Goal: Task Accomplishment & Management: Manage account settings

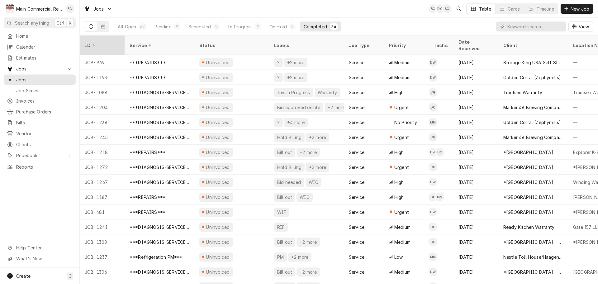
click at [109, 42] on div "ID" at bounding box center [102, 45] width 34 height 7
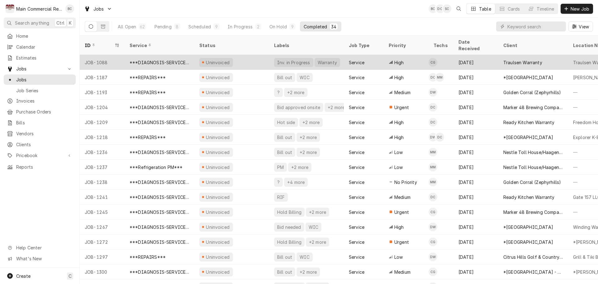
click at [103, 55] on div "JOB-1088" at bounding box center [102, 62] width 45 height 15
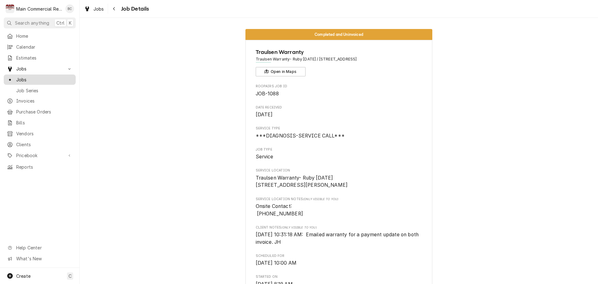
click at [31, 78] on span "Jobs" at bounding box center [44, 79] width 56 height 7
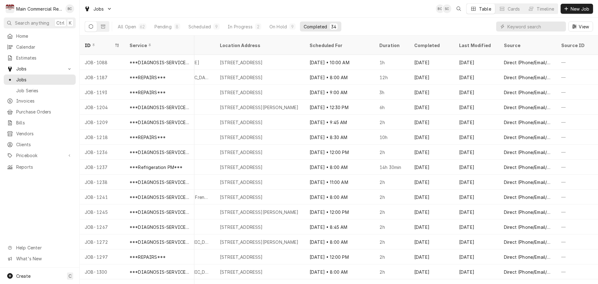
scroll to position [0, 450]
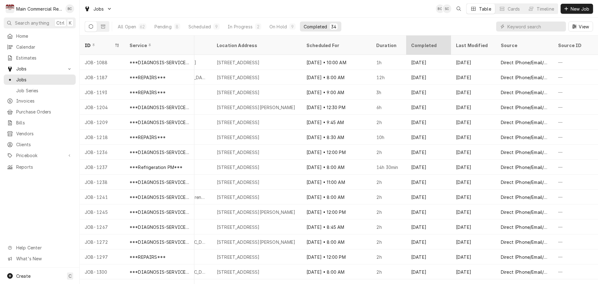
click at [418, 42] on div "Completed" at bounding box center [428, 45] width 34 height 7
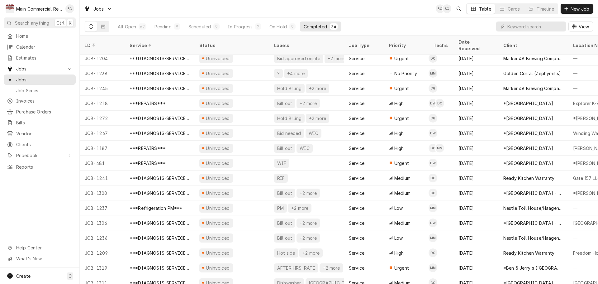
scroll to position [0, 0]
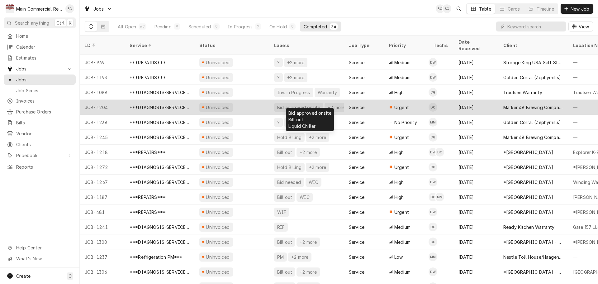
click at [279, 104] on div "Bid approved onsite" at bounding box center [298, 107] width 44 height 7
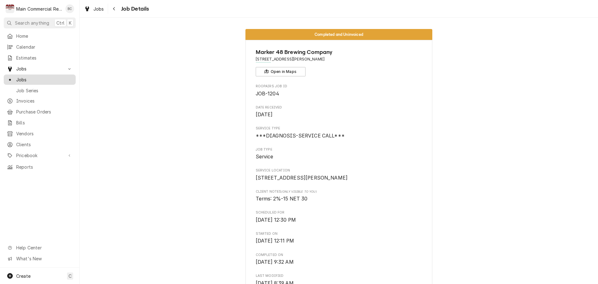
click at [49, 78] on span "Jobs" at bounding box center [44, 79] width 56 height 7
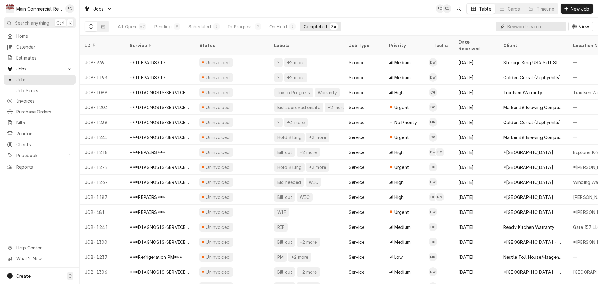
click at [524, 26] on input "Dynamic Content Wrapper" at bounding box center [534, 26] width 55 height 10
type input "1209"
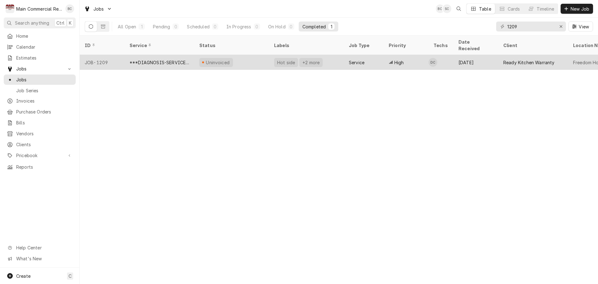
click at [159, 59] on div "***DIAGNOSIS-SERVICE CALL***" at bounding box center [159, 62] width 60 height 7
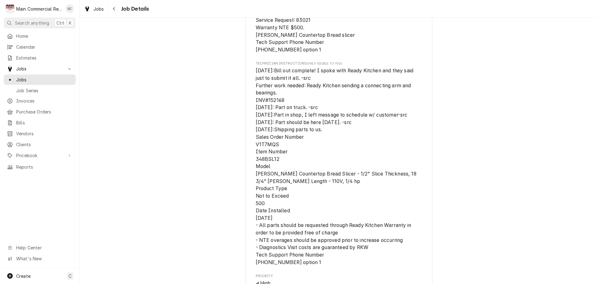
scroll to position [405, 0]
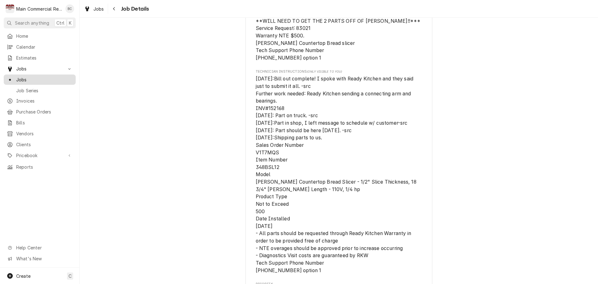
click at [23, 79] on span "Jobs" at bounding box center [44, 79] width 56 height 7
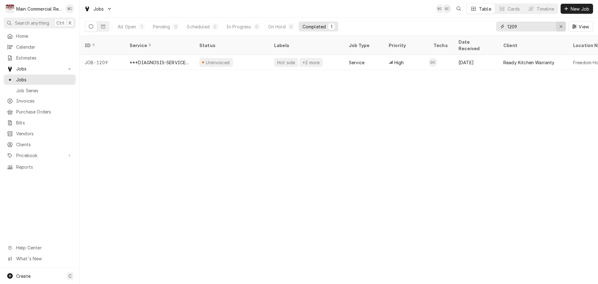
click at [560, 27] on icon "Erase input" at bounding box center [560, 26] width 2 height 2
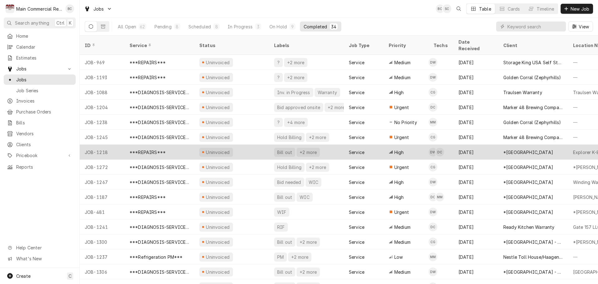
click at [156, 149] on div "***REPAIRS***" at bounding box center [147, 152] width 36 height 7
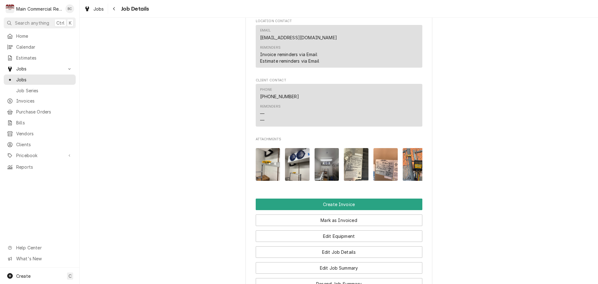
scroll to position [840, 0]
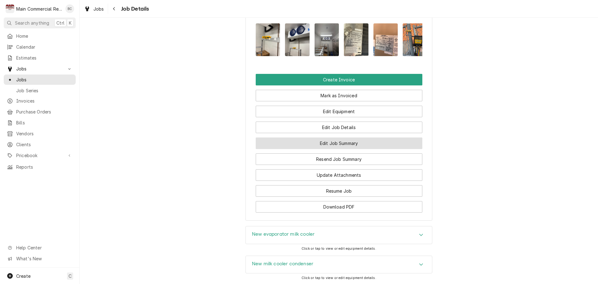
click at [324, 149] on button "Edit Job Summary" at bounding box center [339, 143] width 167 height 12
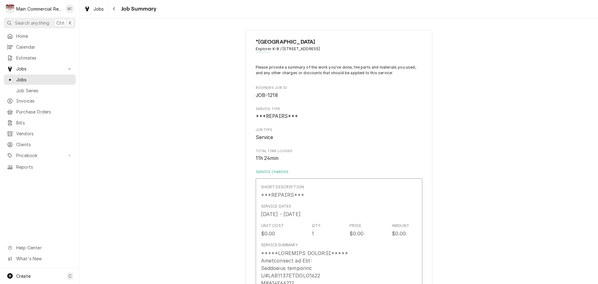
type textarea "x"
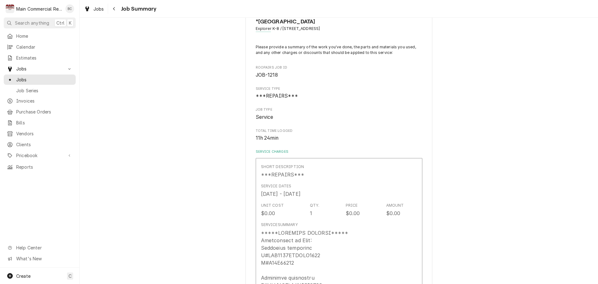
scroll to position [31, 0]
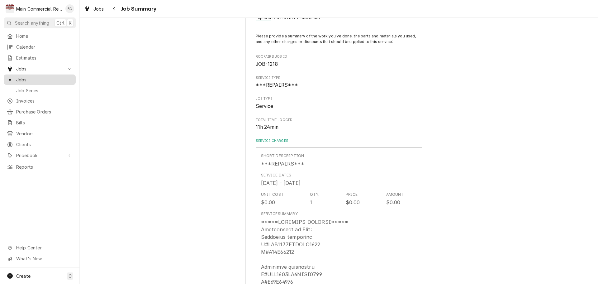
click at [54, 78] on span "Jobs" at bounding box center [44, 79] width 56 height 7
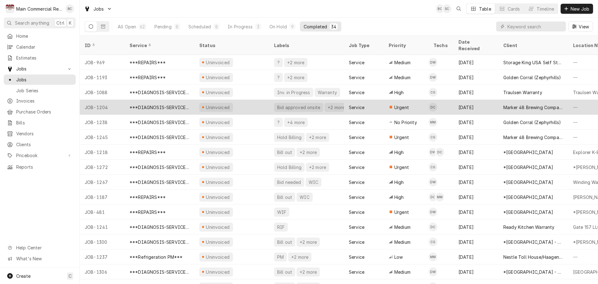
click at [280, 104] on div "Bid approved onsite" at bounding box center [298, 107] width 44 height 7
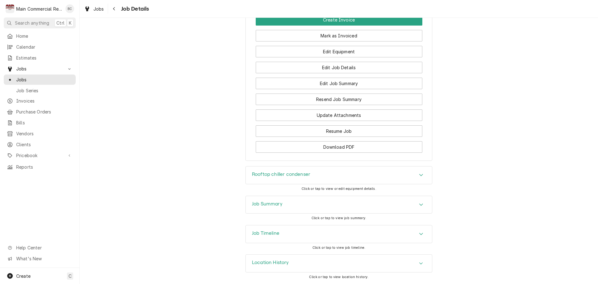
scroll to position [656, 0]
click at [263, 204] on h3 "Job Summary" at bounding box center [267, 204] width 31 height 6
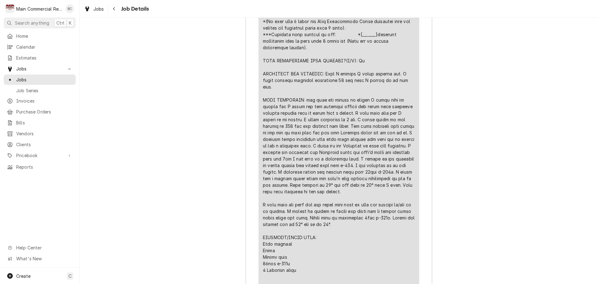
scroll to position [1060, 0]
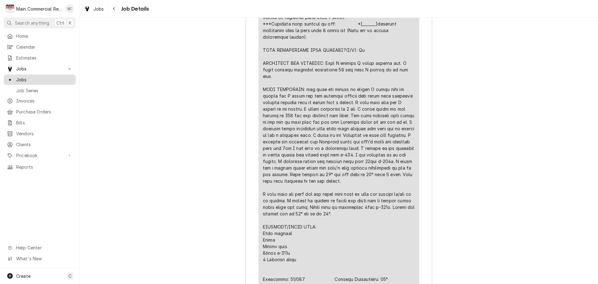
click at [38, 78] on span "Jobs" at bounding box center [44, 79] width 56 height 7
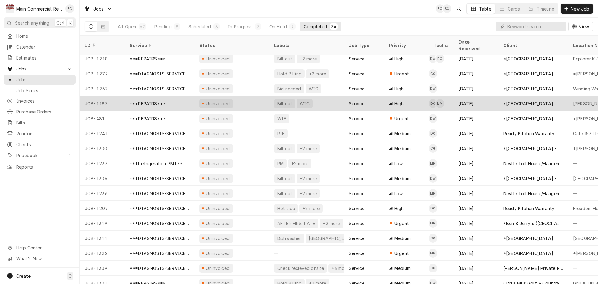
scroll to position [125, 0]
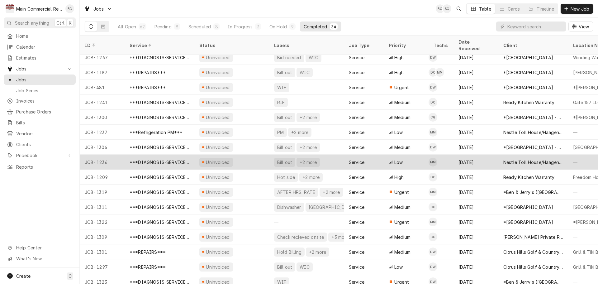
click at [283, 159] on div "Bill out" at bounding box center [284, 162] width 16 height 7
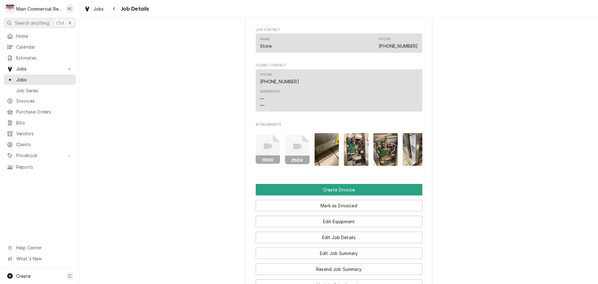
scroll to position [498, 0]
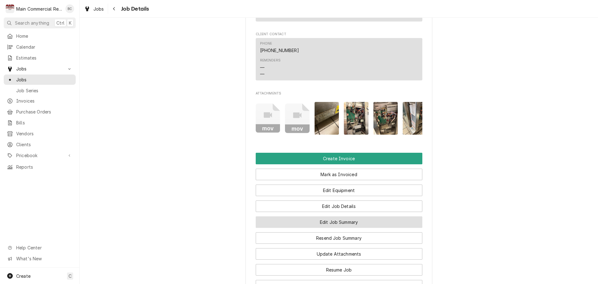
click at [333, 228] on button "Edit Job Summary" at bounding box center [339, 222] width 167 height 12
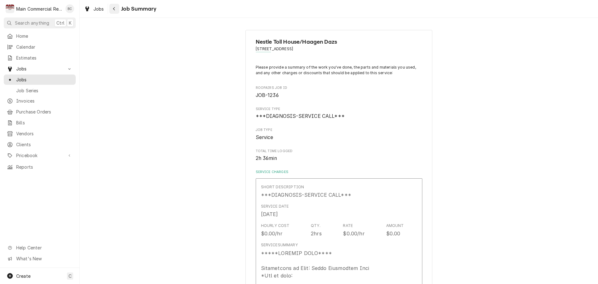
click at [116, 10] on div "Navigate back" at bounding box center [114, 9] width 6 height 6
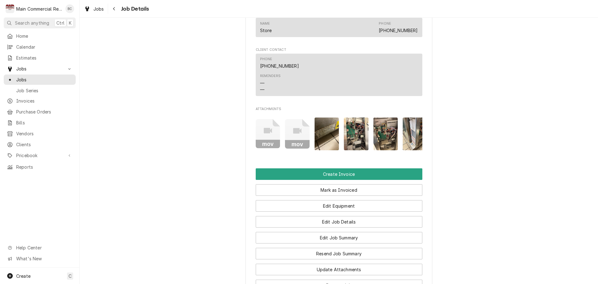
scroll to position [498, 0]
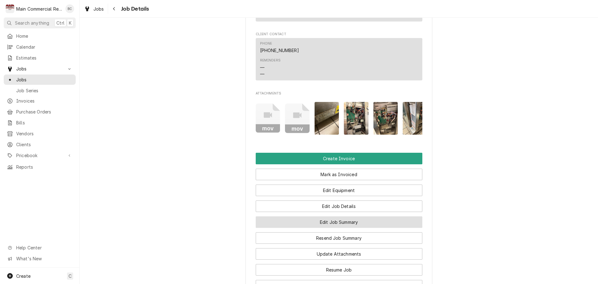
click at [347, 228] on button "Edit Job Summary" at bounding box center [339, 222] width 167 height 12
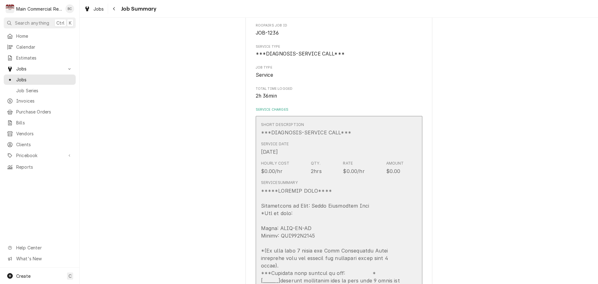
scroll to position [93, 0]
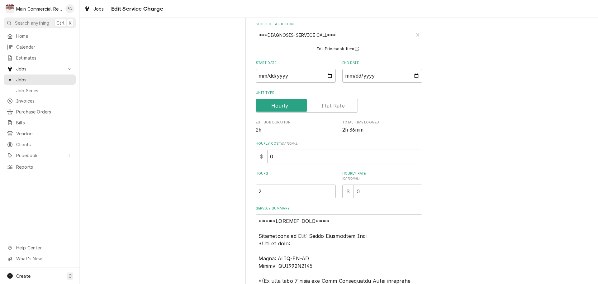
scroll to position [93, 0]
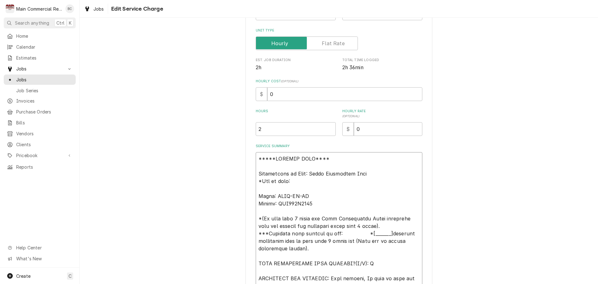
drag, startPoint x: 305, startPoint y: 174, endPoint x: 318, endPoint y: 203, distance: 31.4
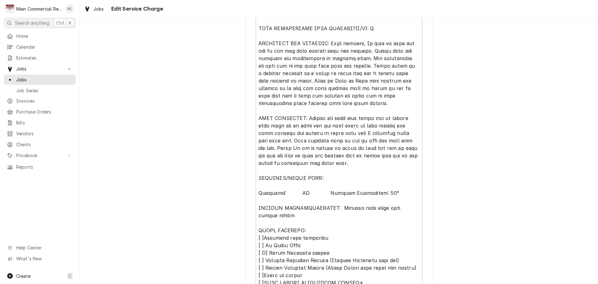
scroll to position [342, 0]
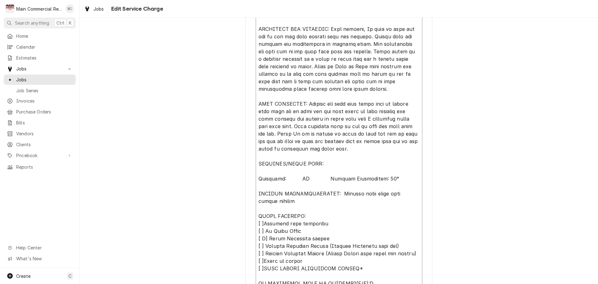
drag, startPoint x: 254, startPoint y: 193, endPoint x: 294, endPoint y: 204, distance: 40.8
click at [294, 204] on textarea "Service Summary" at bounding box center [339, 133] width 167 height 461
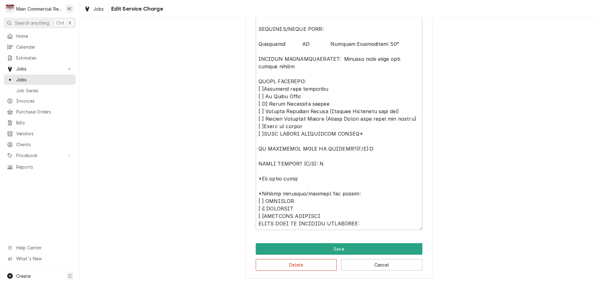
scroll to position [7, 0]
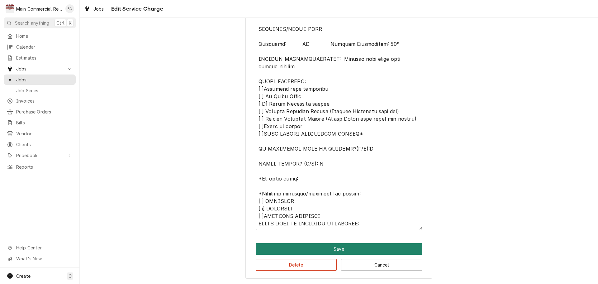
click at [338, 248] on button "Save" at bounding box center [339, 249] width 167 height 12
type textarea "x"
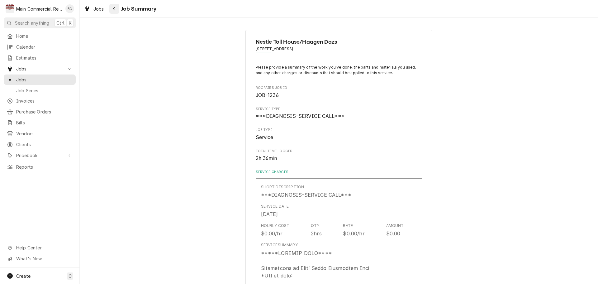
click at [115, 12] on button "Navigate back" at bounding box center [114, 9] width 10 height 10
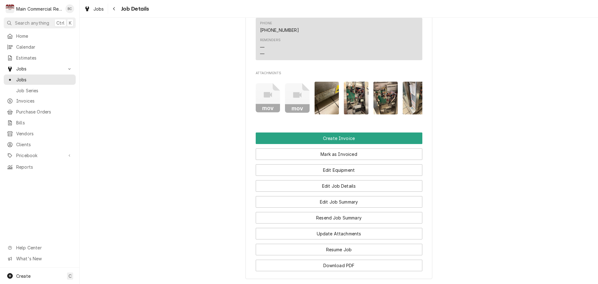
scroll to position [529, 0]
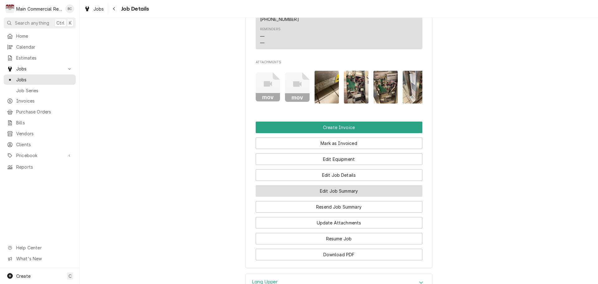
click at [292, 196] on button "Edit Job Summary" at bounding box center [339, 191] width 167 height 12
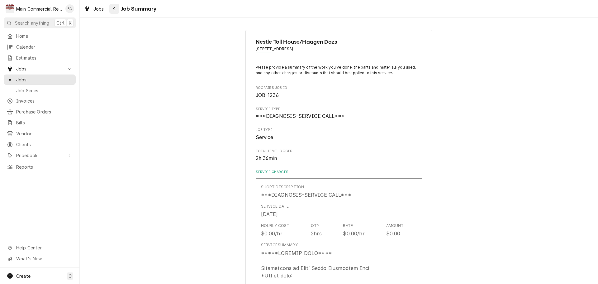
click at [113, 12] on button "Navigate back" at bounding box center [114, 9] width 10 height 10
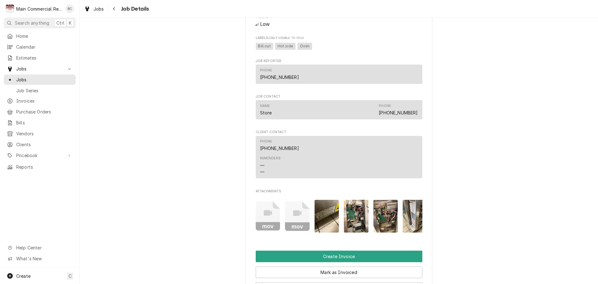
scroll to position [467, 0]
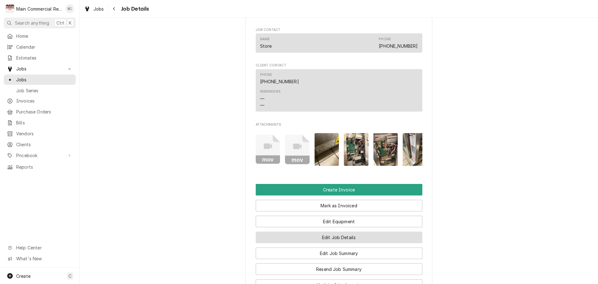
click at [335, 243] on button "Edit Job Details" at bounding box center [339, 237] width 167 height 12
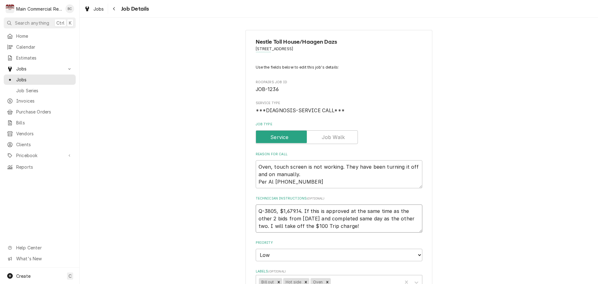
click at [256, 211] on textarea "Q-3805, $1,679.14. If this is approved at the same time as the other 2 bids fro…" at bounding box center [339, 218] width 167 height 28
type textarea "x"
type textarea "Q-3805, $1,679.14. If this is approved at the same time as the other 2 bids fro…"
click at [260, 205] on textarea "Q-3805, $1,679.14. If this is approved at the same time as the other 2 bids fro…" at bounding box center [339, 221] width 167 height 35
type textarea "x"
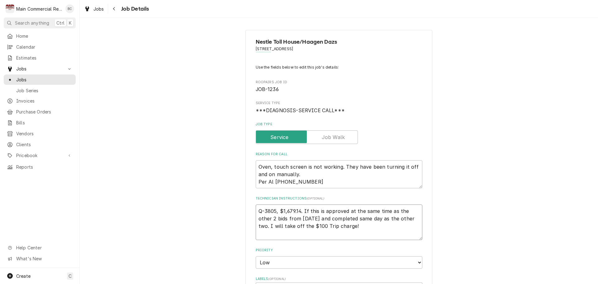
type textarea "I Q-3805, $1,679.14. If this is approved at the same time as the other 2 bids f…"
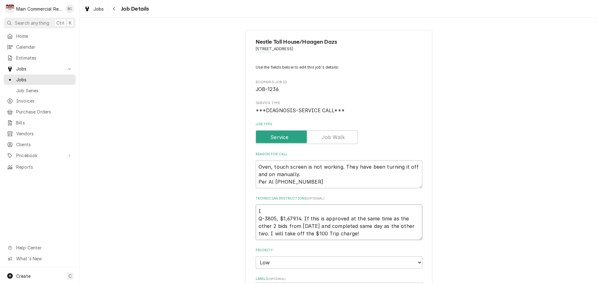
type textarea "x"
type textarea "IN Q-3805, $1,679.14. If this is approved at the same time as the other 2 bids …"
type textarea "x"
type textarea "INV Q-3805, $1,679.14. If this is approved at the same time as the other 2 bids…"
type textarea "x"
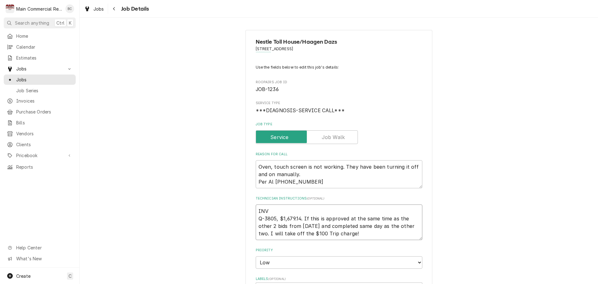
type textarea "INV# Q-3805, $1,679.14. If this is approved at the same time as the other 2 bid…"
type textarea "x"
type textarea "INV#1 Q-3805, $1,679.14. If this is approved at the same time as the other 2 bi…"
type textarea "x"
type textarea "INV#15 Q-3805, $1,679.14. If this is approved at the same time as the other 2 b…"
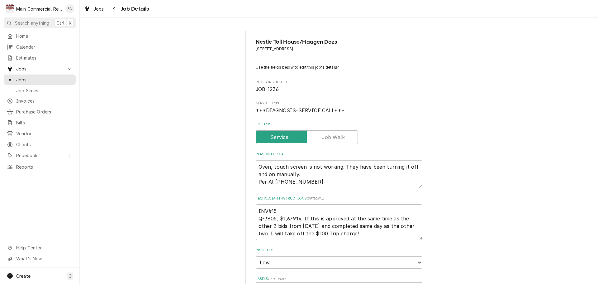
type textarea "x"
type textarea "INV#152 Q-3805, $1,679.14. If this is approved at the same time as the other 2 …"
type textarea "x"
type textarea "INV#1522 Q-3805, $1,679.14. If this is approved at the same time as the other 2…"
type textarea "x"
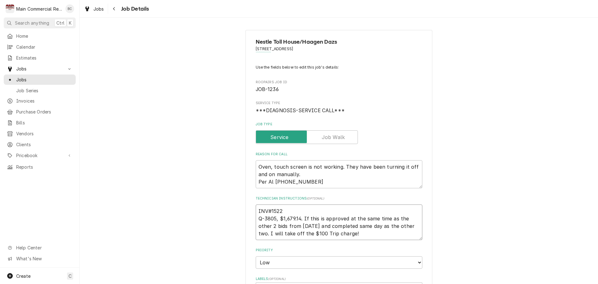
type textarea "INV#15220 Q-3805, $1,679.14. If this is approved at the same time as the other …"
type textarea "x"
type textarea "INV#152204 Q-3805, $1,679.14. If this is approved at the same time as the other…"
type textarea "x"
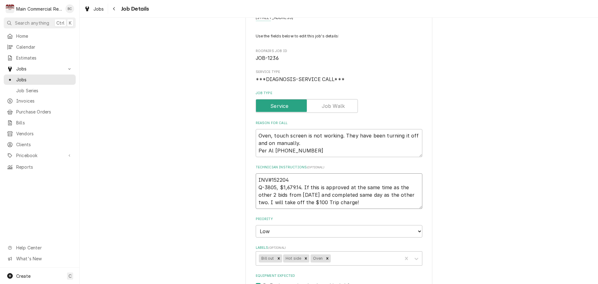
scroll to position [62, 0]
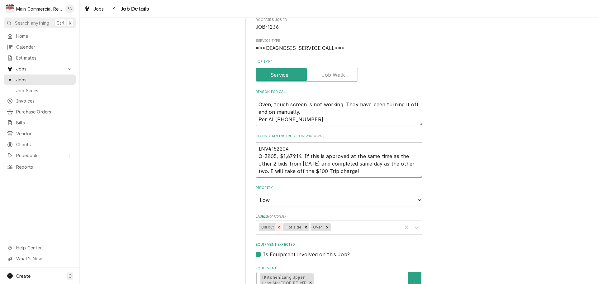
click at [277, 226] on icon "Remove Bill out" at bounding box center [278, 227] width 2 height 2
type textarea "INV#152204 Q-3805, $1,679.14. If this is approved at the same time as the other…"
type textarea "x"
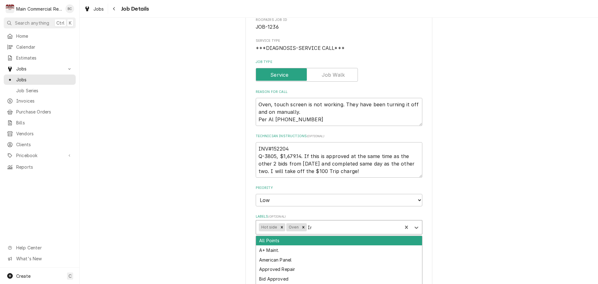
type input "Inv"
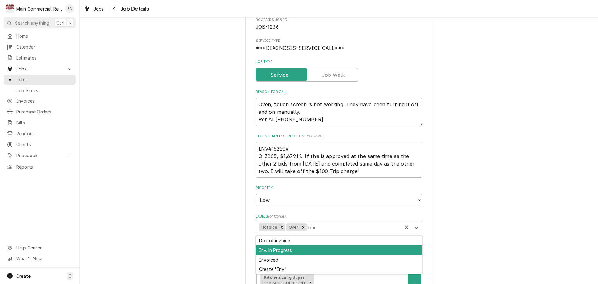
click at [288, 249] on div "Inv. in Progress" at bounding box center [339, 250] width 166 height 10
type textarea "x"
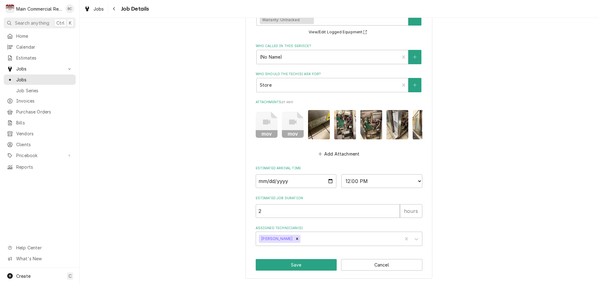
scroll to position [335, 0]
click at [308, 263] on button "Save" at bounding box center [296, 265] width 81 height 12
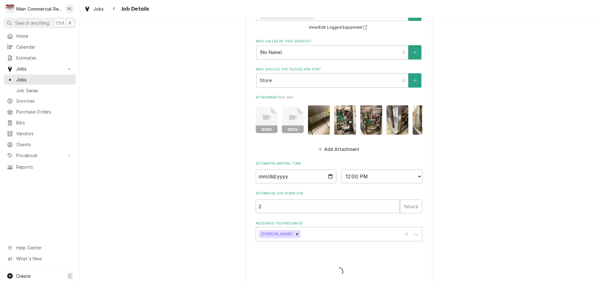
type textarea "x"
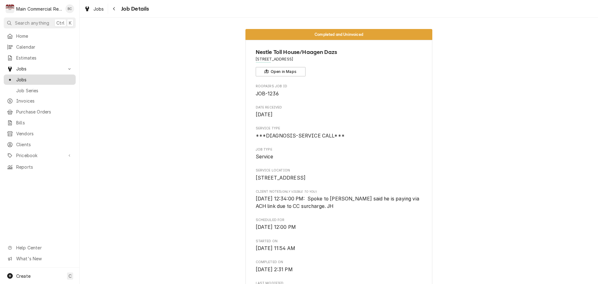
click at [37, 79] on span "Jobs" at bounding box center [44, 79] width 56 height 7
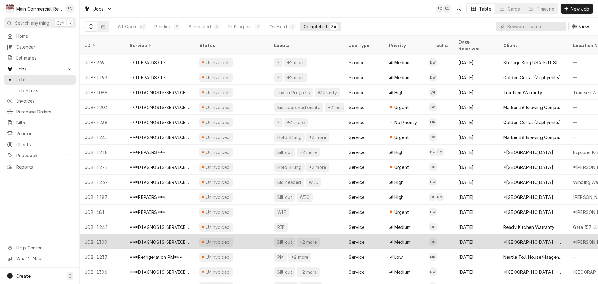
scroll to position [31, 0]
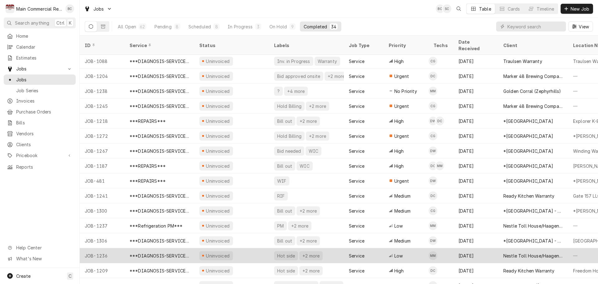
click at [168, 252] on div "***DIAGNOSIS-SERVICE CALL***" at bounding box center [159, 255] width 60 height 7
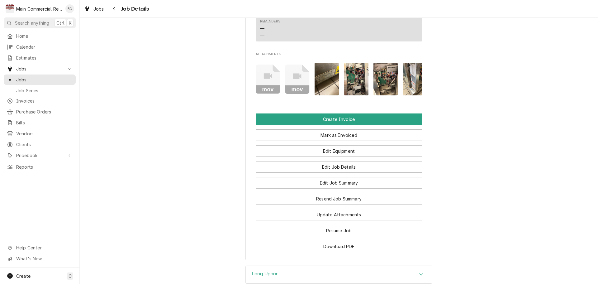
scroll to position [560, 0]
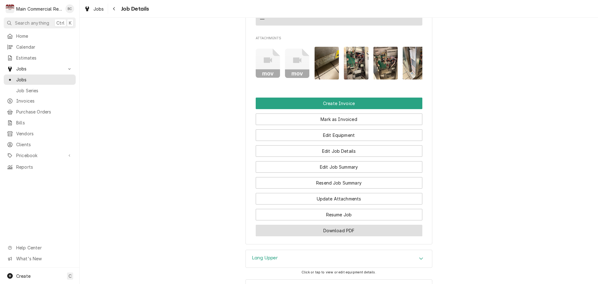
click at [334, 236] on button "Download PDF" at bounding box center [339, 230] width 167 height 12
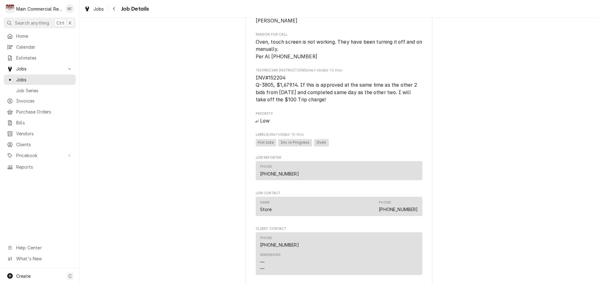
scroll to position [374, 0]
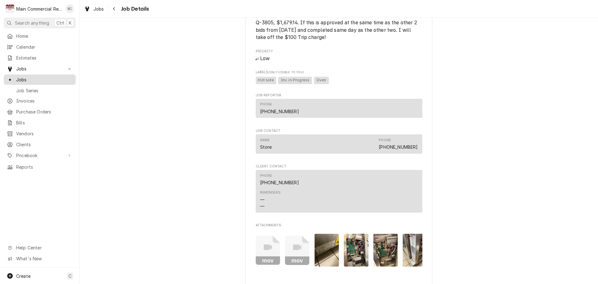
click at [29, 79] on span "Jobs" at bounding box center [44, 79] width 56 height 7
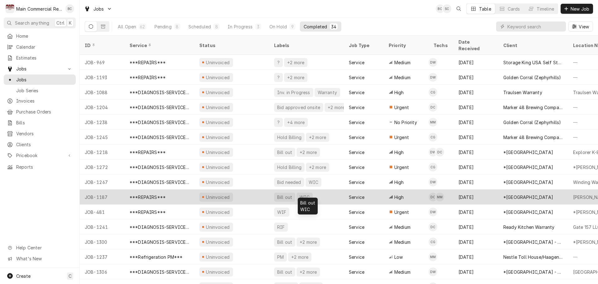
scroll to position [31, 0]
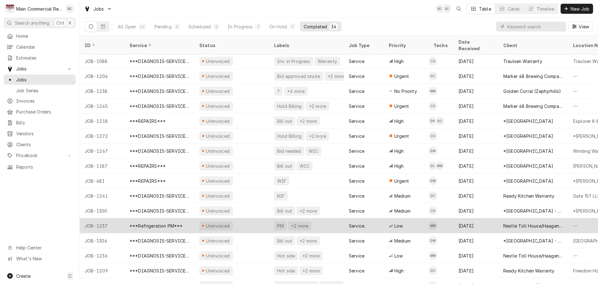
click at [182, 218] on div "***Refrigeration PM***" at bounding box center [160, 225] width 70 height 15
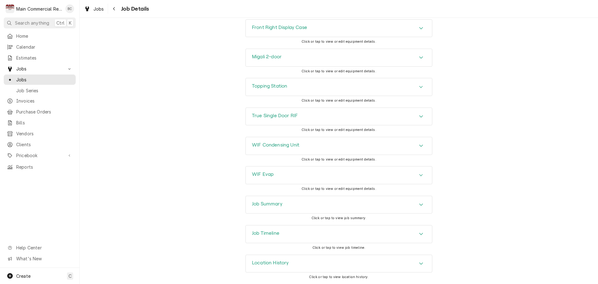
scroll to position [942, 0]
click at [265, 204] on h3 "Job Summary" at bounding box center [267, 204] width 31 height 6
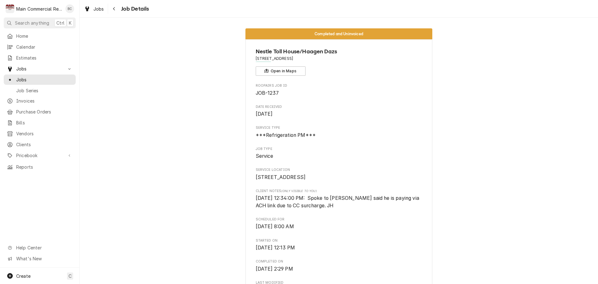
scroll to position [0, 0]
click at [47, 77] on span "Jobs" at bounding box center [44, 79] width 56 height 7
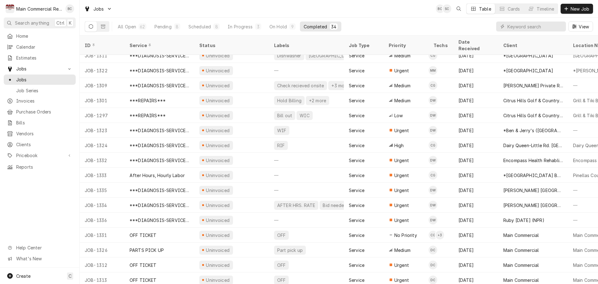
scroll to position [276, 0]
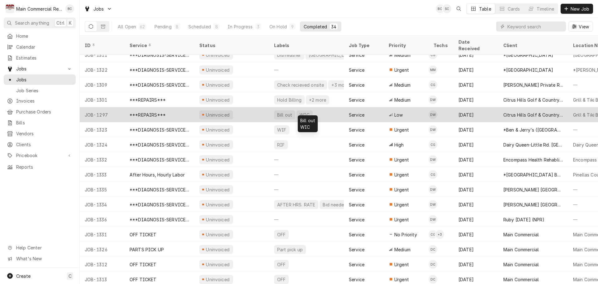
click at [285, 111] on div "Bill out" at bounding box center [284, 114] width 16 height 7
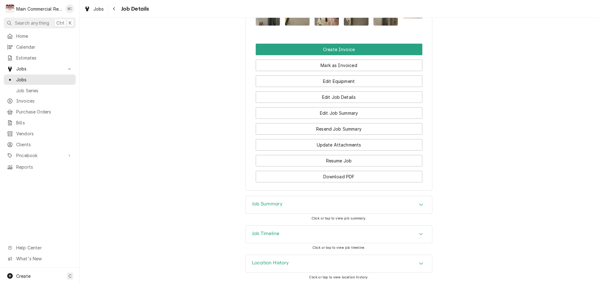
scroll to position [780, 0]
click at [264, 203] on h3 "Job Summary" at bounding box center [267, 204] width 31 height 6
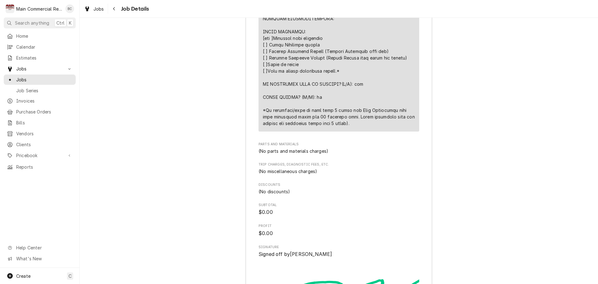
scroll to position [1278, 0]
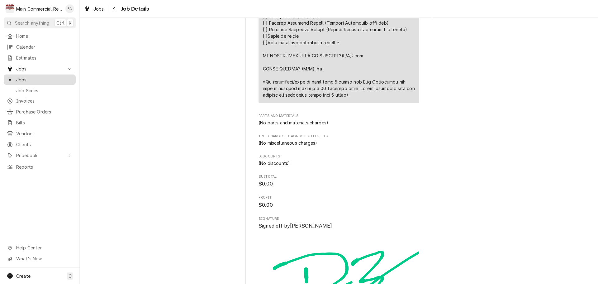
click at [38, 78] on span "Jobs" at bounding box center [44, 79] width 56 height 7
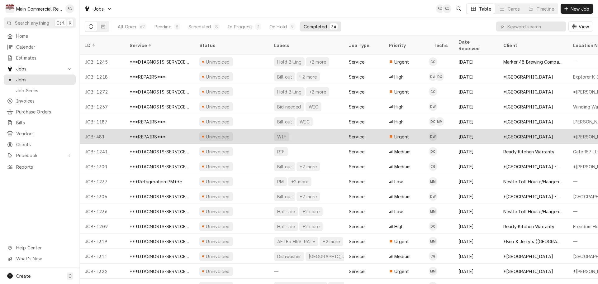
scroll to position [97, 0]
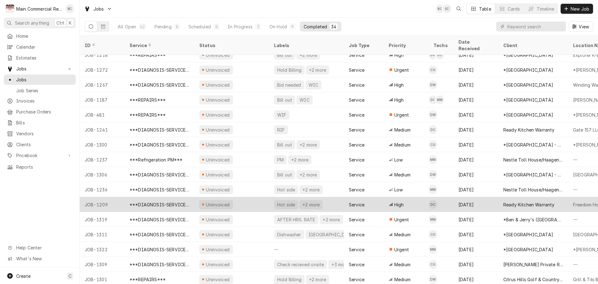
click at [280, 201] on div "Hot side" at bounding box center [285, 204] width 19 height 7
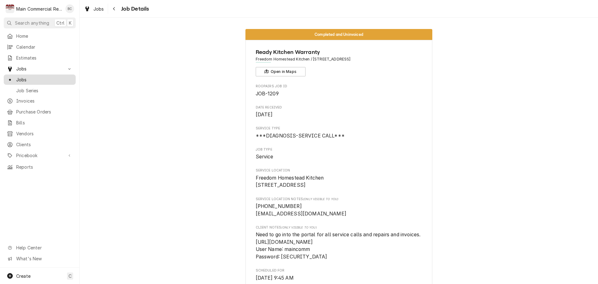
click at [47, 78] on span "Jobs" at bounding box center [44, 79] width 56 height 7
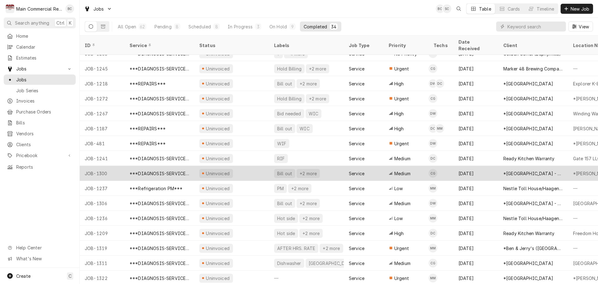
scroll to position [100, 0]
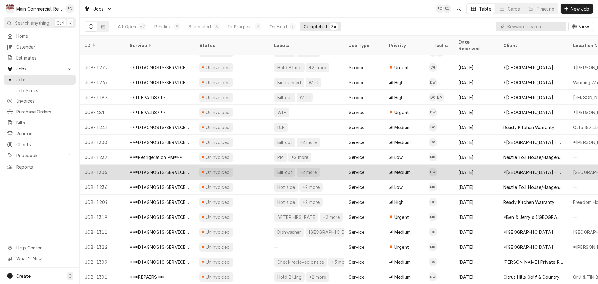
click at [288, 169] on div "Bill out" at bounding box center [284, 172] width 16 height 7
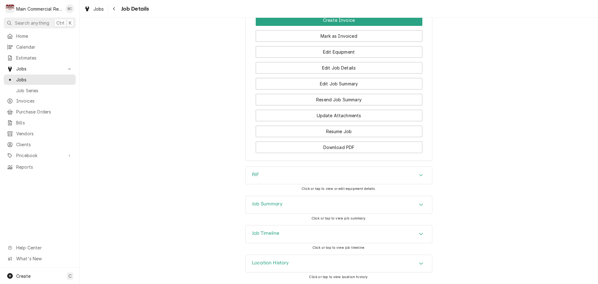
scroll to position [703, 0]
click at [265, 205] on h3 "Job Summary" at bounding box center [267, 204] width 31 height 6
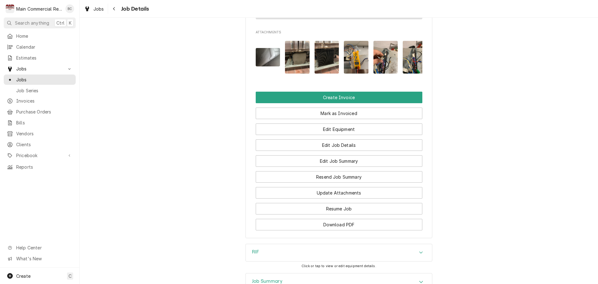
scroll to position [654, 0]
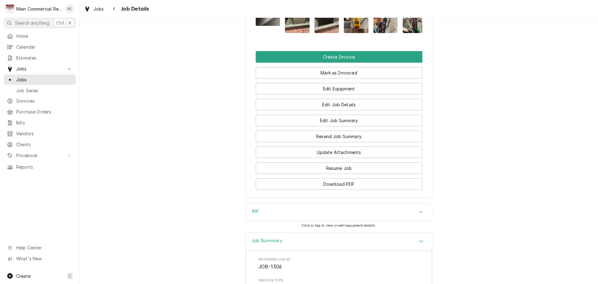
click at [254, 214] on h3 "RIF" at bounding box center [255, 211] width 7 height 6
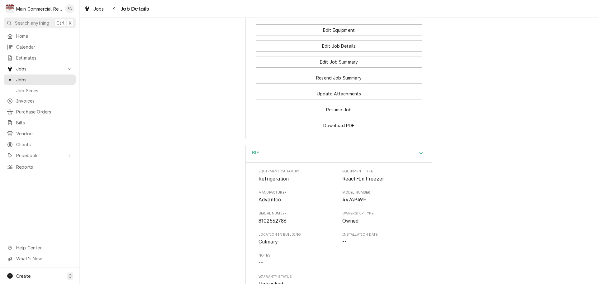
scroll to position [716, 0]
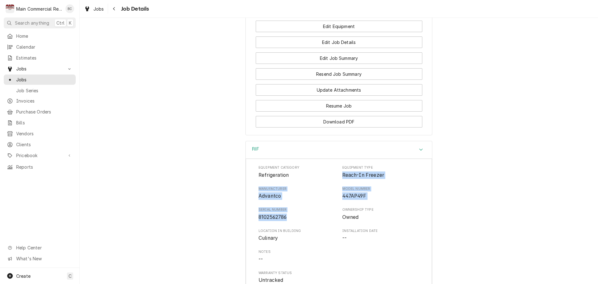
drag, startPoint x: 340, startPoint y: 186, endPoint x: 298, endPoint y: 228, distance: 59.2
click at [298, 228] on div "Equipment Category Refrigeration Equipment Type Reach-In Freezer Manufacturer A…" at bounding box center [338, 224] width 161 height 119
copy div "Reach-In Freezer Manufacturer Advantco Model Number 447AP49F Serial Number 8102…"
click at [231, 240] on div "RIF Equipment Category Refrigeration Equipment Type Reach-In Freezer Manufactur…" at bounding box center [339, 252] width 518 height 223
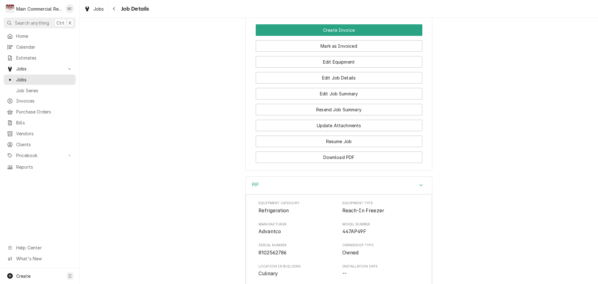
scroll to position [637, 0]
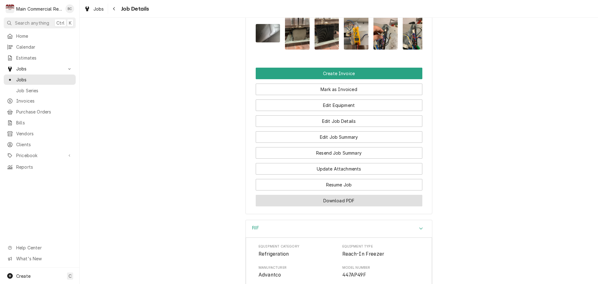
click at [338, 206] on button "Download PDF" at bounding box center [339, 201] width 167 height 12
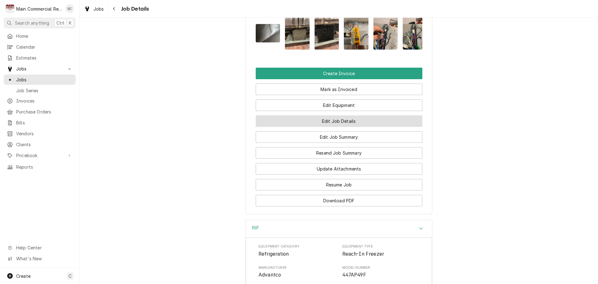
click at [323, 127] on button "Edit Job Details" at bounding box center [339, 121] width 167 height 12
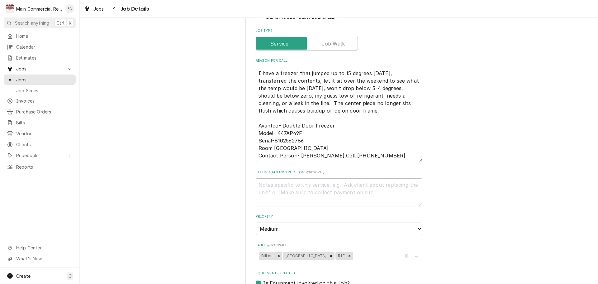
scroll to position [125, 0]
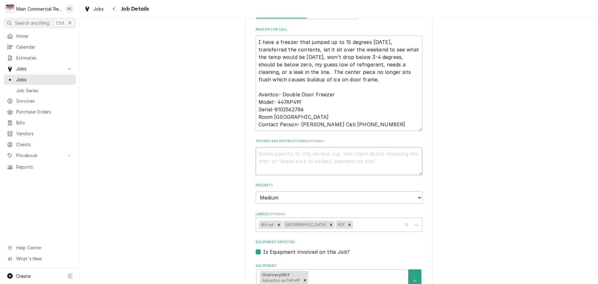
click at [276, 154] on textarea "Technician Instructions ( optional )" at bounding box center [339, 161] width 167 height 28
type textarea "x"
type textarea "I"
type textarea "x"
type textarea "IN"
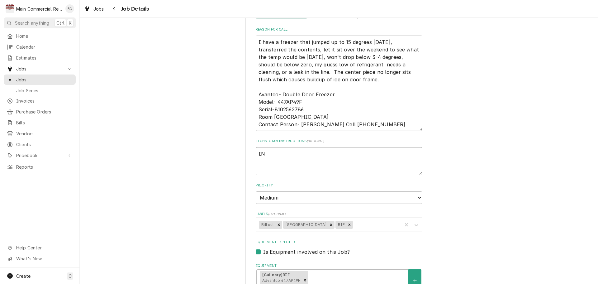
type textarea "x"
type textarea "INV"
type textarea "x"
type textarea "INV#"
type textarea "x"
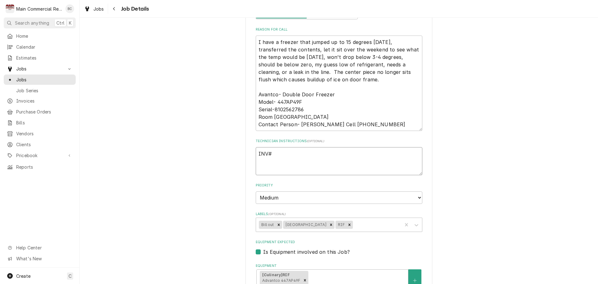
type textarea "INV#1"
type textarea "x"
type textarea "INV#15"
type textarea "x"
type textarea "INV#152"
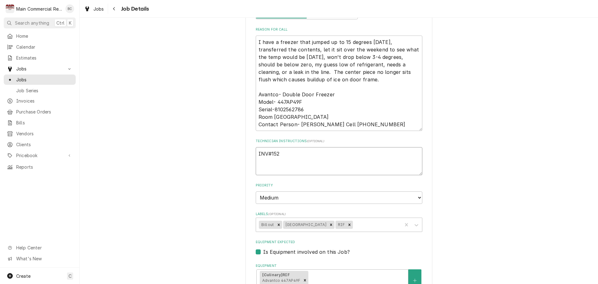
type textarea "x"
type textarea "INV#1522"
type textarea "x"
type textarea "INV#15220"
type textarea "x"
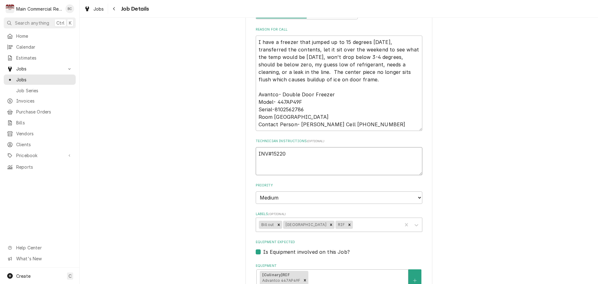
type textarea "INV#152205"
type textarea "x"
click at [276, 223] on icon "Remove Bill out" at bounding box center [278, 224] width 4 height 4
type textarea "INV#152205"
type textarea "x"
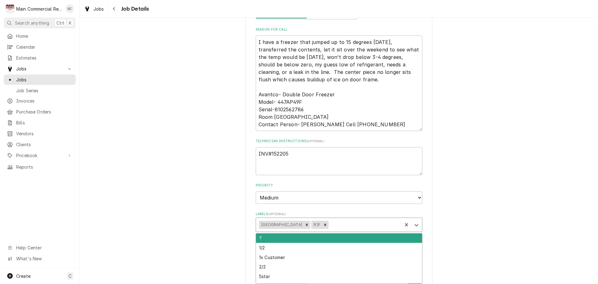
click at [345, 225] on div "Labels" at bounding box center [364, 224] width 69 height 11
type input "Inv"
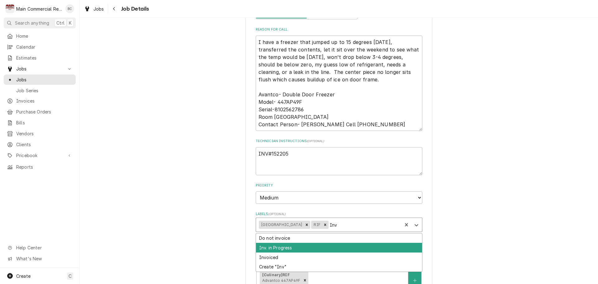
click at [285, 251] on div "Inv. in Progress" at bounding box center [339, 247] width 166 height 10
type textarea "x"
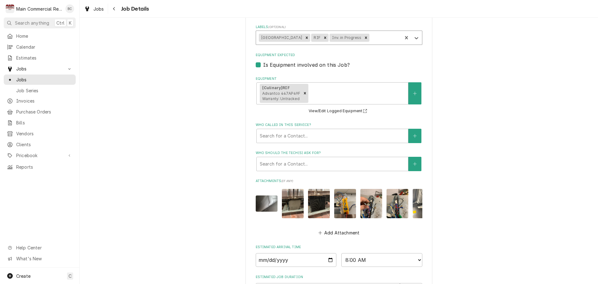
scroll to position [395, 0]
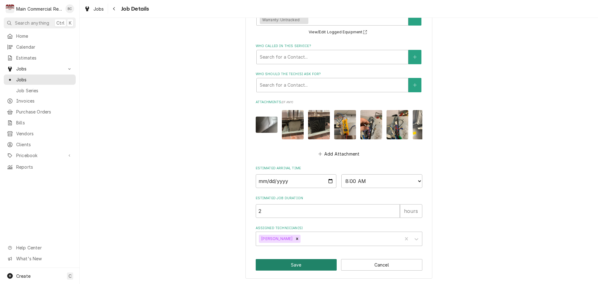
click at [293, 266] on button "Save" at bounding box center [296, 265] width 81 height 12
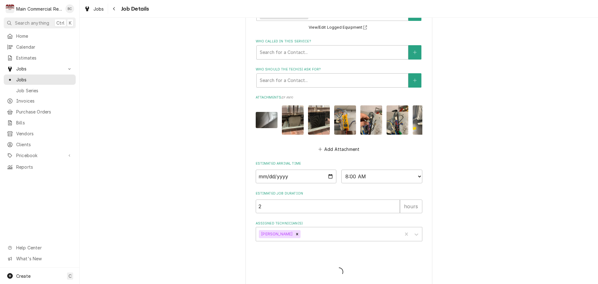
type textarea "x"
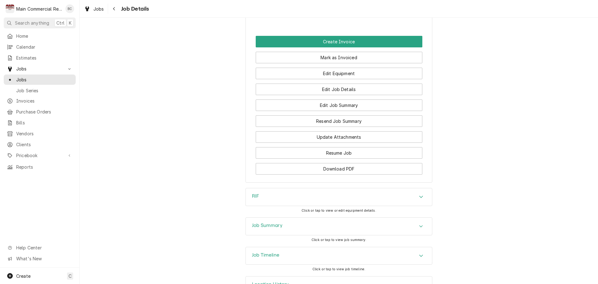
scroll to position [723, 0]
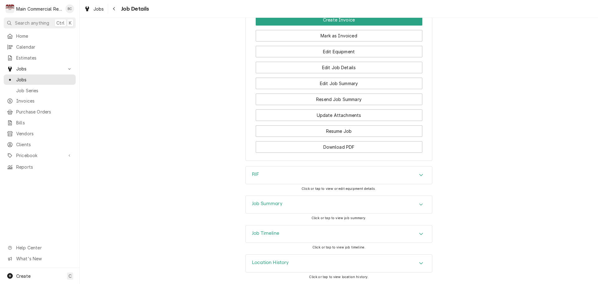
click at [270, 204] on h3 "Job Summary" at bounding box center [267, 203] width 31 height 6
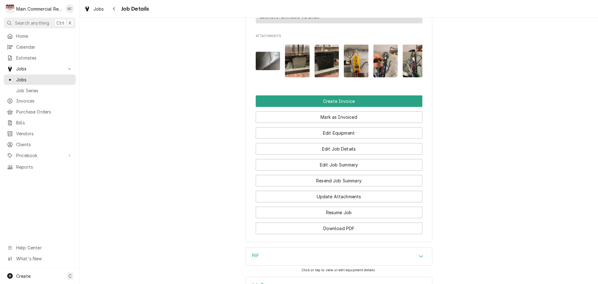
scroll to position [630, 0]
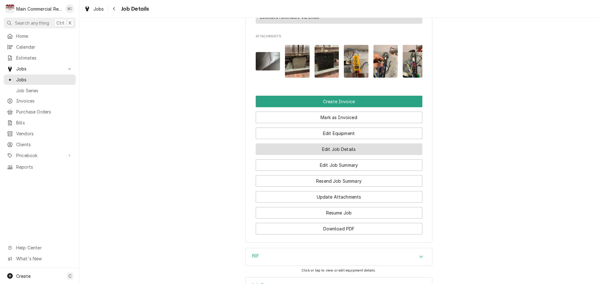
click at [333, 155] on button "Edit Job Details" at bounding box center [339, 149] width 167 height 12
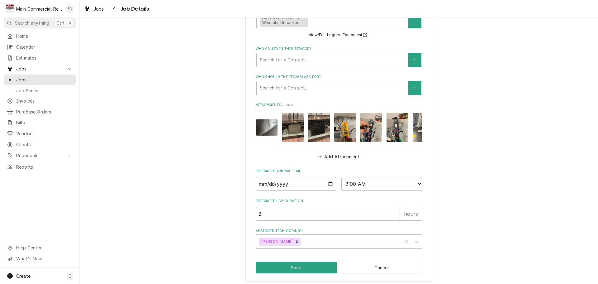
scroll to position [395, 0]
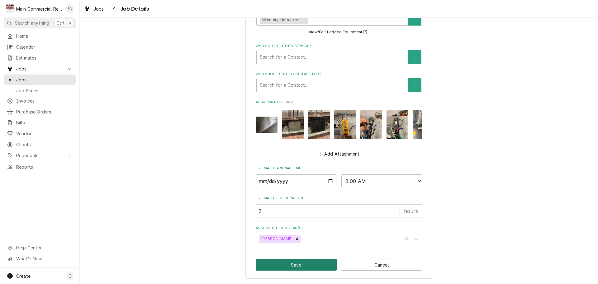
click at [288, 265] on button "Save" at bounding box center [296, 265] width 81 height 12
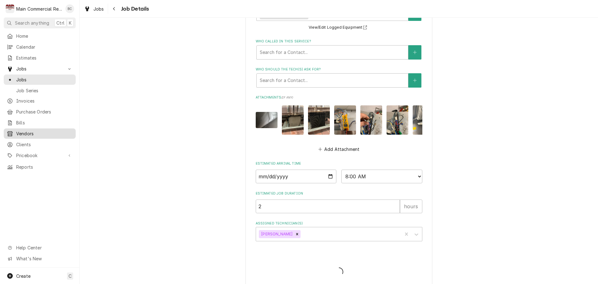
type textarea "x"
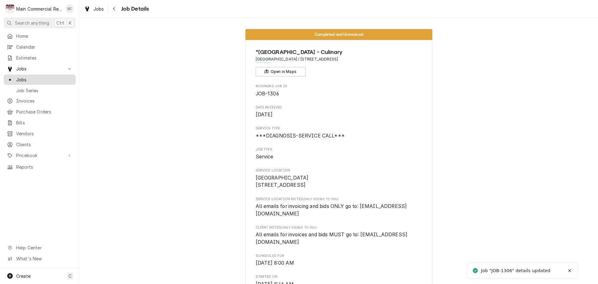
click at [24, 79] on span "Jobs" at bounding box center [44, 79] width 56 height 7
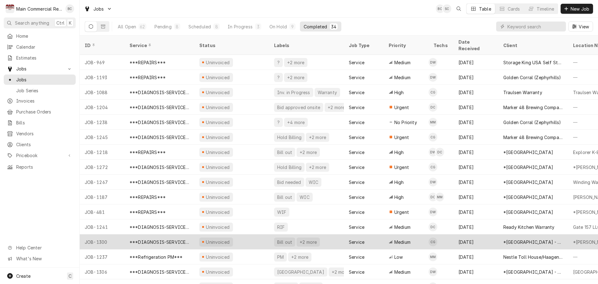
click at [285, 238] on div "Bill out" at bounding box center [284, 241] width 16 height 7
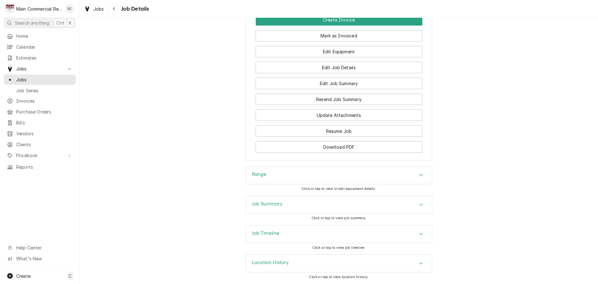
scroll to position [624, 0]
click at [258, 175] on h3 "Range" at bounding box center [259, 174] width 14 height 6
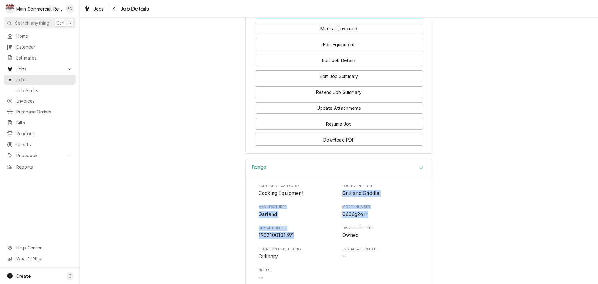
drag, startPoint x: 338, startPoint y: 201, endPoint x: 298, endPoint y: 243, distance: 57.9
click at [298, 243] on div "Equipment Category Cooking Equipment Equipment Type Grill and Griddle Manufactu…" at bounding box center [338, 242] width 161 height 119
copy div "Grill and Griddle Manufacturer Garland Model Number G606g24rr Serial Number 190…"
click at [246, 262] on div "Equipment Category Cooking Equipment Equipment Type Grill and Griddle Manufactu…" at bounding box center [339, 276] width 186 height 198
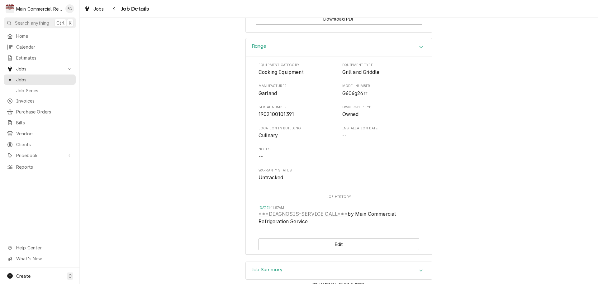
scroll to position [818, 0]
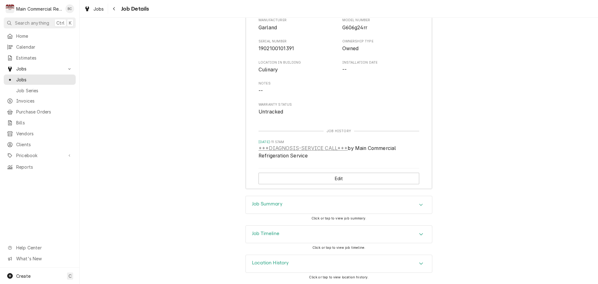
click at [268, 203] on h3 "Job Summary" at bounding box center [267, 204] width 31 height 6
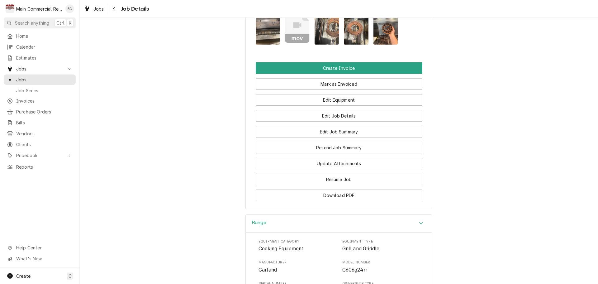
scroll to position [569, 0]
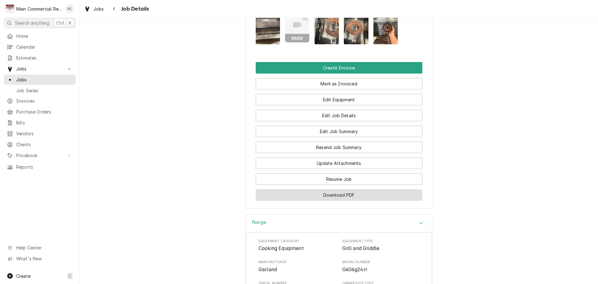
click at [336, 200] on button "Download PDF" at bounding box center [339, 195] width 167 height 12
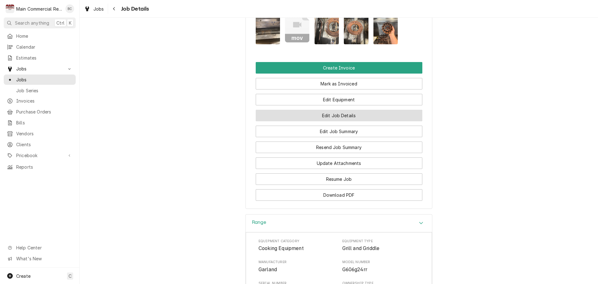
click at [322, 121] on button "Edit Job Details" at bounding box center [339, 116] width 167 height 12
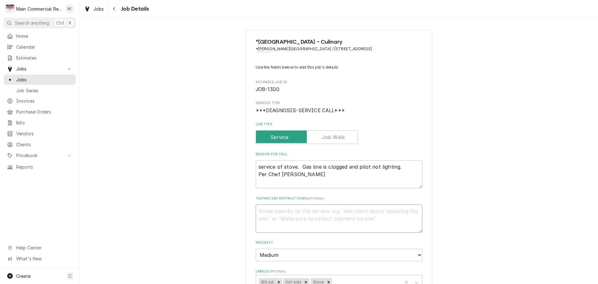
click at [279, 210] on textarea "Technician Instructions ( optional )" at bounding box center [339, 218] width 167 height 28
type textarea "x"
type textarea "I"
type textarea "x"
type textarea "IN"
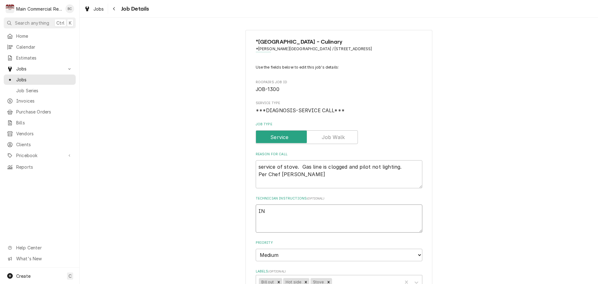
type textarea "x"
type textarea "INV"
type textarea "x"
type textarea "INV#"
type textarea "x"
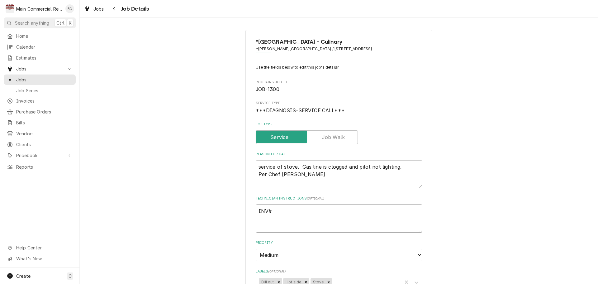
type textarea "INV#1"
type textarea "x"
type textarea "INV#15"
type textarea "x"
type textarea "INV#152"
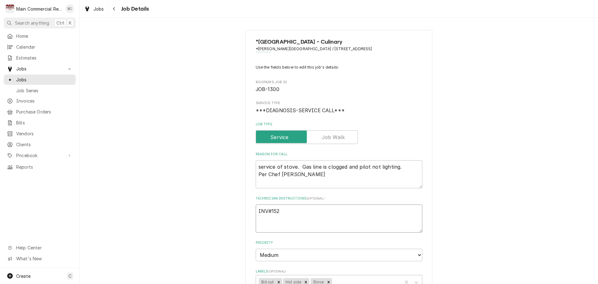
type textarea "x"
type textarea "INV#1522"
type textarea "x"
type textarea "INV#15220"
type textarea "x"
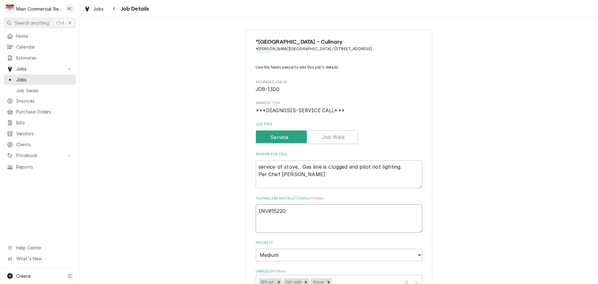
type textarea "INV#152206"
type textarea "x"
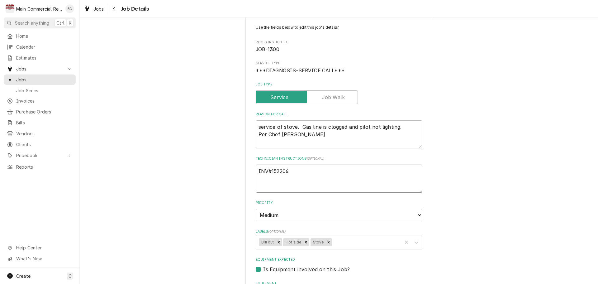
scroll to position [62, 0]
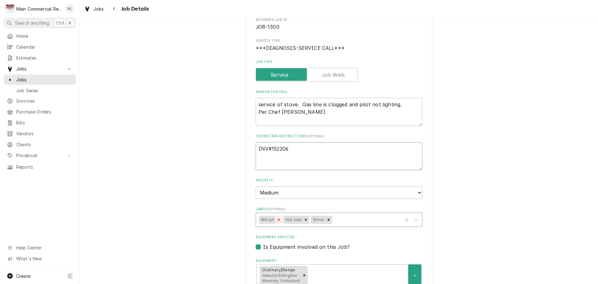
click at [276, 220] on icon "Remove Bill out" at bounding box center [278, 219] width 4 height 4
type textarea "INV#152206"
type textarea "x"
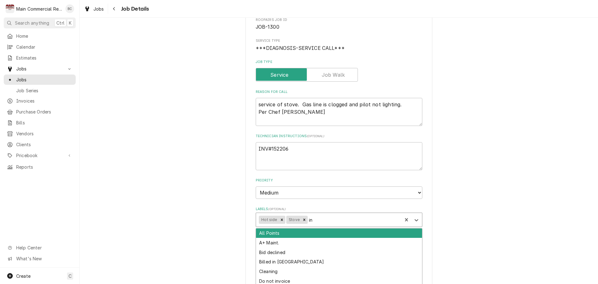
type input "inv"
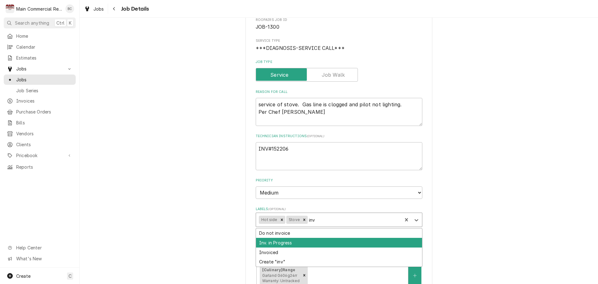
click at [291, 244] on div "Inv. in Progress" at bounding box center [339, 243] width 166 height 10
type textarea "x"
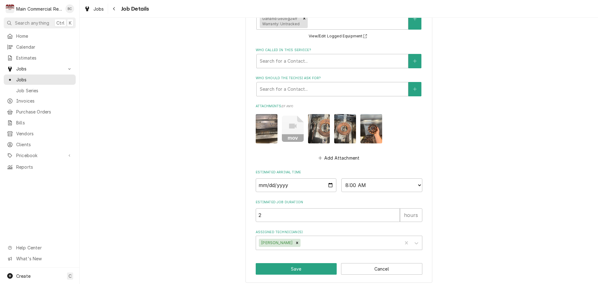
scroll to position [323, 0]
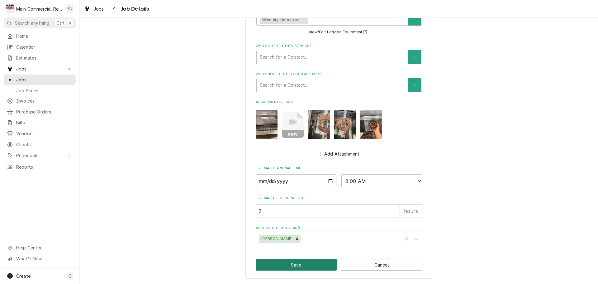
click at [291, 264] on button "Save" at bounding box center [296, 265] width 81 height 12
type textarea "x"
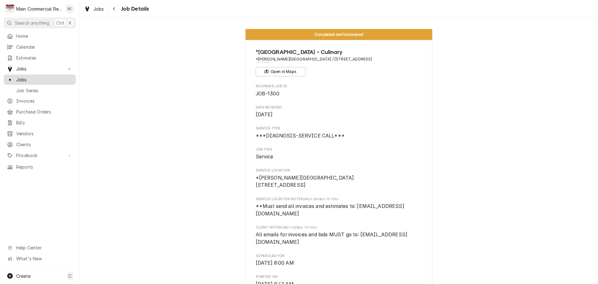
click at [26, 79] on span "Jobs" at bounding box center [44, 79] width 56 height 7
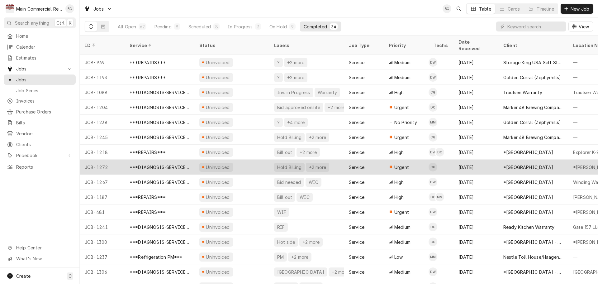
scroll to position [31, 0]
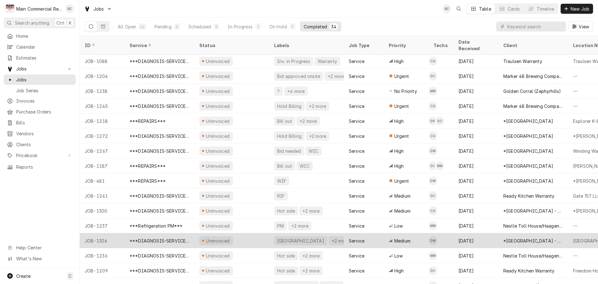
click at [101, 233] on div "JOB-1306" at bounding box center [102, 240] width 45 height 15
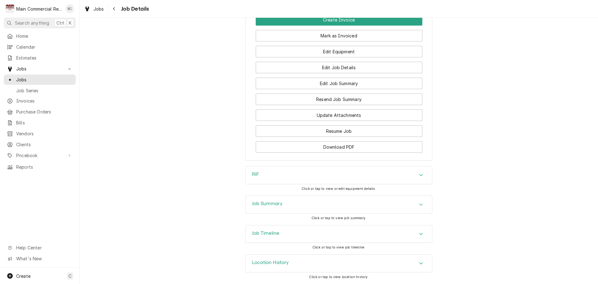
scroll to position [716, 0]
click at [270, 206] on h3 "Job Summary" at bounding box center [267, 203] width 31 height 6
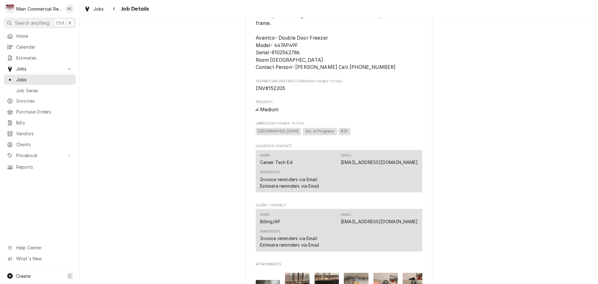
scroll to position [560, 0]
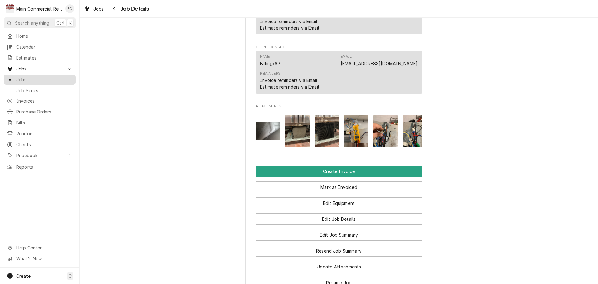
click at [28, 79] on span "Jobs" at bounding box center [44, 79] width 56 height 7
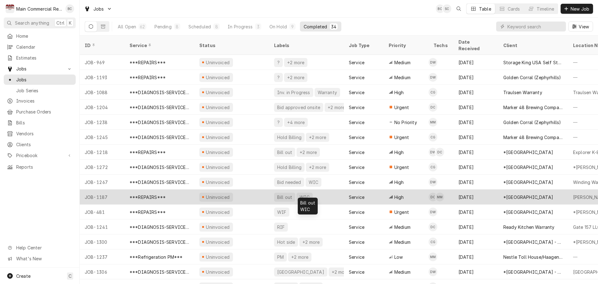
click at [288, 194] on div "Bill out" at bounding box center [284, 197] width 16 height 7
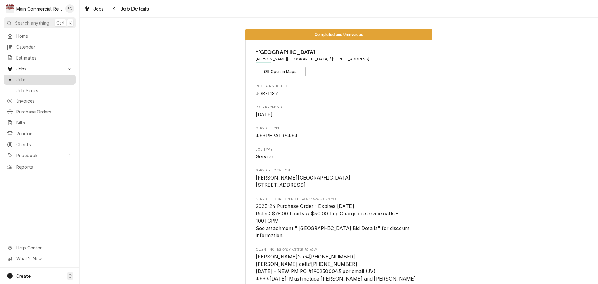
click at [20, 77] on span "Jobs" at bounding box center [44, 79] width 56 height 7
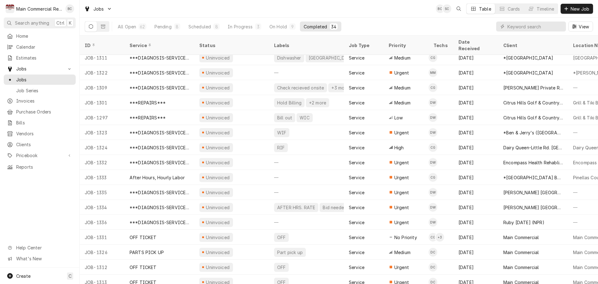
scroll to position [276, 0]
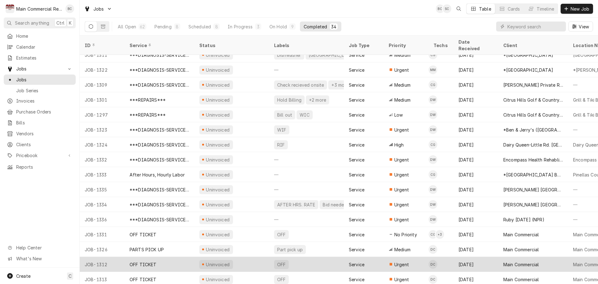
click at [152, 261] on div "OFF TICKET" at bounding box center [142, 264] width 27 height 7
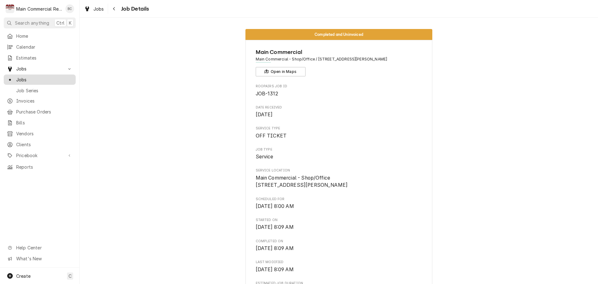
click at [42, 80] on span "Jobs" at bounding box center [44, 79] width 56 height 7
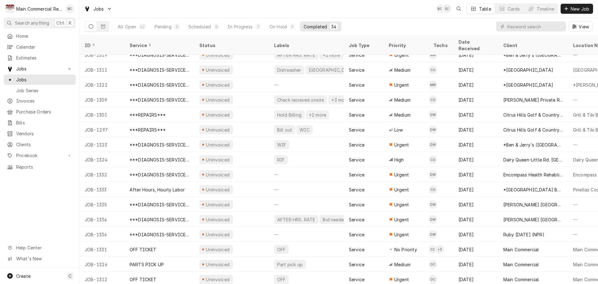
scroll to position [276, 0]
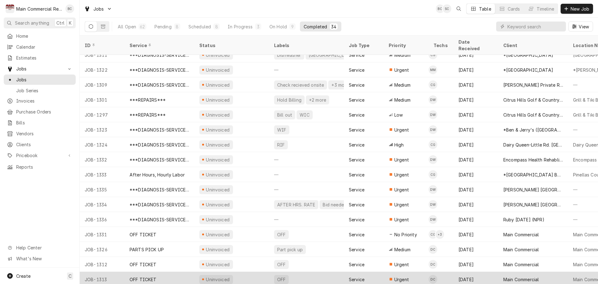
click at [146, 276] on div "OFF TICKET" at bounding box center [142, 279] width 27 height 7
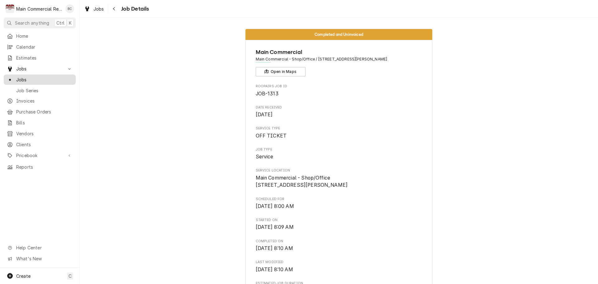
click at [40, 78] on span "Jobs" at bounding box center [44, 79] width 56 height 7
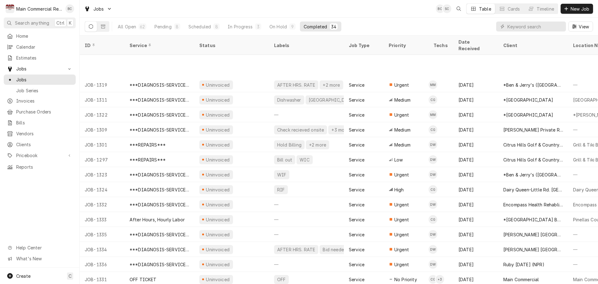
scroll to position [276, 0]
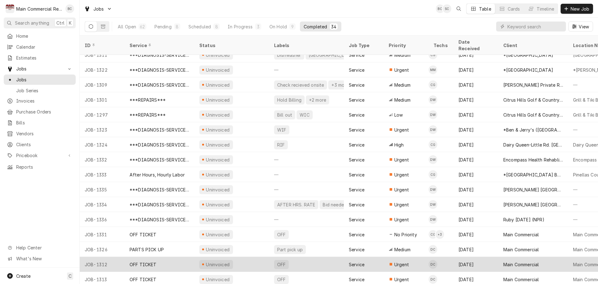
click at [171, 256] on div "OFF TICKET" at bounding box center [160, 263] width 70 height 15
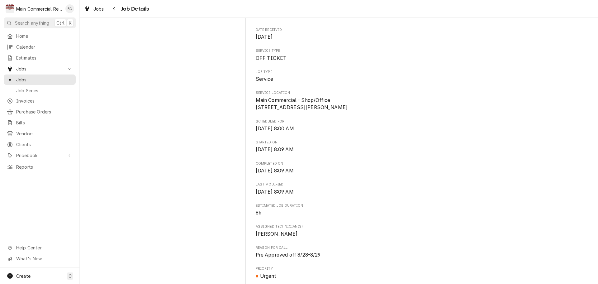
scroll to position [93, 0]
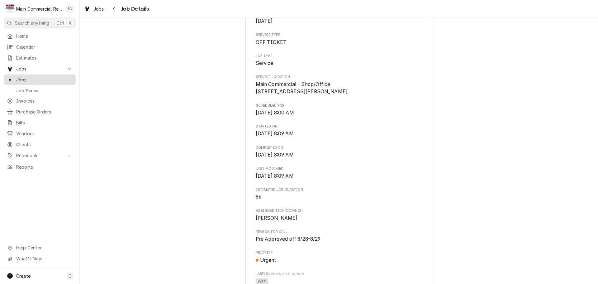
click at [47, 78] on span "Jobs" at bounding box center [44, 79] width 56 height 7
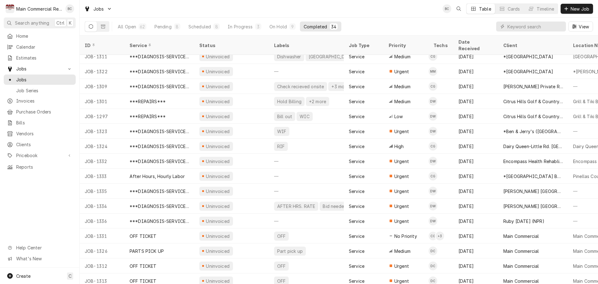
scroll to position [276, 0]
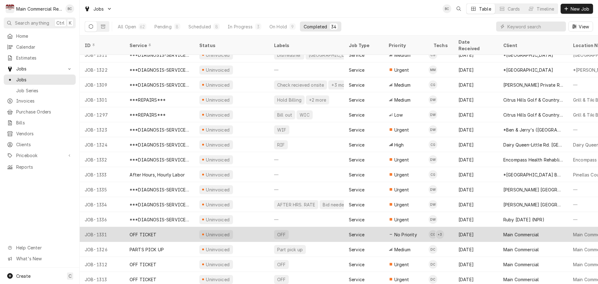
click at [152, 227] on div "OFF TICKET" at bounding box center [160, 234] width 70 height 15
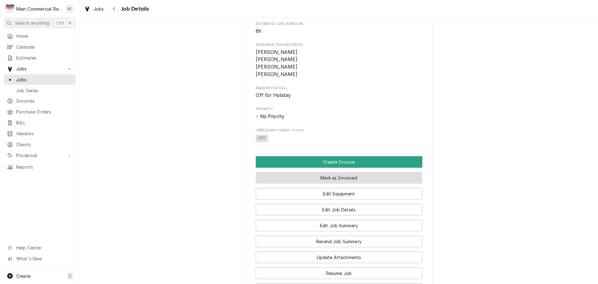
scroll to position [254, 0]
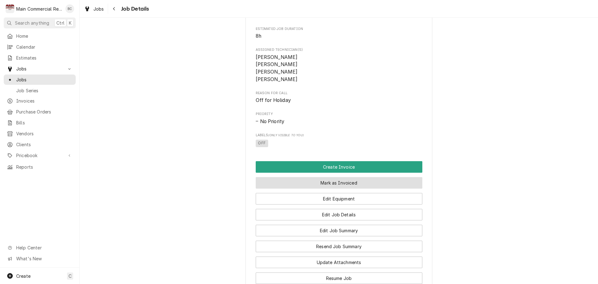
click at [346, 188] on button "Mark as Invoiced" at bounding box center [339, 183] width 167 height 12
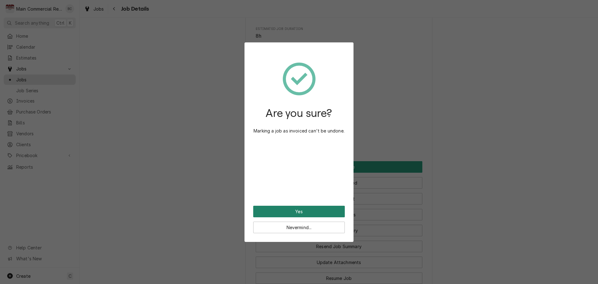
click at [312, 210] on button "Yes" at bounding box center [299, 211] width 92 height 12
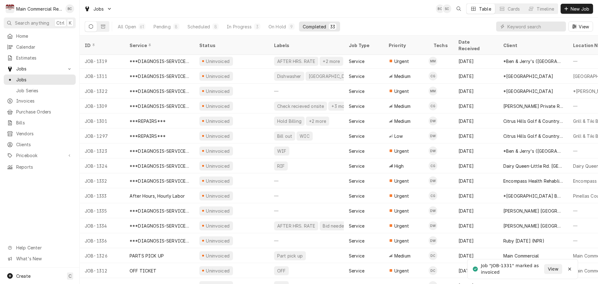
scroll to position [261, 0]
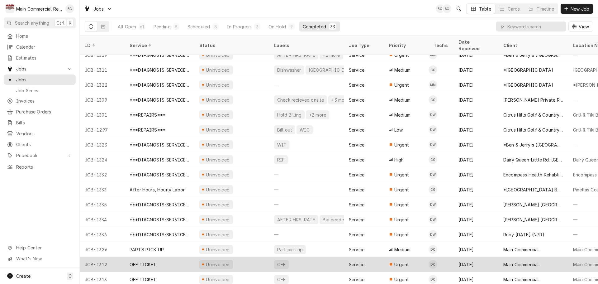
click at [135, 261] on div "OFF TICKET" at bounding box center [142, 264] width 27 height 7
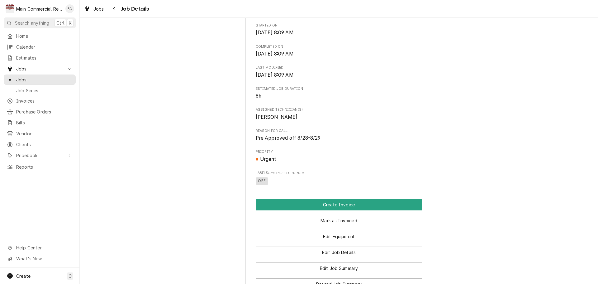
scroll to position [249, 0]
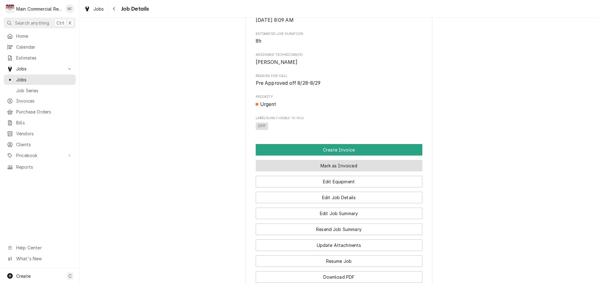
click at [334, 171] on button "Mark as Invoiced" at bounding box center [339, 166] width 167 height 12
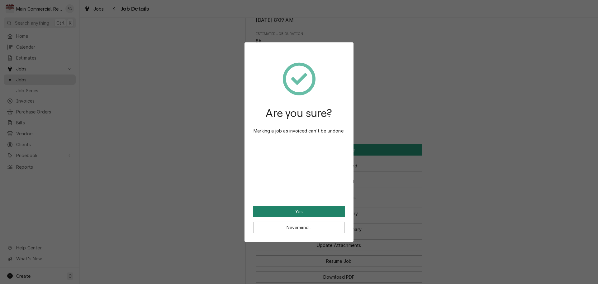
click at [308, 212] on button "Yes" at bounding box center [299, 211] width 92 height 12
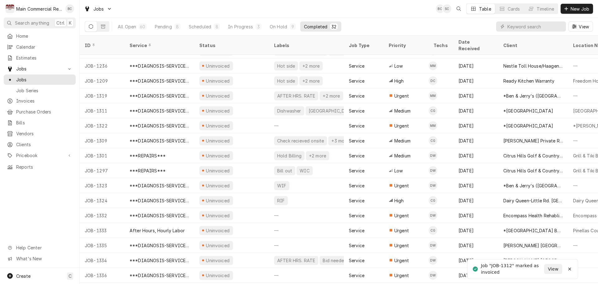
scroll to position [247, 0]
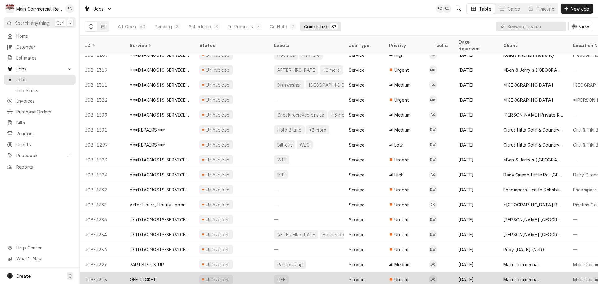
click at [173, 271] on div "OFF TICKET" at bounding box center [160, 278] width 70 height 15
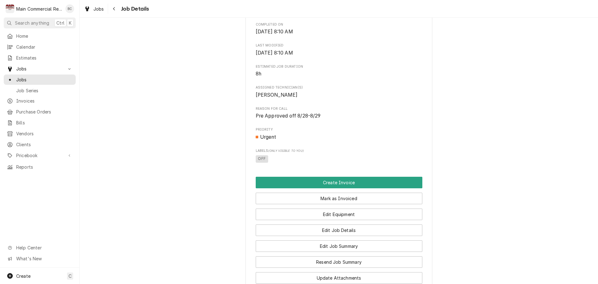
scroll to position [218, 0]
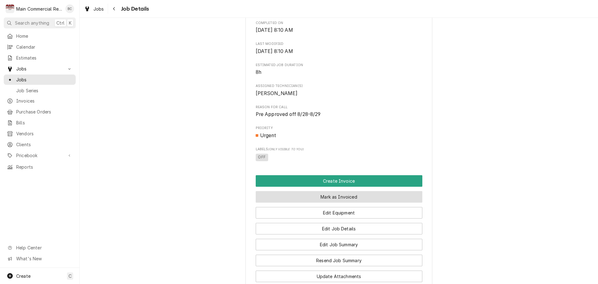
click at [306, 202] on button "Mark as Invoiced" at bounding box center [339, 197] width 167 height 12
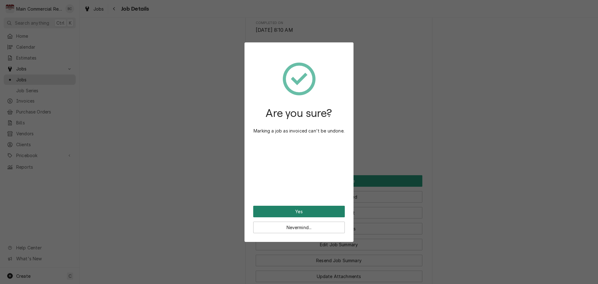
click at [306, 209] on button "Yes" at bounding box center [299, 211] width 92 height 12
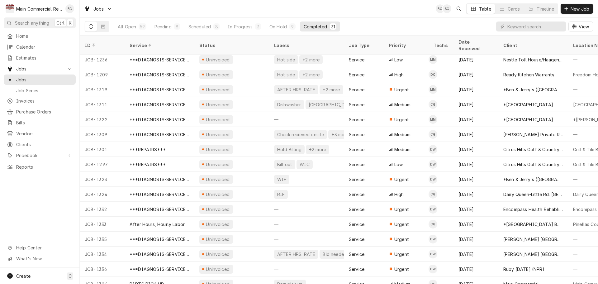
scroll to position [232, 0]
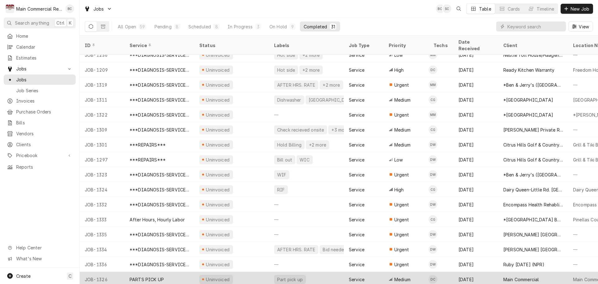
click at [166, 271] on div "PARTS PICK UP" at bounding box center [160, 278] width 70 height 15
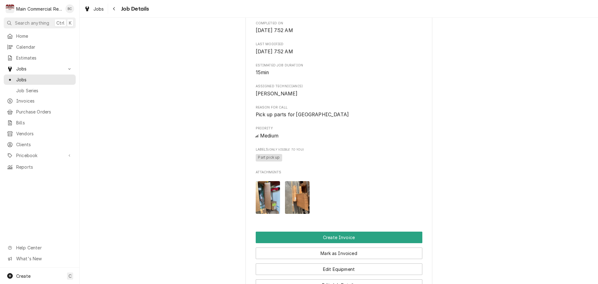
scroll to position [218, 0]
click at [260, 213] on img "Attachments" at bounding box center [268, 197] width 25 height 33
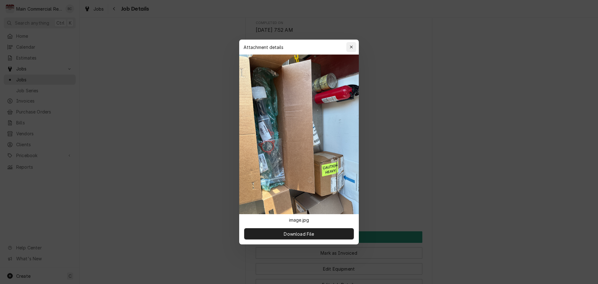
click at [354, 50] on div "button" at bounding box center [351, 47] width 6 height 6
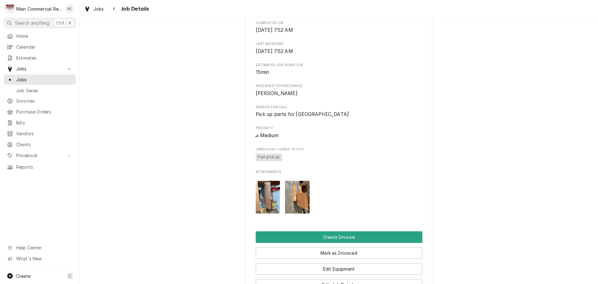
click at [293, 208] on img "Attachments" at bounding box center [297, 197] width 25 height 33
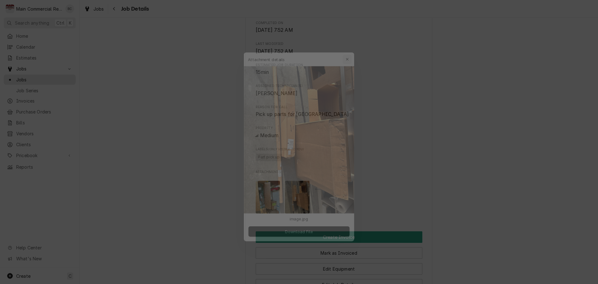
click at [352, 48] on icon "button" at bounding box center [351, 47] width 3 height 4
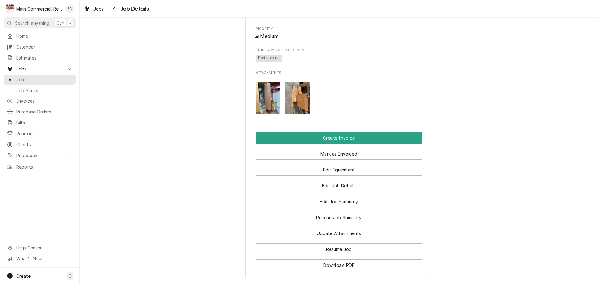
scroll to position [319, 0]
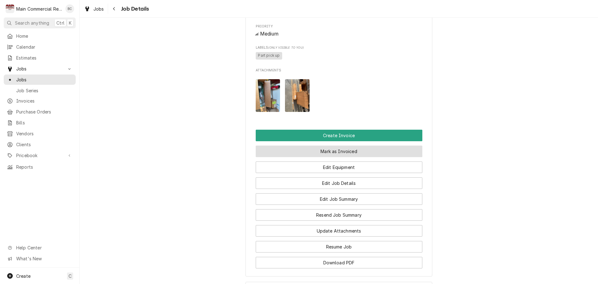
click at [324, 157] on button "Mark as Invoiced" at bounding box center [339, 151] width 167 height 12
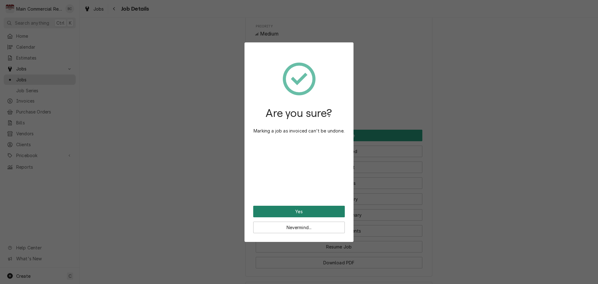
click at [284, 210] on button "Yes" at bounding box center [299, 211] width 92 height 12
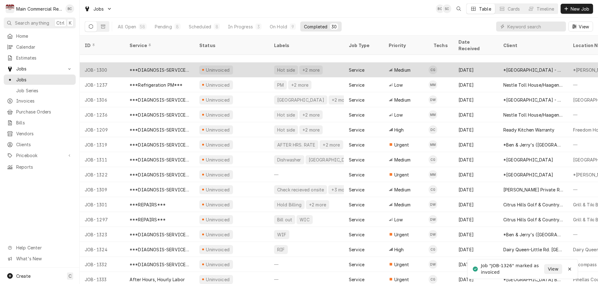
scroll to position [217, 0]
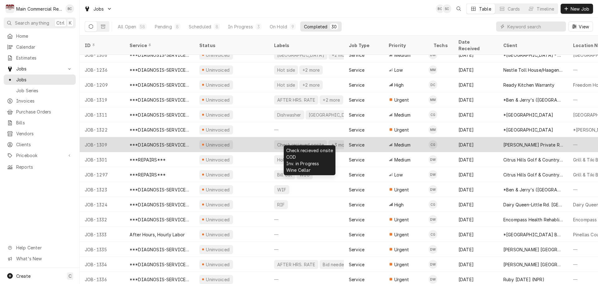
click at [292, 141] on div "Check recieved onsite" at bounding box center [300, 144] width 48 height 7
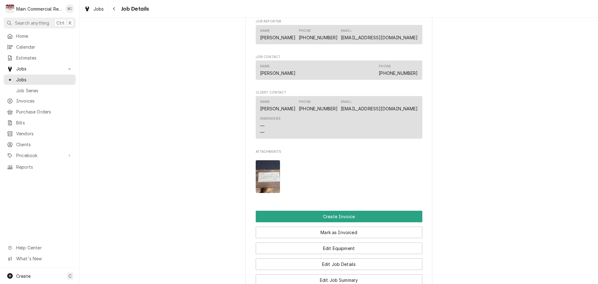
scroll to position [529, 0]
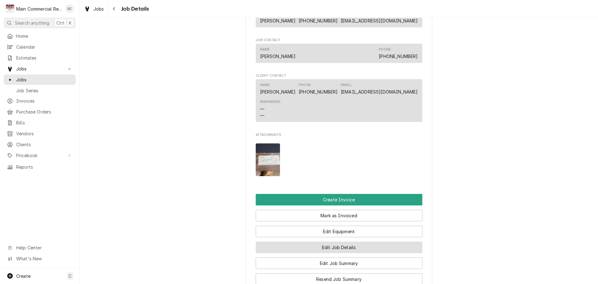
click at [336, 253] on button "Edit Job Details" at bounding box center [339, 247] width 167 height 12
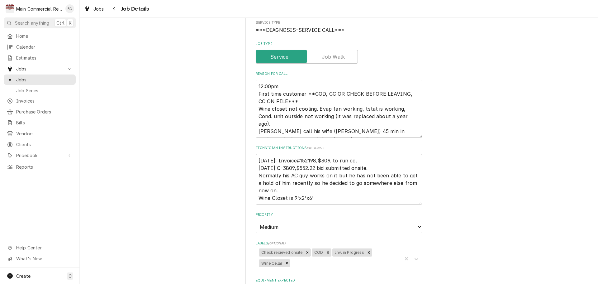
scroll to position [93, 0]
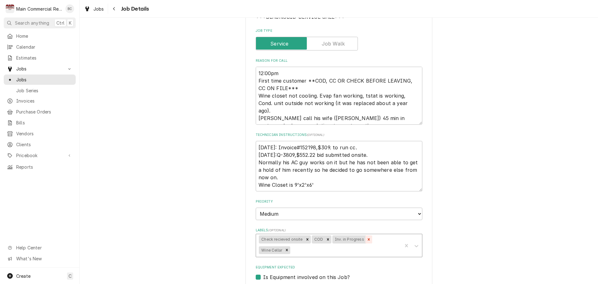
click at [366, 238] on icon "Remove Inv. in Progress" at bounding box center [368, 239] width 4 height 4
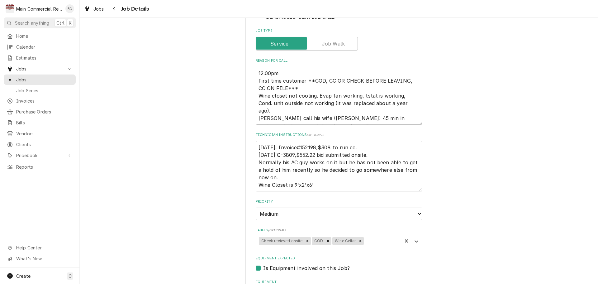
type textarea "x"
click at [366, 243] on div "Labels" at bounding box center [382, 240] width 34 height 11
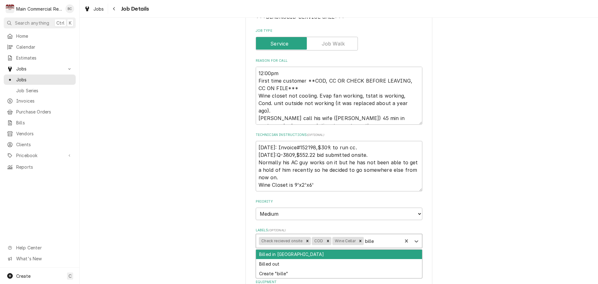
type input "billed"
click at [298, 256] on div "Billed in QBO" at bounding box center [339, 254] width 166 height 10
type textarea "x"
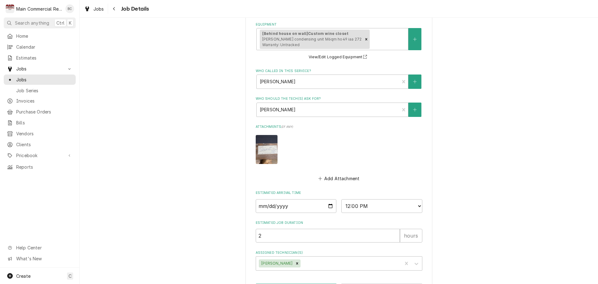
scroll to position [374, 0]
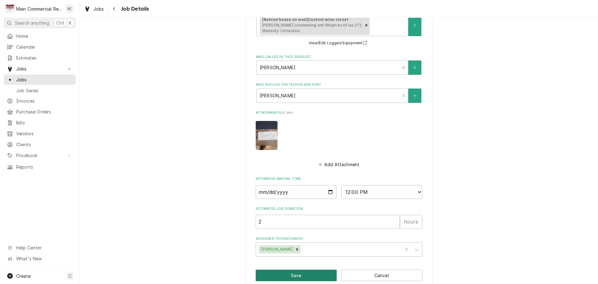
click at [303, 275] on button "Save" at bounding box center [296, 275] width 81 height 12
type textarea "x"
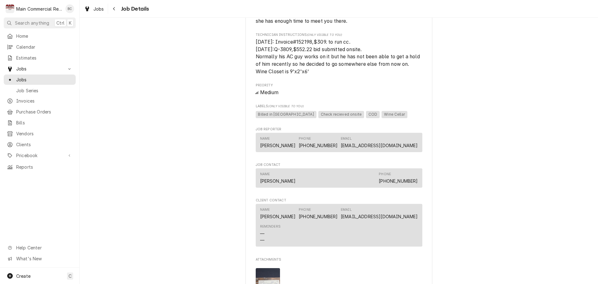
scroll to position [529, 0]
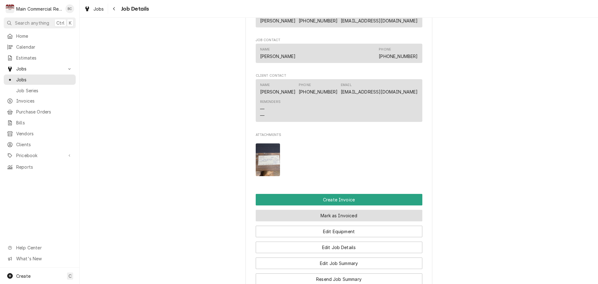
click at [319, 221] on button "Mark as Invoiced" at bounding box center [339, 215] width 167 height 12
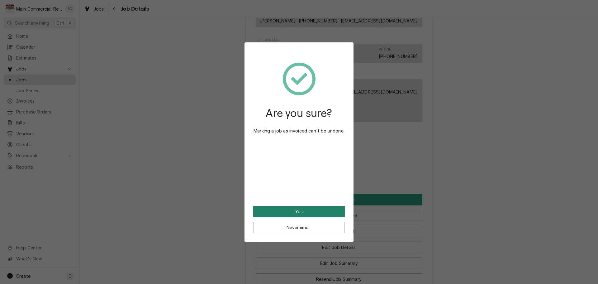
click at [298, 210] on button "Yes" at bounding box center [299, 211] width 92 height 12
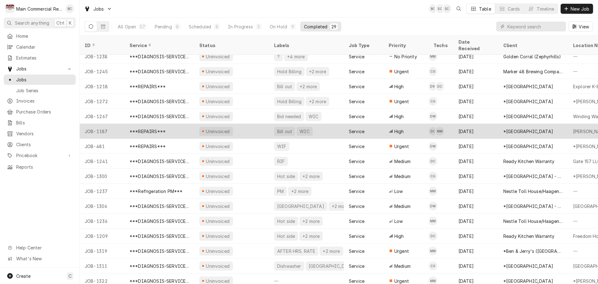
scroll to position [46, 0]
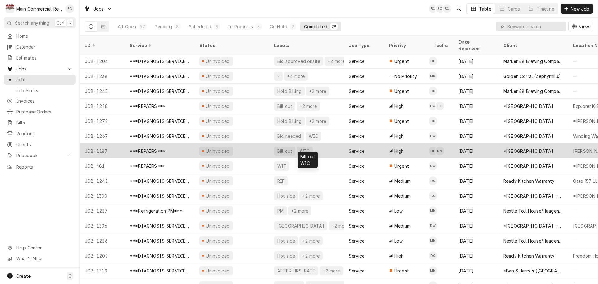
click at [284, 148] on div "Bill out" at bounding box center [284, 151] width 16 height 7
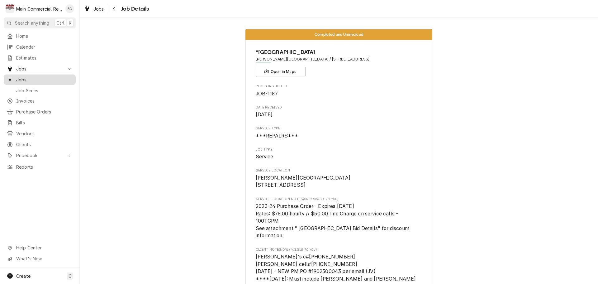
click at [40, 76] on span "Jobs" at bounding box center [44, 79] width 56 height 7
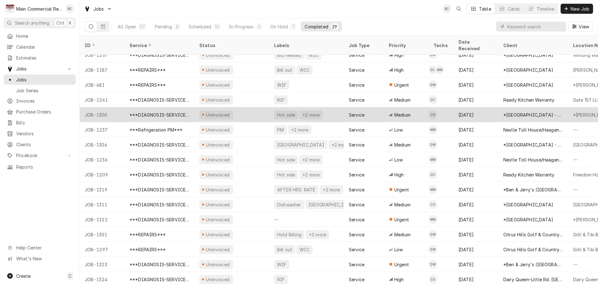
scroll to position [172, 0]
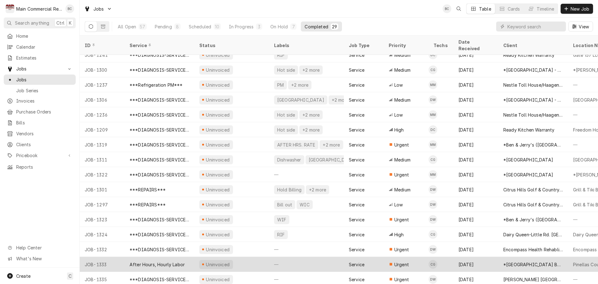
click at [171, 261] on div "After Hours, Hourly Labor" at bounding box center [156, 264] width 55 height 7
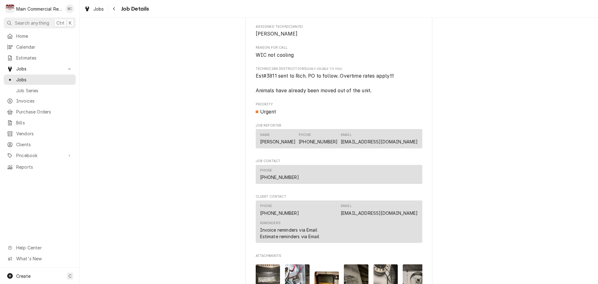
scroll to position [560, 0]
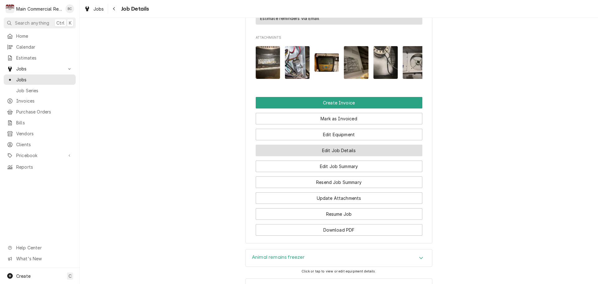
click at [340, 156] on button "Edit Job Details" at bounding box center [339, 150] width 167 height 12
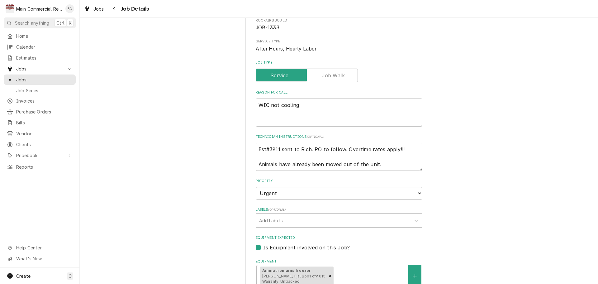
scroll to position [62, 0]
click at [256, 148] on textarea "Est#3811 sent to Rich. PO to follow. Overtime rates apply!!! Animals have alrea…" at bounding box center [339, 156] width 167 height 28
type textarea "x"
type textarea "Est#3811 sent to Rich. PO to follow. Overtime rates apply!!! Animals have alrea…"
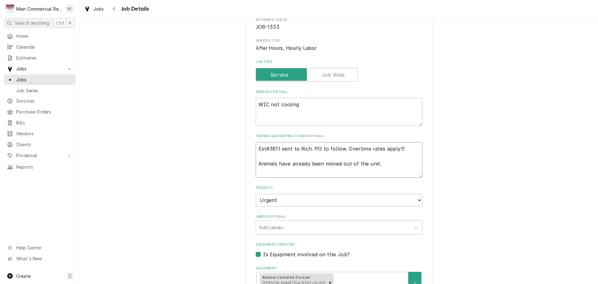
type textarea "x"
click at [256, 148] on textarea "Est#3811 sent to Rich. PO to follow. Overtime rates apply!!! Animals have alrea…" at bounding box center [339, 159] width 167 height 35
type textarea "Est#3811 sent to Rich. PO to follow. Overtime rates apply!!! Animals have alrea…"
type textarea "x"
type textarea "P Est#3811 sent to Rich. PO to follow. Overtime rates apply!!! Animals have alr…"
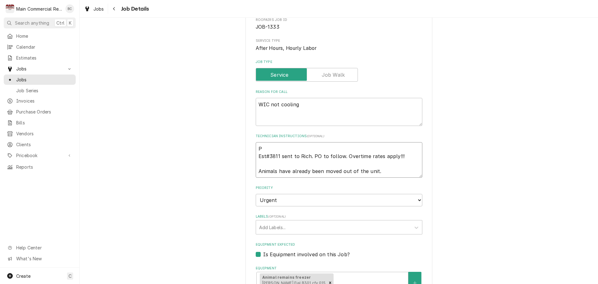
type textarea "x"
type textarea "PO Est#3811 sent to Rich. PO to follow. Overtime rates apply!!! Animals have al…"
type textarea "x"
type textarea "PO# Est#3811 sent to Rich. PO to follow. Overtime rates apply!!! Animals have a…"
paste textarea ": 471410"
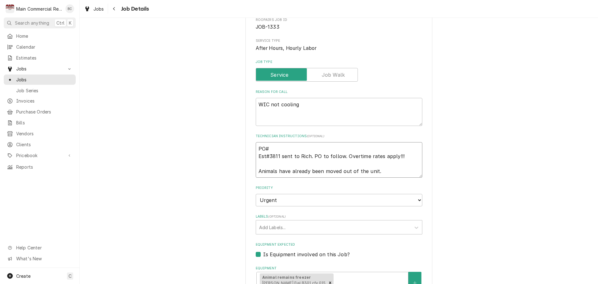
type textarea "x"
type textarea "PO#: 471410 Est#3811 sent to Rich. PO to follow. Overtime rates apply!!! Animal…"
type textarea "x"
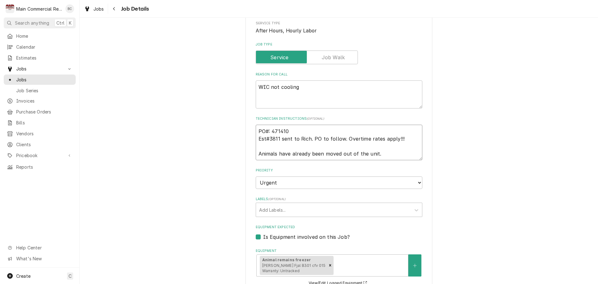
scroll to position [93, 0]
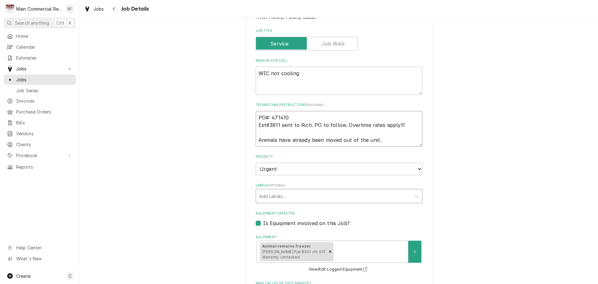
type textarea "PO#: 471410 Est#3811 sent to Rich. PO to follow. Overtime rates apply!!! Animal…"
click at [276, 198] on div "Labels" at bounding box center [333, 195] width 148 height 11
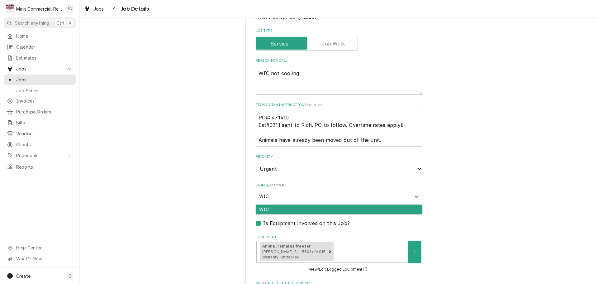
type input "WIC"
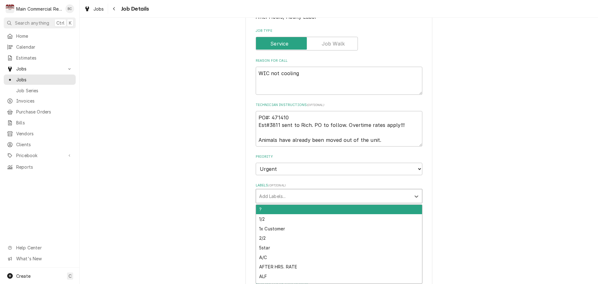
click at [275, 195] on div "Labels" at bounding box center [333, 195] width 148 height 11
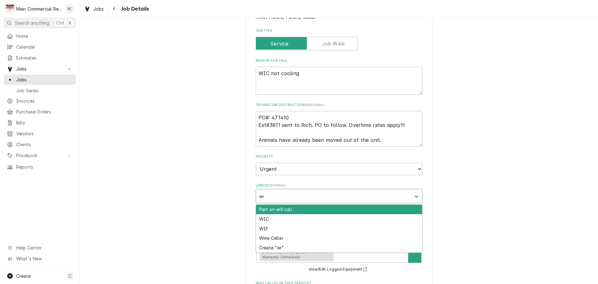
type input "wic"
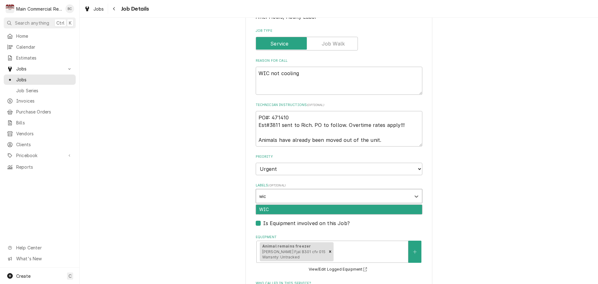
click at [275, 209] on div "WIC" at bounding box center [339, 210] width 166 height 10
type textarea "x"
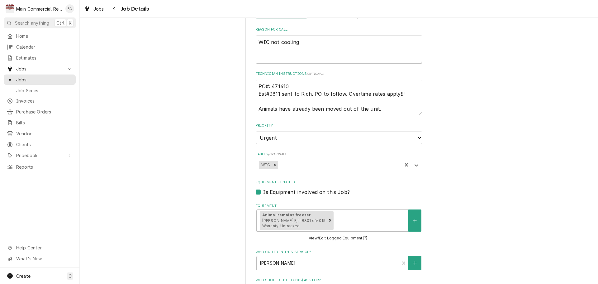
scroll to position [335, 0]
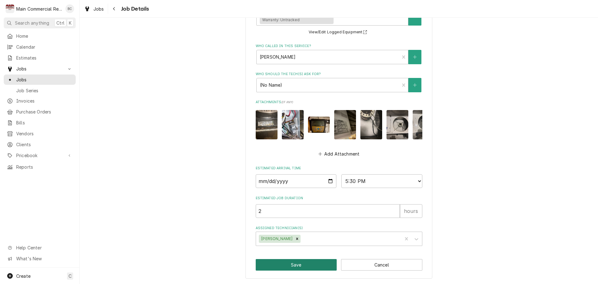
click at [307, 264] on button "Save" at bounding box center [296, 265] width 81 height 12
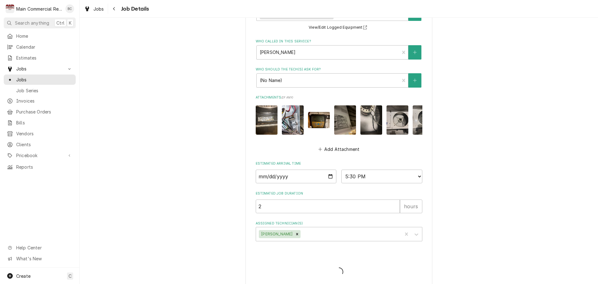
type textarea "x"
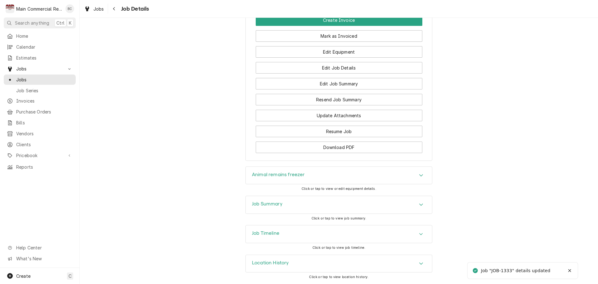
scroll to position [692, 0]
click at [268, 205] on h3 "Job Summary" at bounding box center [267, 204] width 31 height 6
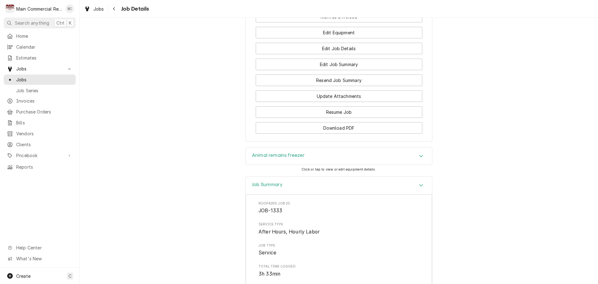
click at [273, 158] on h3 "Animal remains freezer" at bounding box center [278, 155] width 53 height 6
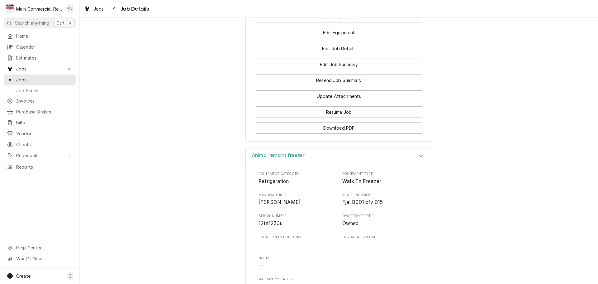
scroll to position [630, 0]
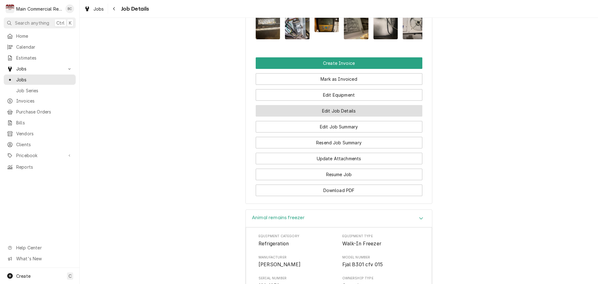
click at [325, 116] on button "Edit Job Details" at bounding box center [339, 111] width 167 height 12
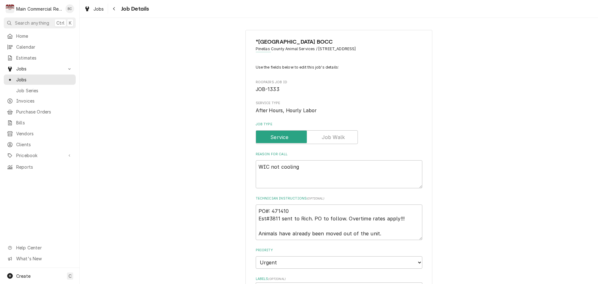
type textarea "x"
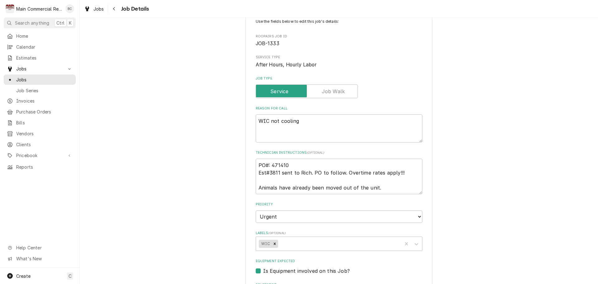
scroll to position [62, 0]
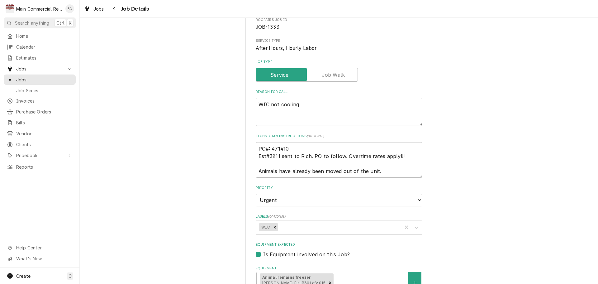
click at [281, 230] on div "Labels" at bounding box center [339, 226] width 120 height 11
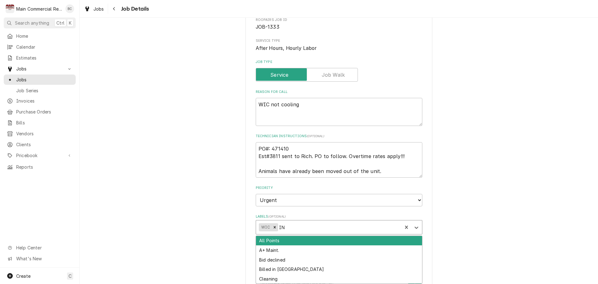
type input "INV"
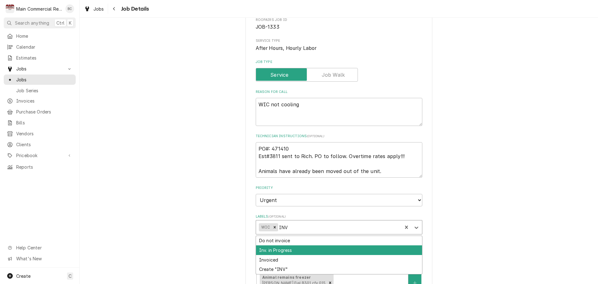
click at [286, 249] on div "Inv. in Progress" at bounding box center [339, 250] width 166 height 10
type textarea "x"
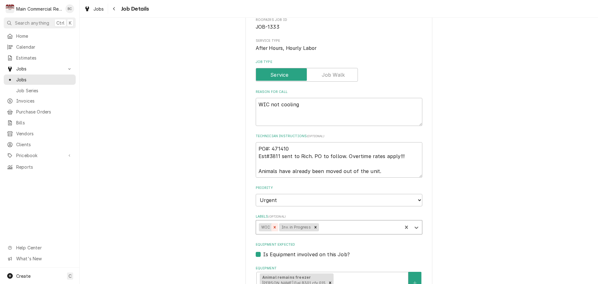
click at [273, 228] on icon "Remove WIC" at bounding box center [274, 227] width 4 height 4
type textarea "x"
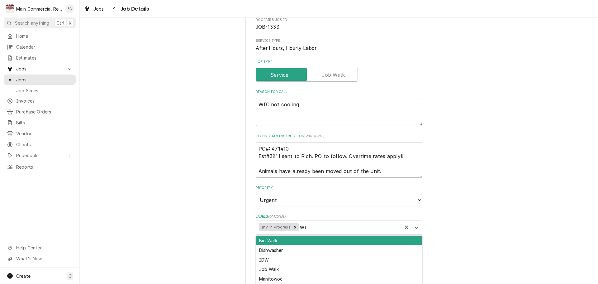
type input "WIF"
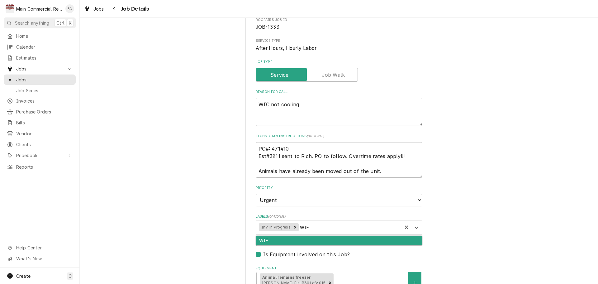
click at [287, 241] on div "WIF" at bounding box center [339, 241] width 166 height 10
type textarea "x"
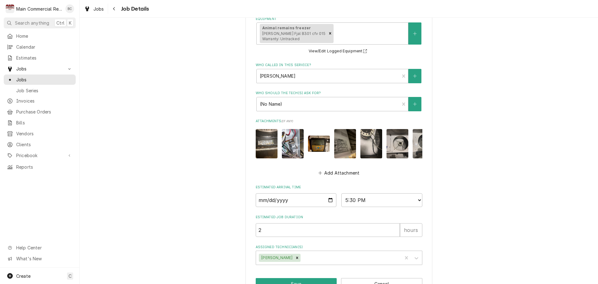
scroll to position [335, 0]
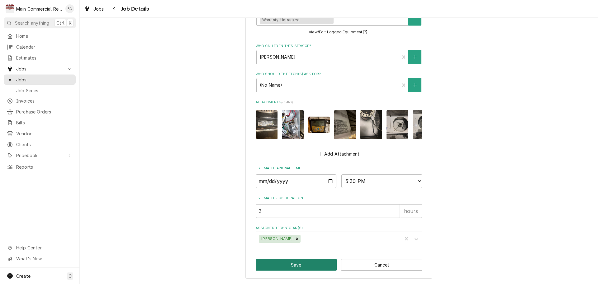
click at [299, 266] on button "Save" at bounding box center [296, 265] width 81 height 12
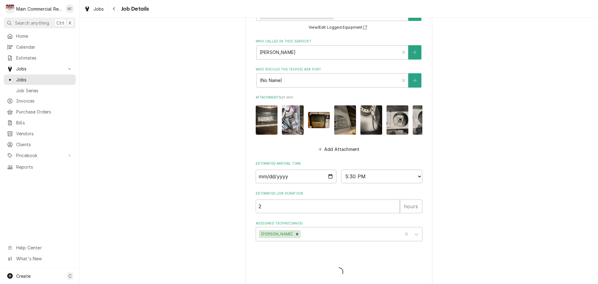
type textarea "x"
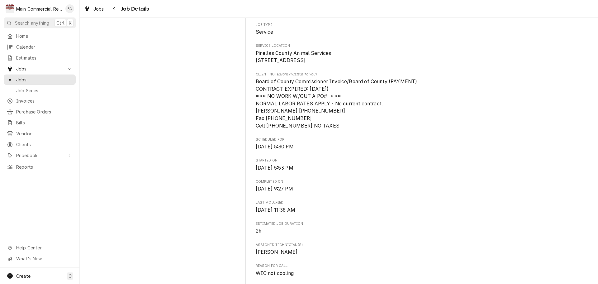
scroll to position [218, 0]
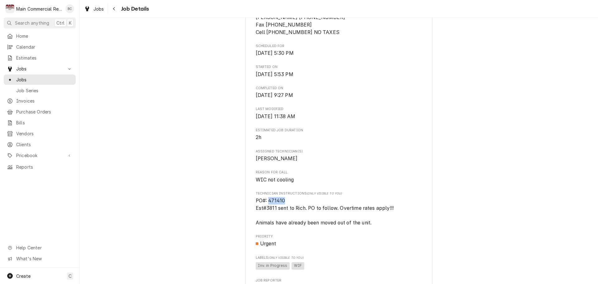
drag, startPoint x: 284, startPoint y: 214, endPoint x: 268, endPoint y: 212, distance: 16.6
click at [268, 212] on span "PO#: 471410 Est#3811 sent to Rich. PO to follow. Overtime rates apply!!! Animal…" at bounding box center [339, 212] width 167 height 30
copy span "471410"
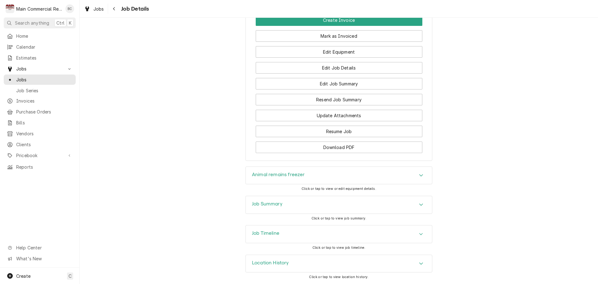
scroll to position [692, 0]
click at [261, 206] on h3 "Job Summary" at bounding box center [267, 204] width 31 height 6
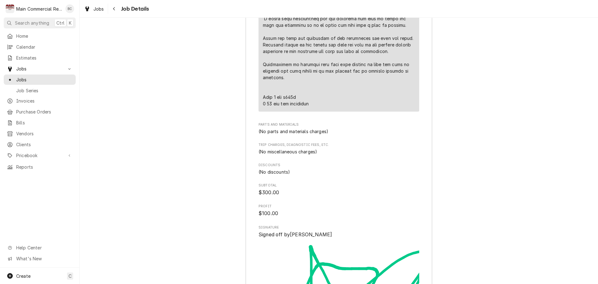
scroll to position [1197, 0]
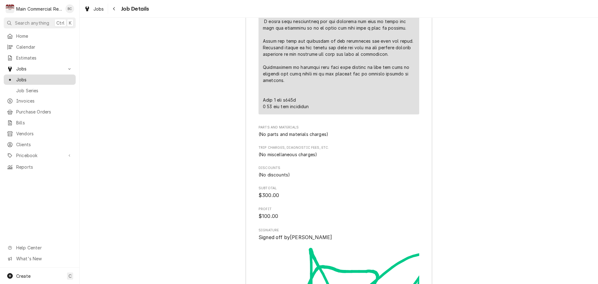
click at [52, 80] on span "Jobs" at bounding box center [44, 79] width 56 height 7
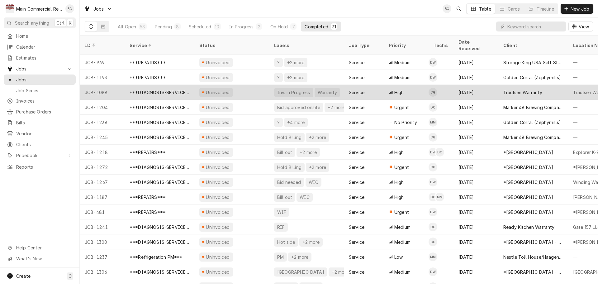
click at [160, 89] on div "***DIAGNOSIS-SERVICE CALL***" at bounding box center [159, 92] width 60 height 7
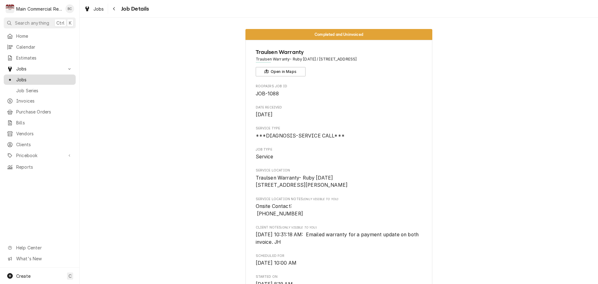
click at [35, 80] on span "Jobs" at bounding box center [44, 79] width 56 height 7
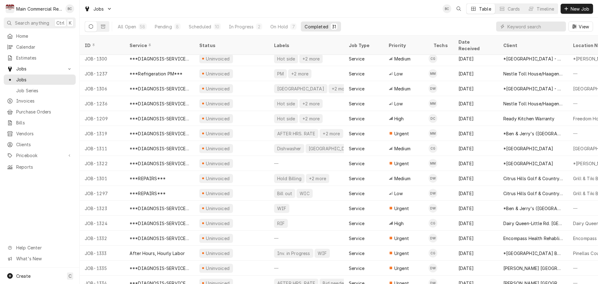
scroll to position [202, 0]
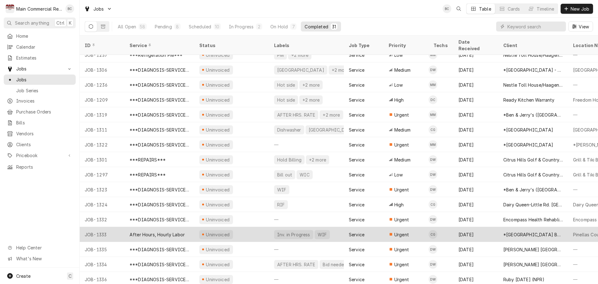
click at [175, 231] on div "After Hours, Hourly Labor" at bounding box center [156, 234] width 55 height 7
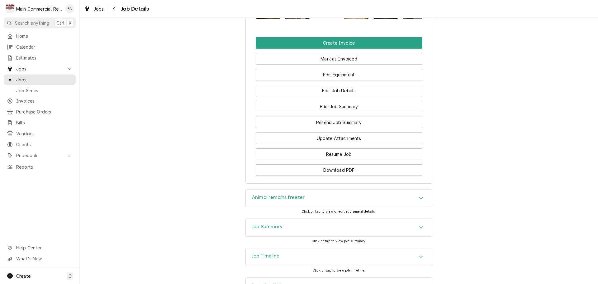
scroll to position [692, 0]
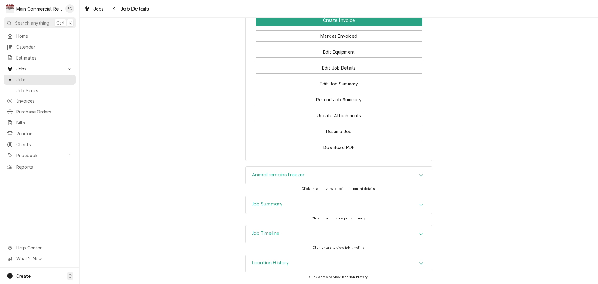
click at [263, 204] on h3 "Job Summary" at bounding box center [267, 204] width 31 height 6
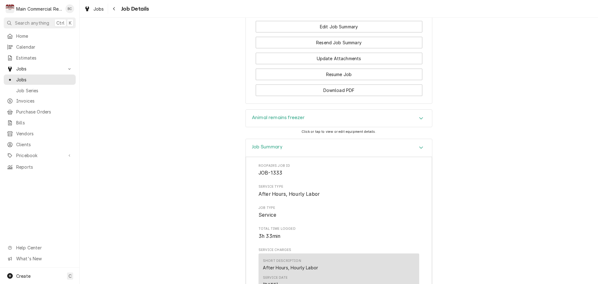
scroll to position [699, 0]
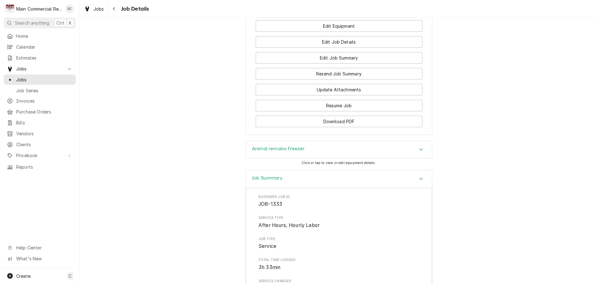
click at [281, 152] on h3 "Animal remains freezer" at bounding box center [278, 149] width 53 height 6
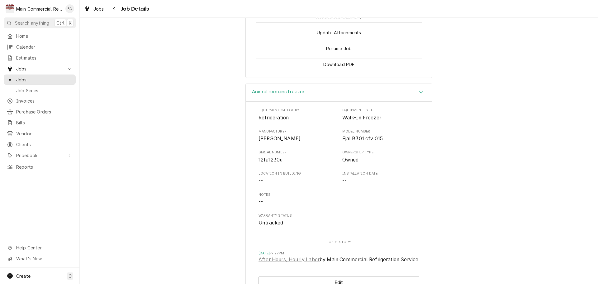
scroll to position [761, 0]
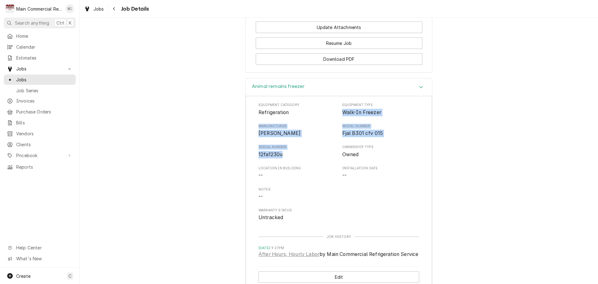
drag, startPoint x: 337, startPoint y: 129, endPoint x: 322, endPoint y: 173, distance: 46.4
click at [322, 173] on div "Equipment Category Refrigeration Equipment Type Walk-In Freezer Manufacturer Co…" at bounding box center [338, 161] width 161 height 119
copy div "Walk-In Freezer Manufacturer Copeland Model Number Fjal B301 cfv 015 Serial Num…"
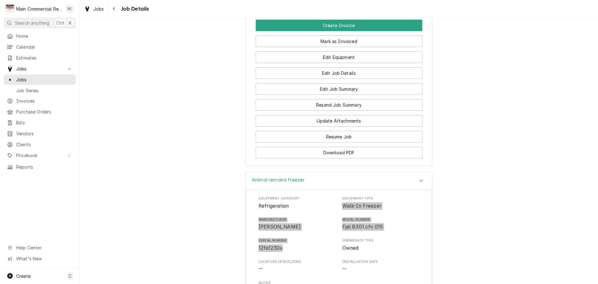
scroll to position [543, 0]
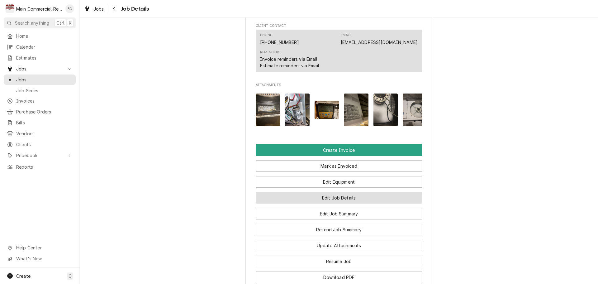
click at [333, 203] on button "Edit Job Details" at bounding box center [339, 198] width 167 height 12
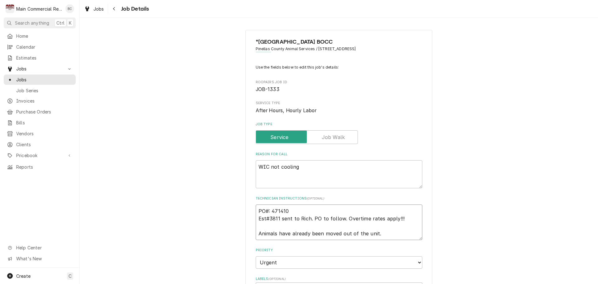
click at [256, 210] on textarea "PO#: 471410 Est#3811 sent to Rich. PO to follow. Overtime rates apply!!! Animal…" at bounding box center [339, 221] width 167 height 35
type textarea "x"
type textarea "PO#: 471410 Est#3811 sent to Rich. PO to follow. Overtime rates apply!!! Animal…"
click at [256, 210] on textarea "PO#: 471410 Est#3811 sent to Rich. PO to follow. Overtime rates apply!!! Animal…" at bounding box center [339, 225] width 167 height 43
type textarea "x"
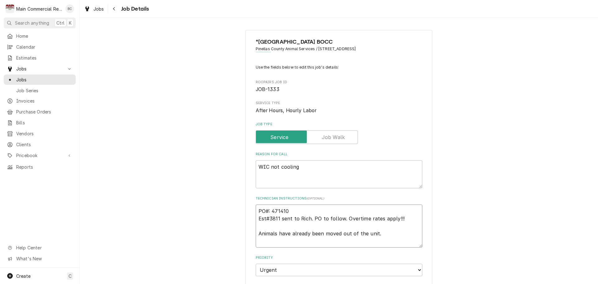
type textarea "I PO#: 471410 Est#3811 sent to Rich. PO to follow. Overtime rates apply!!! Anim…"
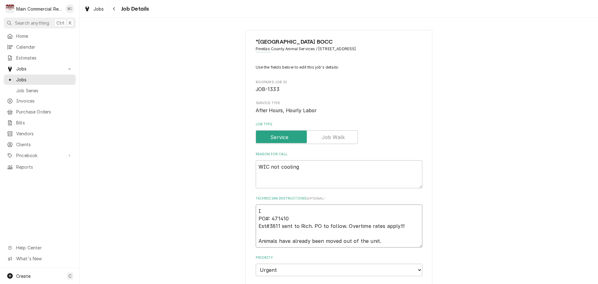
type textarea "x"
type textarea "IN PO#: 471410 Est#3811 sent to Rich. PO to follow. Overtime rates apply!!! Ani…"
type textarea "x"
type textarea "INV PO#: 471410 Est#3811 sent to Rich. PO to follow. Overtime rates apply!!! An…"
type textarea "x"
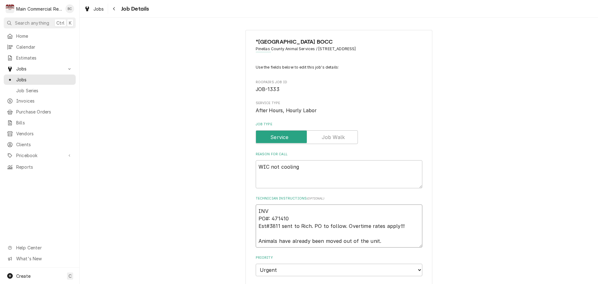
type textarea "INV# PO#: 471410 Est#3811 sent to Rich. PO to follow. Overtime rates apply!!! A…"
type textarea "x"
type textarea "INV#1 PO#: 471410 Est#3811 sent to Rich. PO to follow. Overtime rates apply!!! …"
type textarea "x"
type textarea "INV#15 PO#: 471410 Est#3811 sent to Rich. PO to follow. Overtime rates apply!!!…"
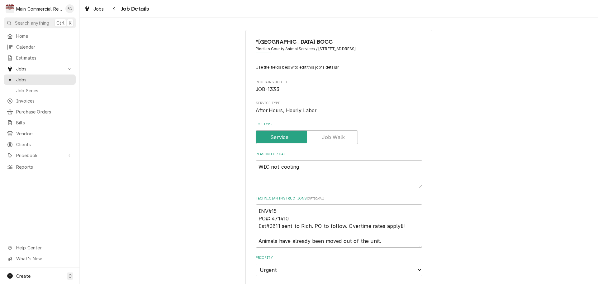
type textarea "x"
type textarea "INV#152 PO#: 471410 Est#3811 sent to Rich. PO to follow. Overtime rates apply!!…"
type textarea "x"
type textarea "INV#1522 PO#: 471410 Est#3811 sent to Rich. PO to follow. Overtime rates apply!…"
type textarea "x"
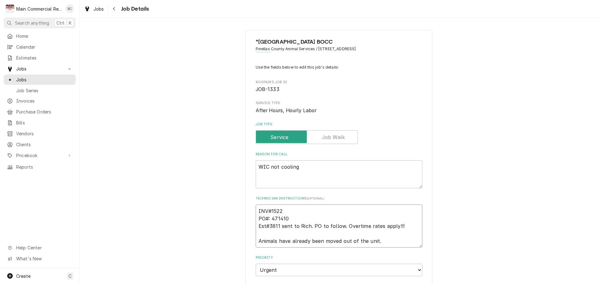
type textarea "INV#15220 PO#: 471410 Est#3811 sent to Rich. PO to follow. Overtime rates apply…"
type textarea "x"
type textarea "INV#152207 PO#: 471410 Est#3811 sent to Rich. PO to follow. Overtime rates appl…"
type textarea "x"
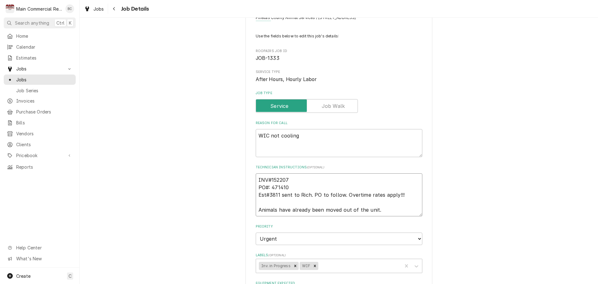
type textarea "INV#152207 PO#: 471410 Est#3811 sent to Rich. PO to follow. Overtime rates appl…"
click at [266, 136] on textarea "WIC not cooling" at bounding box center [339, 143] width 167 height 28
type textarea "x"
type textarea "WI not cooling"
type textarea "x"
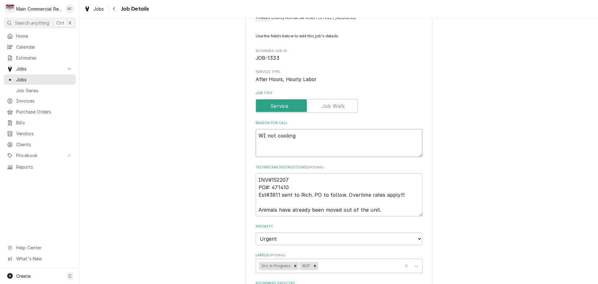
type textarea "WIf not cooling"
type textarea "x"
type textarea "WI not cooling"
type textarea "x"
type textarea "WIF not cooling"
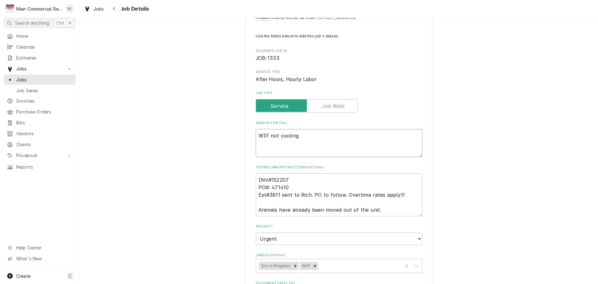
type textarea "x"
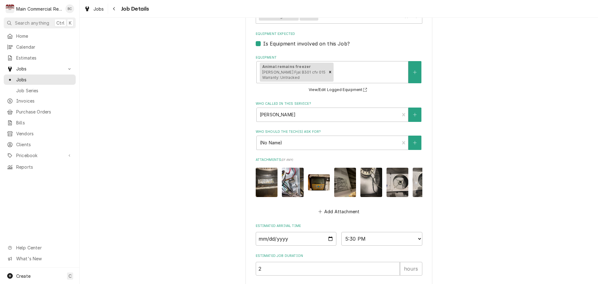
scroll to position [342, 0]
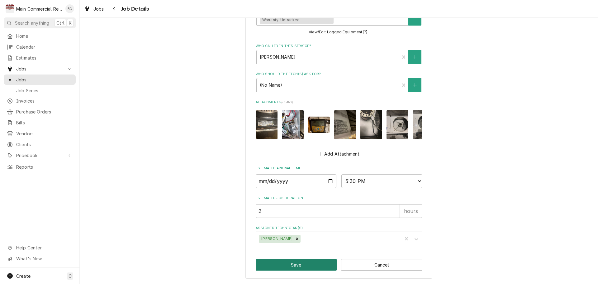
type textarea "WIF not cooling"
click at [290, 267] on button "Save" at bounding box center [296, 265] width 81 height 12
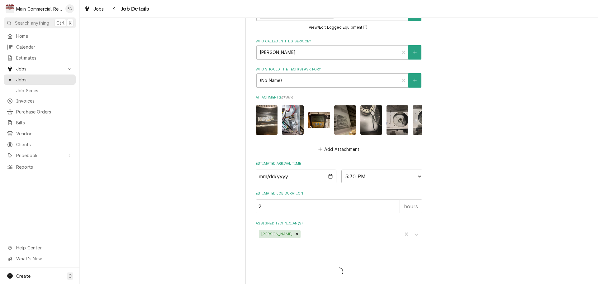
type textarea "x"
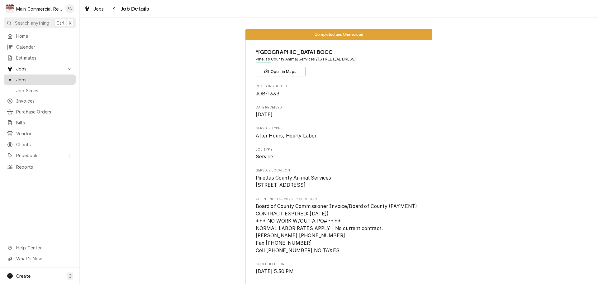
click at [20, 76] on span "Jobs" at bounding box center [44, 79] width 56 height 7
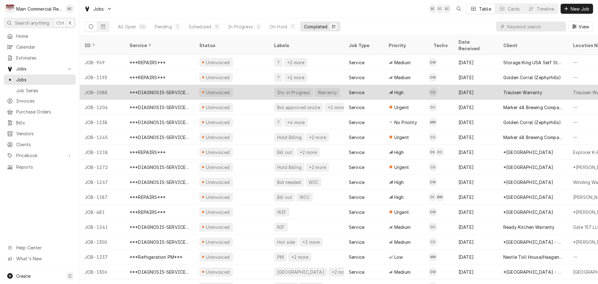
click at [107, 85] on div "JOB-1088" at bounding box center [102, 92] width 45 height 15
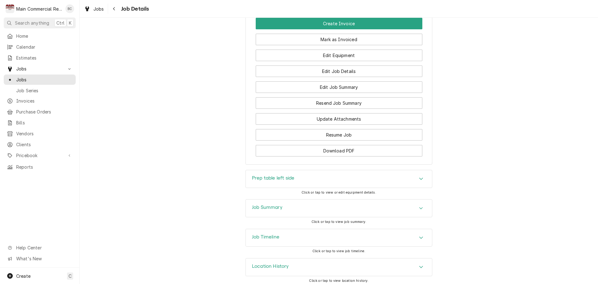
scroll to position [1217, 0]
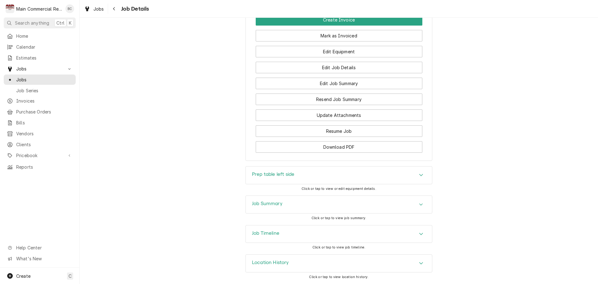
click at [276, 205] on h3 "Job Summary" at bounding box center [267, 203] width 31 height 6
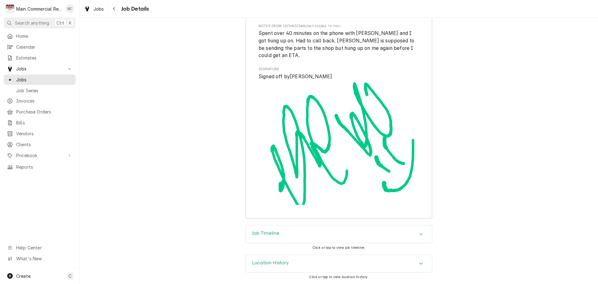
scroll to position [2102, 0]
click at [256, 233] on h3 "Job Timeline" at bounding box center [265, 233] width 27 height 6
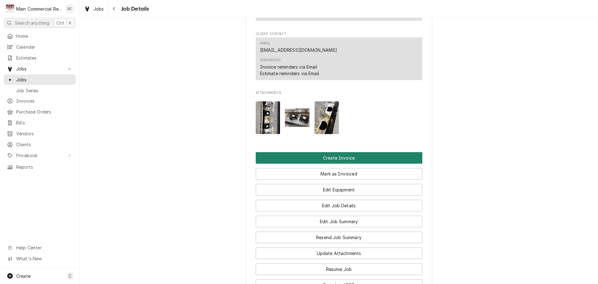
scroll to position [1073, 0]
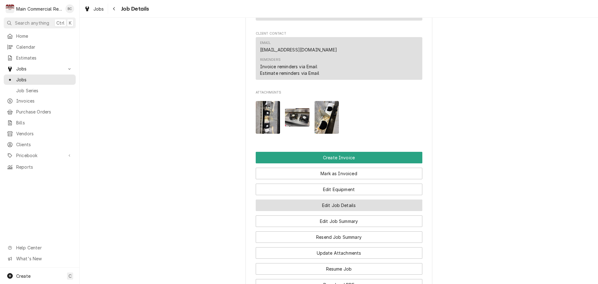
click at [330, 211] on button "Edit Job Details" at bounding box center [339, 205] width 167 height 12
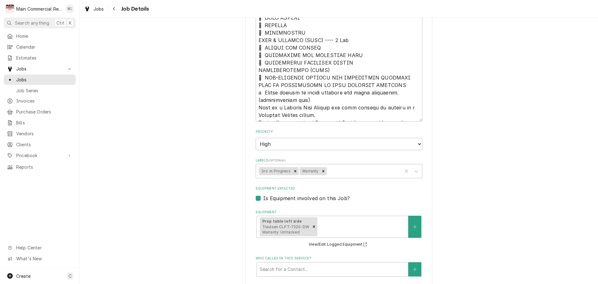
scroll to position [747, 0]
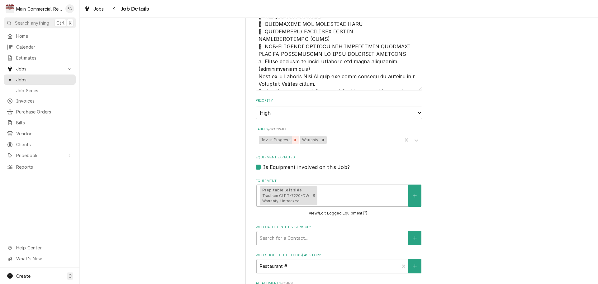
click at [294, 140] on icon "Remove Inv. in Progress" at bounding box center [295, 140] width 2 height 2
type textarea "x"
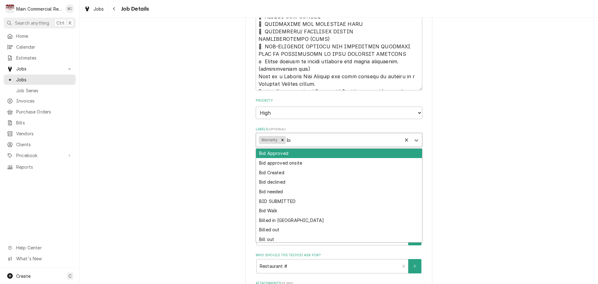
type input "bil"
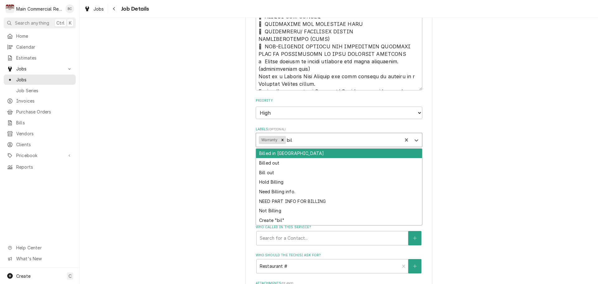
click at [282, 153] on div "Billed in [GEOGRAPHIC_DATA]" at bounding box center [339, 153] width 166 height 10
type textarea "x"
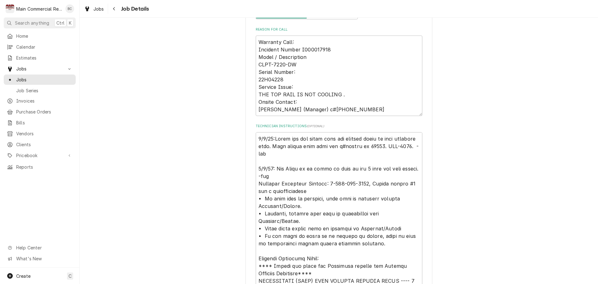
scroll to position [93, 0]
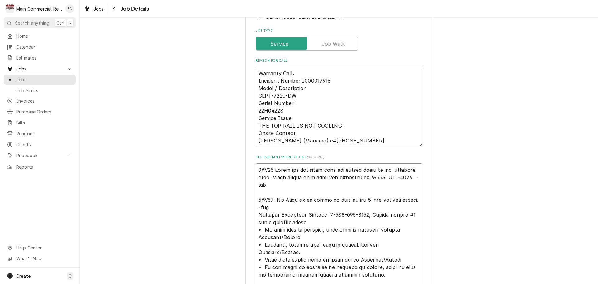
type textarea "x"
type textarea "9/2/25:Caleb put the wrong unit and service notes on this warranty call. This s…"
type textarea "x"
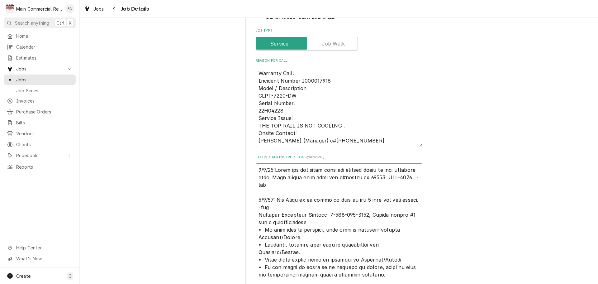
type textarea "I 9/2/25:Caleb put the wrong unit and service notes on this warranty call. This…"
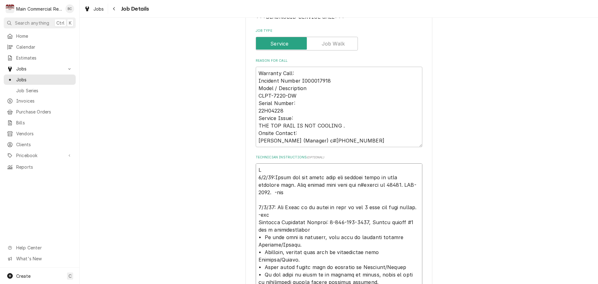
type textarea "x"
type textarea "IN 9/2/25:Caleb put the wrong unit and service notes on this warranty call. Thi…"
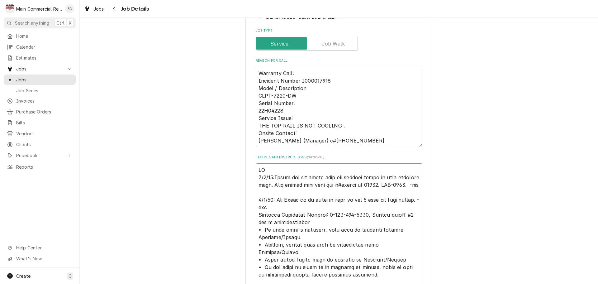
type textarea "x"
type textarea "INV 9/2/25:Caleb put the wrong unit and service notes on this warranty call. Th…"
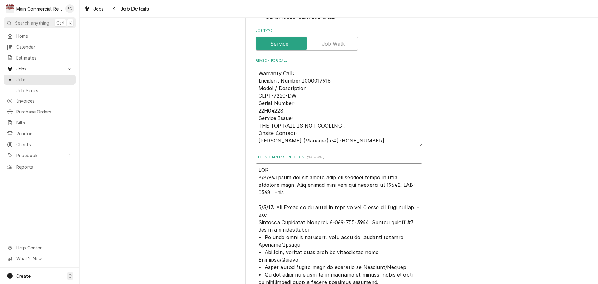
type textarea "x"
type textarea "INV# 9/2/25:Caleb put the wrong unit and service notes on this warranty call. T…"
type textarea "x"
type textarea "INV#1 9/2/25:Caleb put the wrong unit and service notes on this warranty call. …"
type textarea "x"
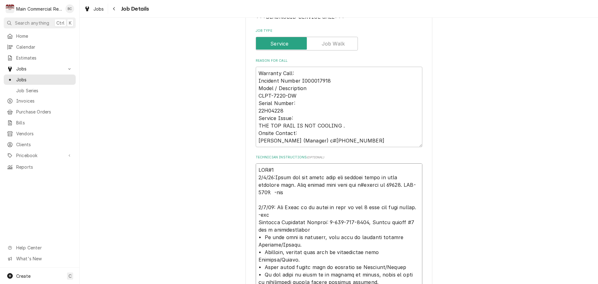
type textarea "INV#15 9/2/25:Caleb put the wrong unit and service notes on this warranty call.…"
type textarea "x"
type textarea "INV#1521 9/2/25:Caleb put the wrong unit and service notes on this warranty cal…"
type textarea "x"
type textarea "INV#15219 9/2/25:Caleb put the wrong unit and service notes on this warranty ca…"
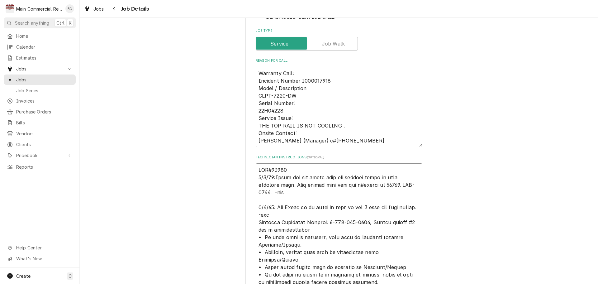
type textarea "x"
type textarea "INV#152197 9/2/25:Caleb put the wrong unit and service notes on this warranty c…"
type textarea "x"
type textarea "INV#152197 9/2/25:Caleb put the wrong unit and service notes on this warranty c…"
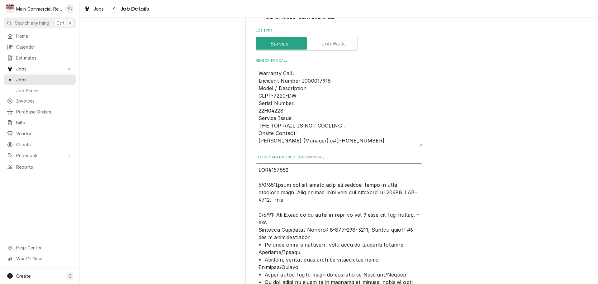
type textarea "x"
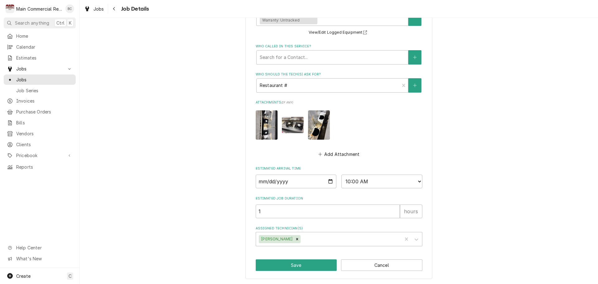
scroll to position [943, 0]
type textarea "INV#152197 9/2/25:Caleb put the wrong unit and service notes on this warranty c…"
click at [295, 266] on button "Save" at bounding box center [296, 265] width 81 height 12
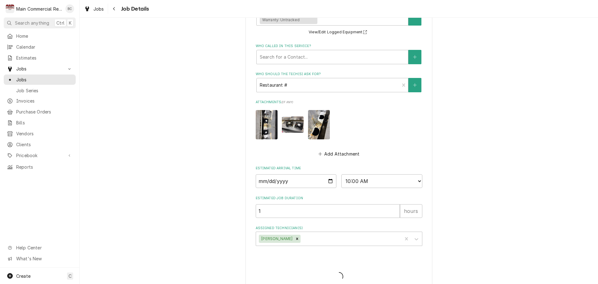
type textarea "x"
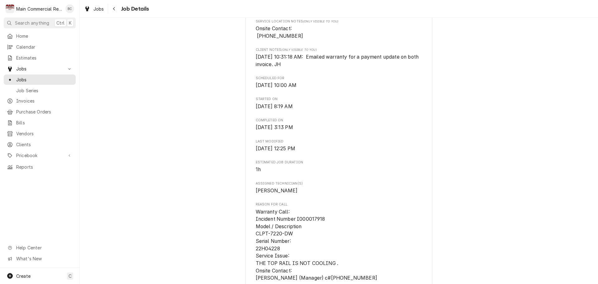
scroll to position [249, 0]
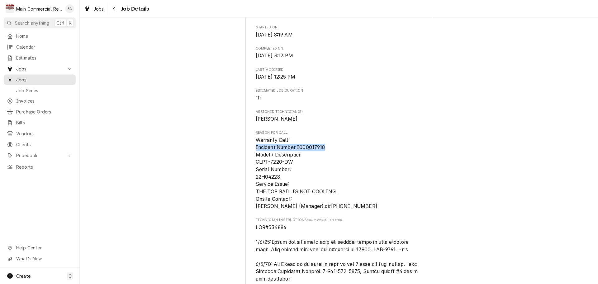
drag, startPoint x: 325, startPoint y: 157, endPoint x: 253, endPoint y: 153, distance: 72.3
copy span "Incident Number I000017918"
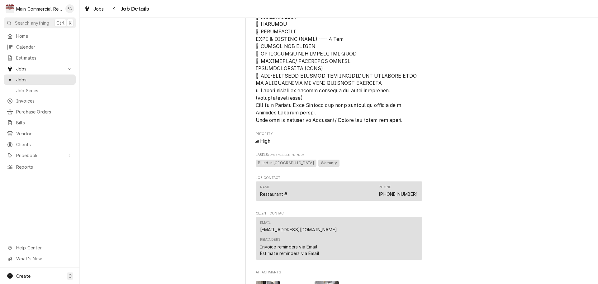
scroll to position [934, 0]
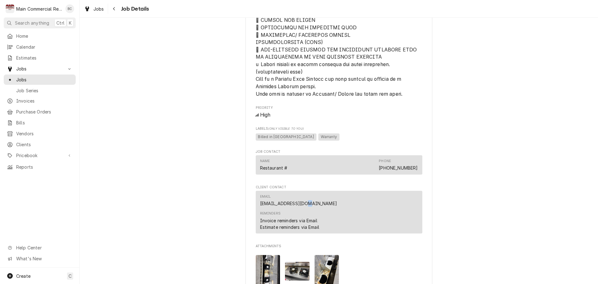
drag, startPoint x: 306, startPoint y: 210, endPoint x: 301, endPoint y: 210, distance: 5.3
click at [301, 209] on div "Email [EMAIL_ADDRESS][DOMAIN_NAME]" at bounding box center [339, 200] width 158 height 17
click at [309, 209] on div "Email [EMAIL_ADDRESS][DOMAIN_NAME]" at bounding box center [339, 200] width 158 height 17
drag, startPoint x: 307, startPoint y: 213, endPoint x: 257, endPoint y: 213, distance: 49.5
click at [257, 213] on div "Email [EMAIL_ADDRESS][DOMAIN_NAME] Reminders Invoice reminders via Email Estima…" at bounding box center [339, 211] width 167 height 43
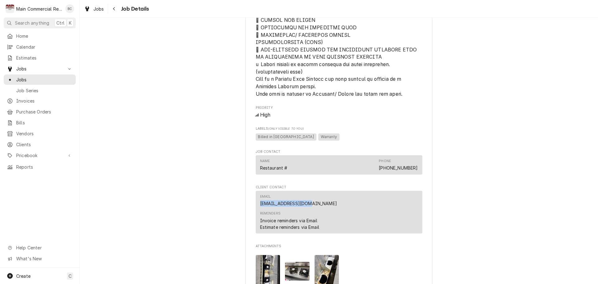
copy link "agarza@traulsen.com"
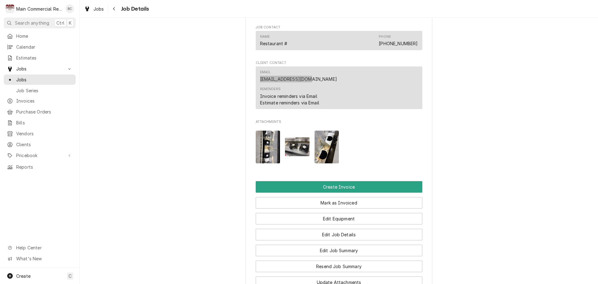
scroll to position [1058, 0]
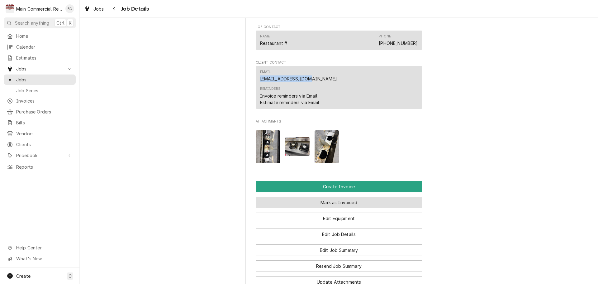
click at [338, 208] on button "Mark as Invoiced" at bounding box center [339, 202] width 167 height 12
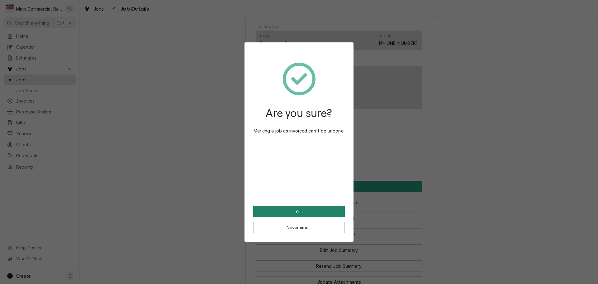
click at [297, 212] on button "Yes" at bounding box center [299, 211] width 92 height 12
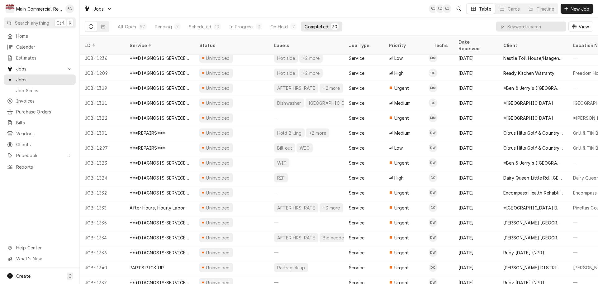
scroll to position [217, 0]
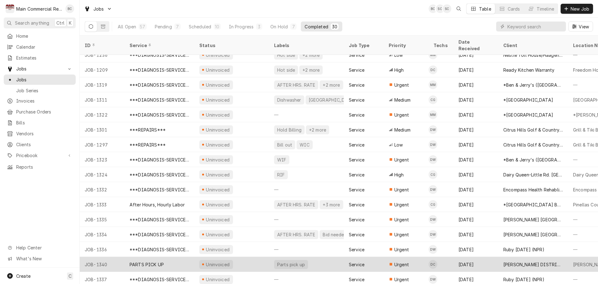
click at [156, 261] on div "PARTS PICK UP" at bounding box center [146, 264] width 34 height 7
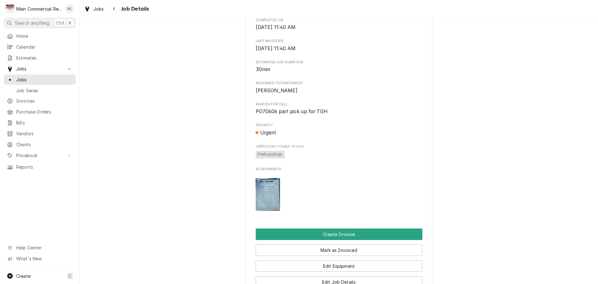
scroll to position [218, 0]
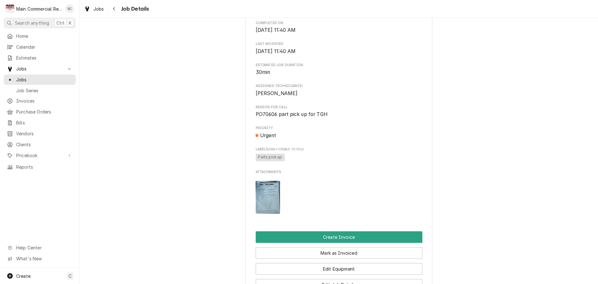
click at [266, 204] on img "Attachments" at bounding box center [268, 197] width 25 height 33
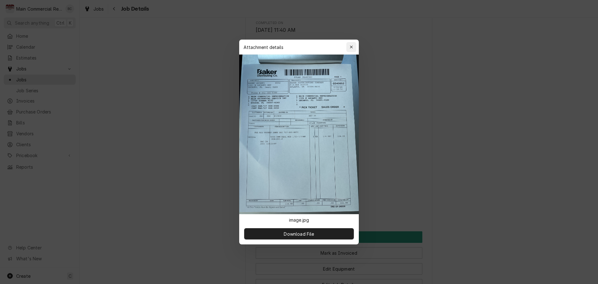
click at [349, 46] on div "button" at bounding box center [351, 47] width 6 height 6
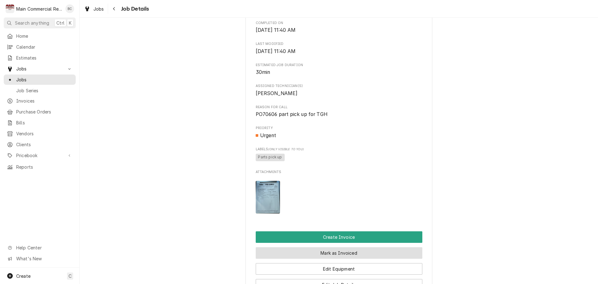
click at [332, 258] on button "Mark as Invoiced" at bounding box center [339, 253] width 167 height 12
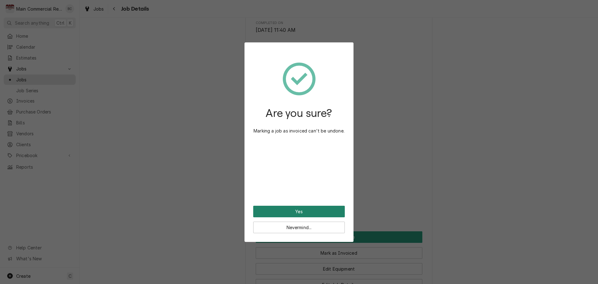
click at [290, 213] on button "Yes" at bounding box center [299, 211] width 92 height 12
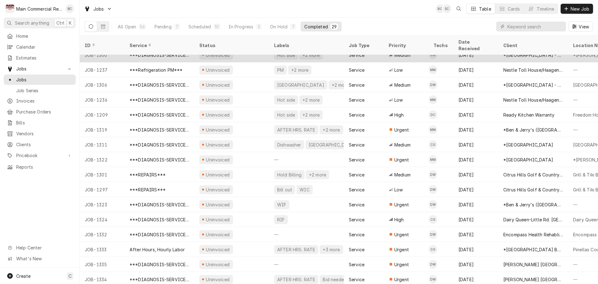
scroll to position [202, 0]
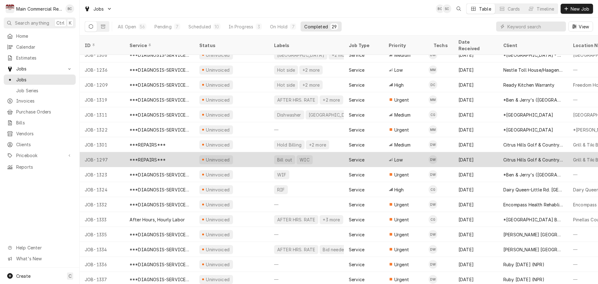
click at [283, 156] on div "Bill out" at bounding box center [284, 159] width 16 height 7
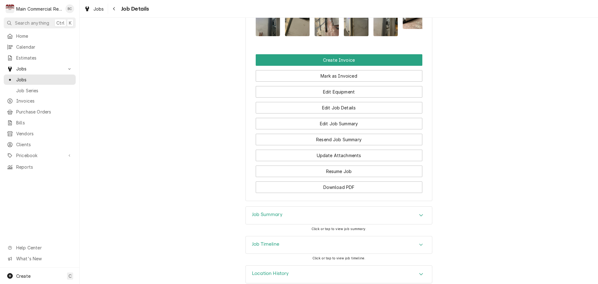
scroll to position [780, 0]
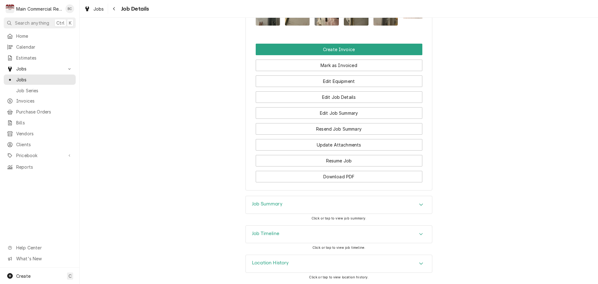
click at [273, 204] on h3 "Job Summary" at bounding box center [267, 204] width 31 height 6
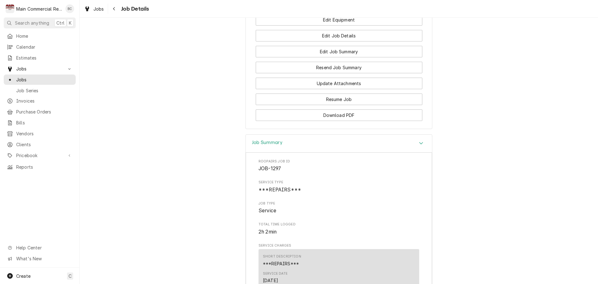
scroll to position [827, 0]
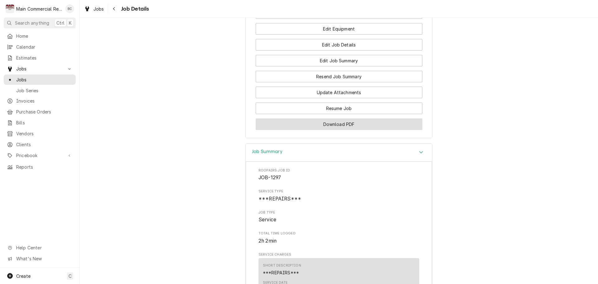
click at [321, 129] on button "Download PDF" at bounding box center [339, 124] width 167 height 12
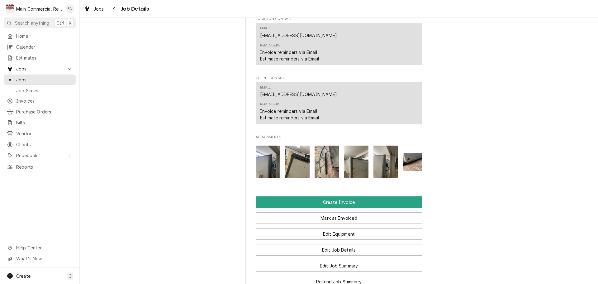
scroll to position [747, 0]
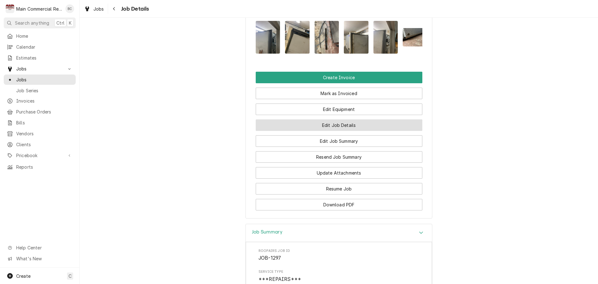
click at [323, 129] on button "Edit Job Details" at bounding box center [339, 125] width 167 height 12
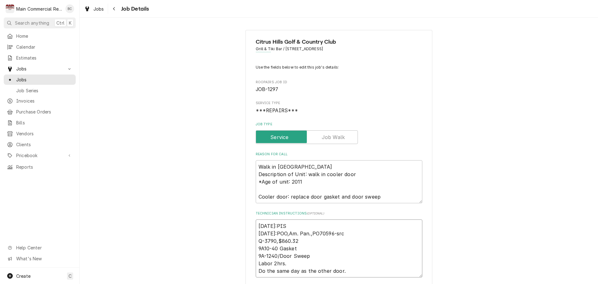
click at [256, 225] on textarea "8/27/25:PIS 8/25/25:POO,Am. Pan.,PO70596-src Q-3790,$860.32 9A10-40 Gasket 9A-1…" at bounding box center [339, 248] width 167 height 58
type textarea "x"
type textarea "8/27/25:PIS 8/25/25:POO,Am. Pan.,PO70596-src Q-3790,$860.32 9A10-40 Gasket 9A-1…"
type textarea "x"
type textarea "I 8/27/25:PIS 8/25/25:POO,Am. Pan.,PO70596-src Q-3790,$860.32 9A10-40 Gasket 9A…"
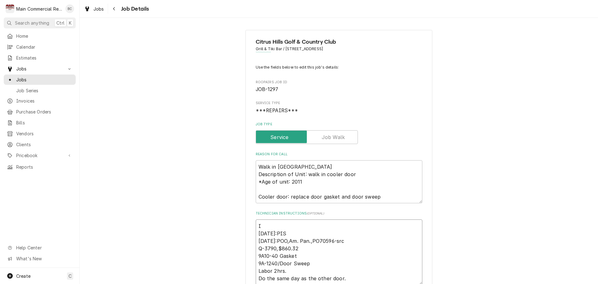
type textarea "x"
type textarea "IN 8/27/25:PIS 8/25/25:POO,Am. Pan.,PO70596-src Q-3790,$860.32 9A10-40 Gasket 9…"
type textarea "x"
type textarea "INV 8/27/25:PIS 8/25/25:POO,Am. Pan.,PO70596-src Q-3790,$860.32 9A10-40 Gasket …"
type textarea "x"
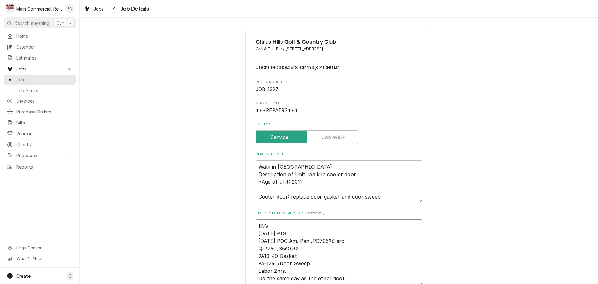
type textarea "INV# 8/27/25:PIS 8/25/25:POO,Am. Pan.,PO70596-src Q-3790,$860.32 9A10-40 Gasket…"
type textarea "x"
type textarea "INV#1 8/27/25:PIS 8/25/25:POO,Am. Pan.,PO70596-src Q-3790,$860.32 9A10-40 Gaske…"
type textarea "x"
type textarea "INV#15 8/27/25:PIS 8/25/25:POO,Am. Pan.,PO70596-src Q-3790,$860.32 9A10-40 Gask…"
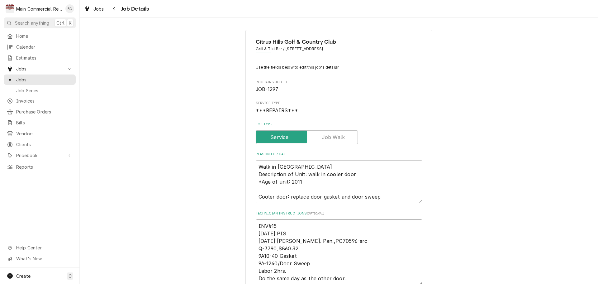
type textarea "x"
type textarea "INV#152 8/27/25:PIS 8/25/25:POO,Am. Pan.,PO70596-src Q-3790,$860.32 9A10-40 Gas…"
type textarea "x"
type textarea "INV#1522 8/27/25:PIS 8/25/25:POO,Am. Pan.,PO70596-src Q-3790,$860.32 9A10-40 Ga…"
type textarea "x"
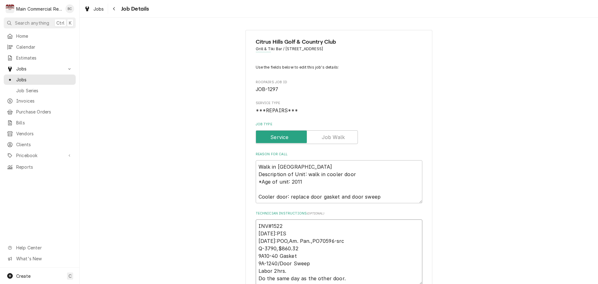
type textarea "INV#15220 8/27/25:PIS 8/25/25:POO,Am. Pan.,PO70596-src Q-3790,$860.32 9A10-40 G…"
type textarea "x"
type textarea "INV#152208 8/27/25:PIS 8/25/25:POO,Am. Pan.,PO70596-src Q-3790,$860.32 9A10-40 …"
type textarea "x"
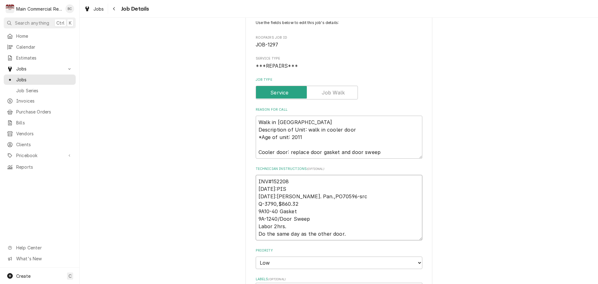
scroll to position [93, 0]
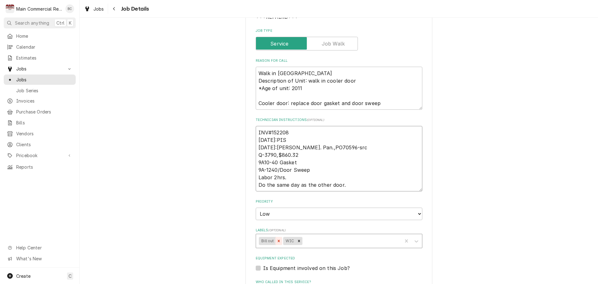
click at [277, 240] on icon "Remove Bill out" at bounding box center [278, 240] width 2 height 2
type textarea "INV#152208 8/27/25:PIS 8/25/25:POO,Am. Pan.,PO70596-src Q-3790,$860.32 9A10-40 …"
type textarea "x"
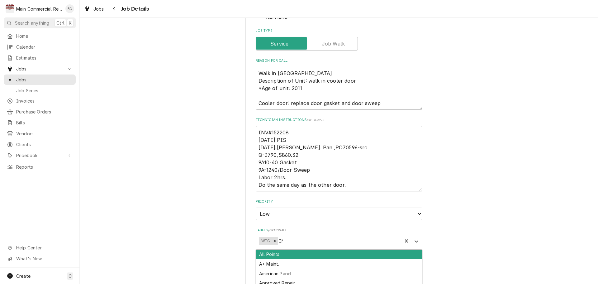
type input "INV"
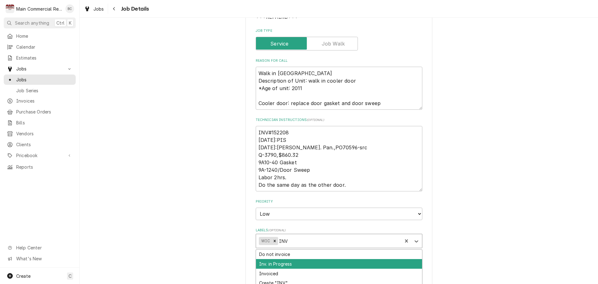
click at [275, 263] on div "Inv. in Progress" at bounding box center [339, 264] width 166 height 10
type textarea "x"
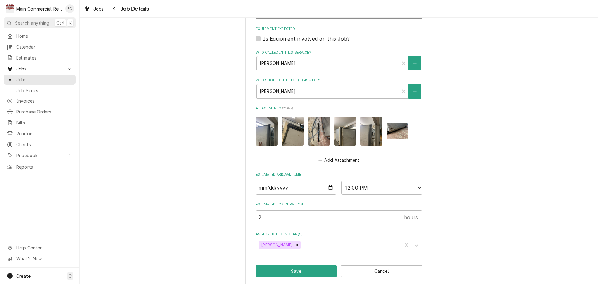
scroll to position [329, 0]
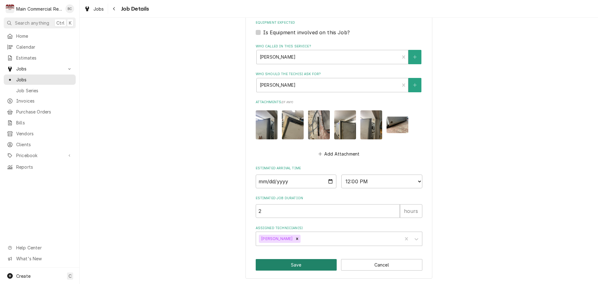
click at [275, 263] on button "Save" at bounding box center [296, 265] width 81 height 12
type textarea "x"
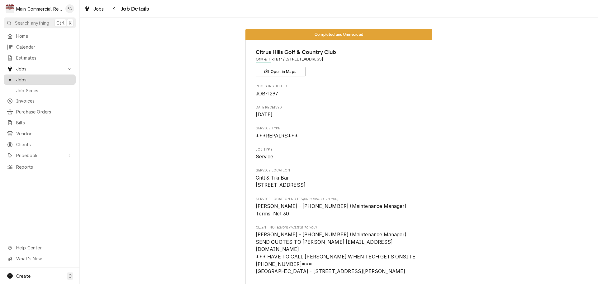
click at [41, 76] on span "Jobs" at bounding box center [44, 79] width 56 height 7
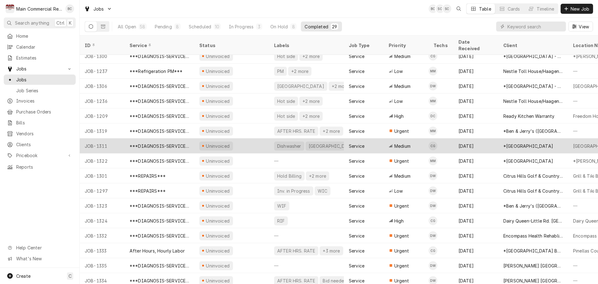
scroll to position [139, 0]
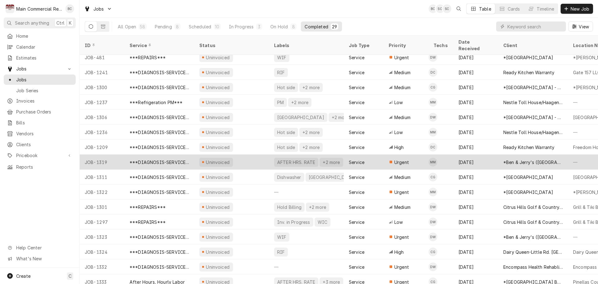
click at [289, 159] on div "AFTER HRS. RATE" at bounding box center [295, 162] width 39 height 7
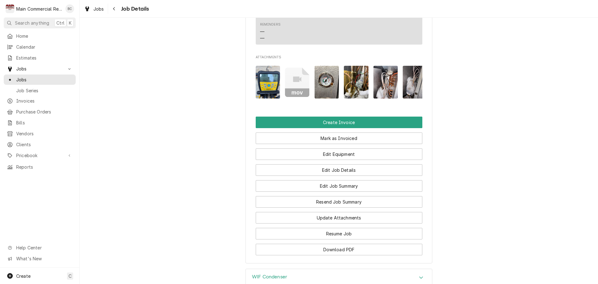
scroll to position [809, 0]
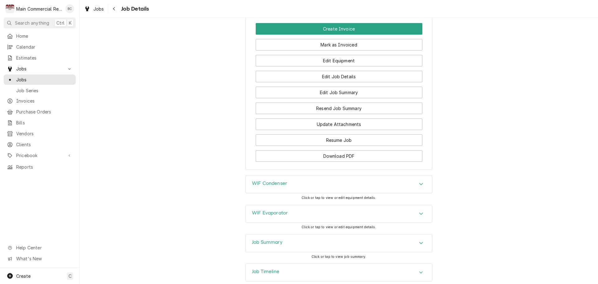
click at [273, 239] on h3 "Job Summary" at bounding box center [267, 242] width 31 height 6
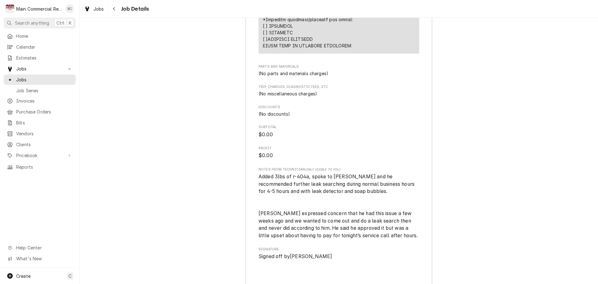
scroll to position [1587, 0]
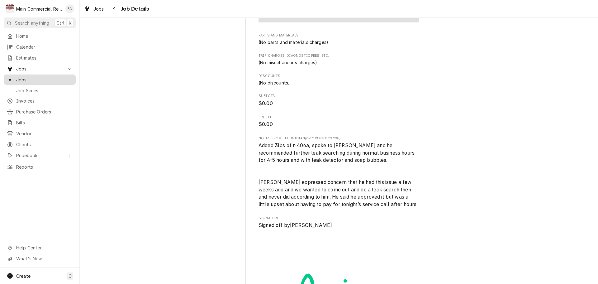
click at [41, 78] on span "Jobs" at bounding box center [44, 79] width 56 height 7
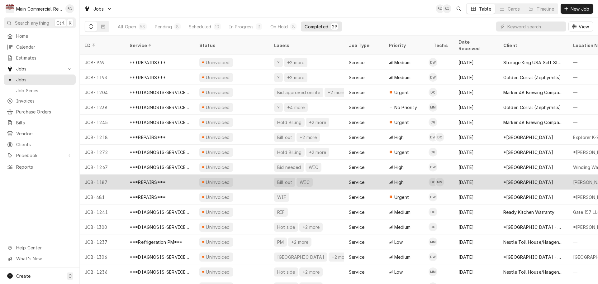
click at [284, 179] on div "Bill out" at bounding box center [284, 182] width 16 height 7
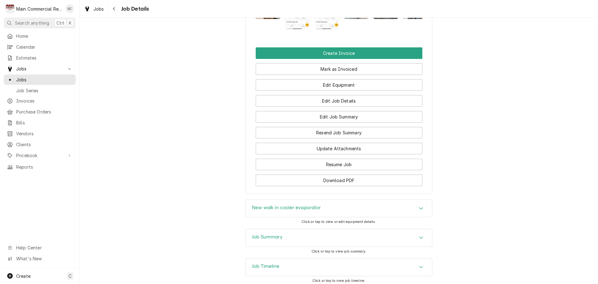
scroll to position [991, 0]
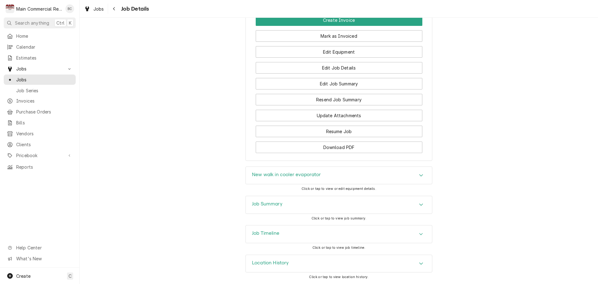
click at [275, 206] on h3 "Job Summary" at bounding box center [267, 204] width 31 height 6
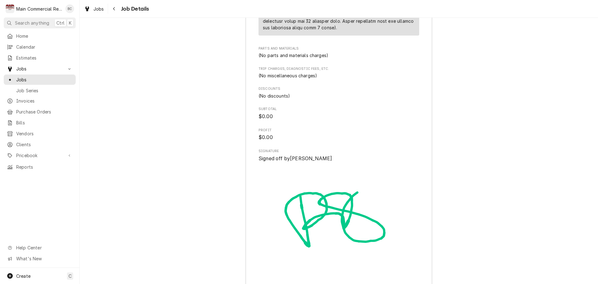
scroll to position [1885, 0]
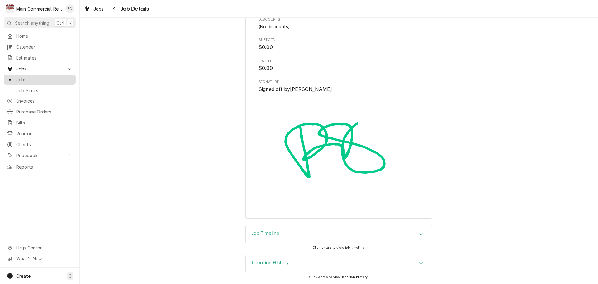
click at [35, 76] on span "Jobs" at bounding box center [44, 79] width 56 height 7
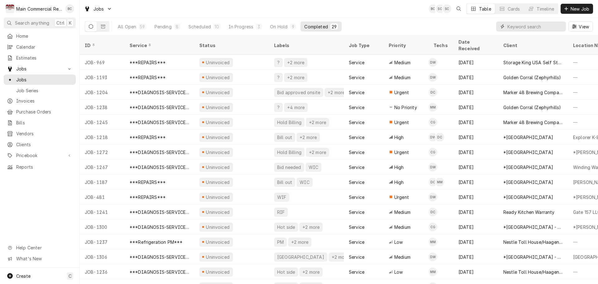
click at [529, 28] on input "Dynamic Content Wrapper" at bounding box center [534, 26] width 55 height 10
type input "1098"
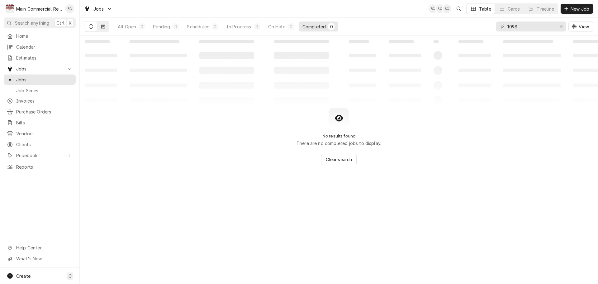
click at [105, 27] on icon "Dynamic Content Wrapper" at bounding box center [103, 27] width 4 height 4
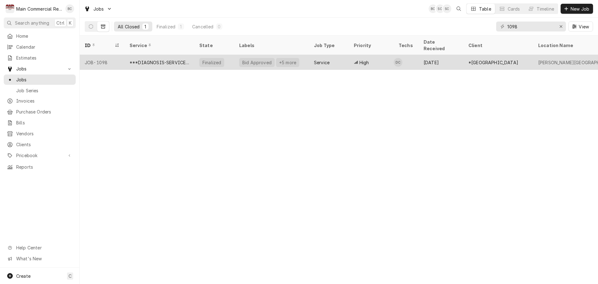
click at [105, 55] on div "JOB-1098" at bounding box center [102, 62] width 45 height 15
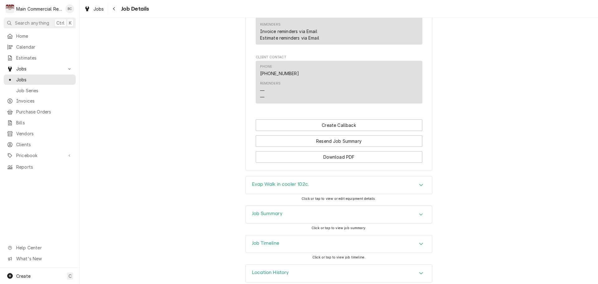
scroll to position [706, 0]
click at [279, 210] on h3 "Job Summary" at bounding box center [267, 213] width 31 height 6
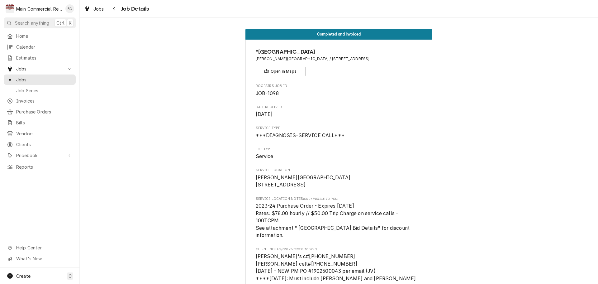
scroll to position [0, 0]
click at [29, 78] on span "Jobs" at bounding box center [44, 79] width 56 height 7
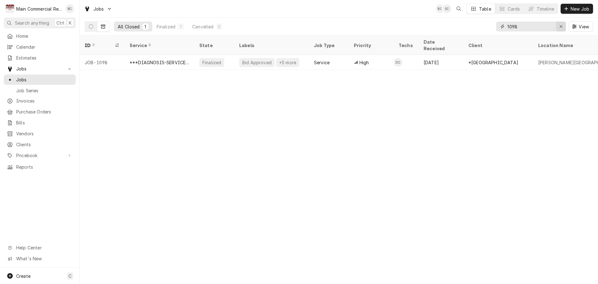
click at [559, 28] on icon "Erase input" at bounding box center [560, 26] width 3 height 4
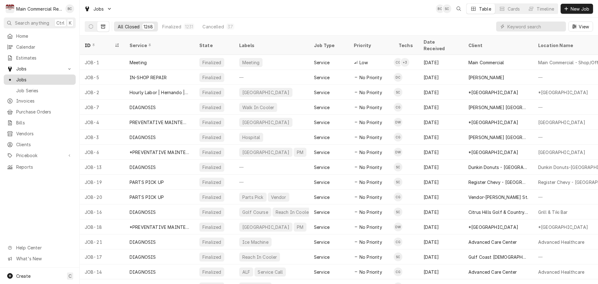
click at [31, 80] on span "Jobs" at bounding box center [44, 79] width 56 height 7
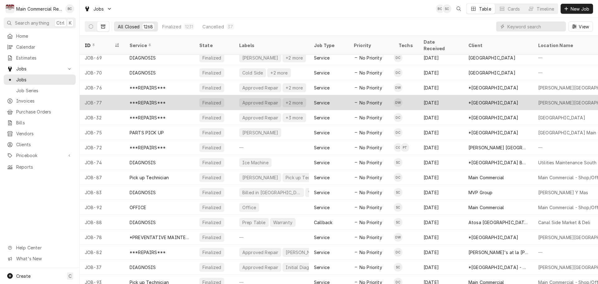
scroll to position [934, 0]
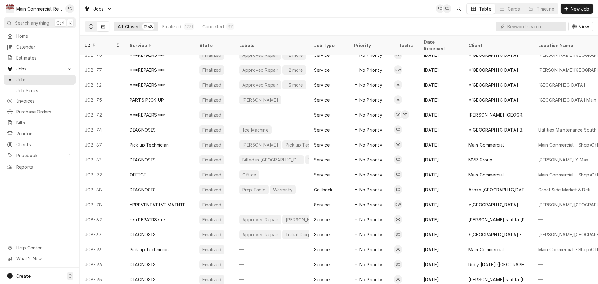
click at [91, 26] on icon "Dynamic Content Wrapper" at bounding box center [91, 26] width 4 height 4
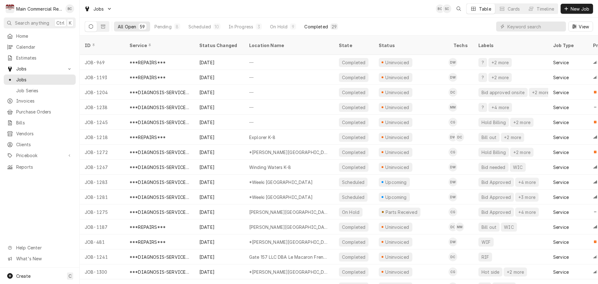
click at [323, 25] on div "Completed" at bounding box center [315, 26] width 23 height 7
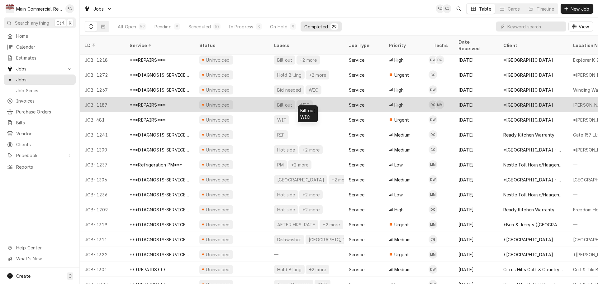
scroll to position [46, 0]
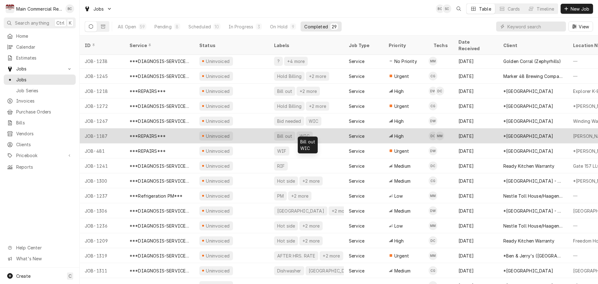
click at [286, 133] on div "Bill out" at bounding box center [284, 136] width 16 height 7
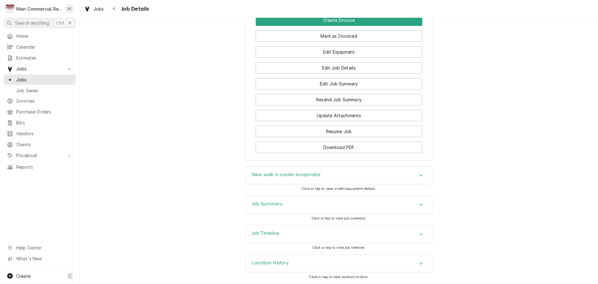
scroll to position [991, 0]
click at [276, 232] on h3 "Job Timeline" at bounding box center [265, 233] width 27 height 6
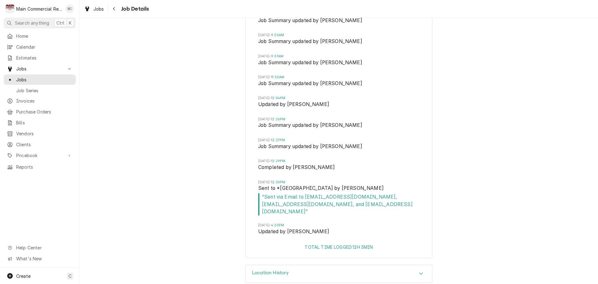
scroll to position [1512, 0]
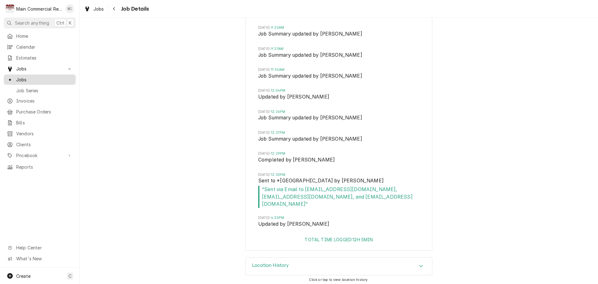
click at [32, 78] on span "Jobs" at bounding box center [44, 79] width 56 height 7
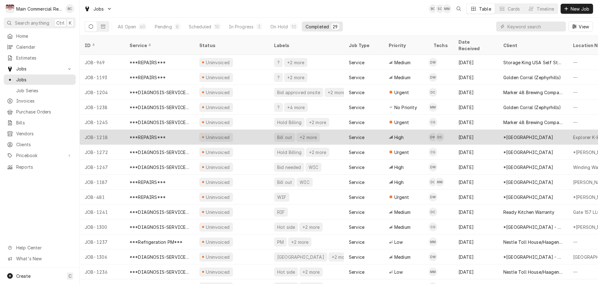
click at [285, 134] on div "Bill out" at bounding box center [284, 137] width 16 height 7
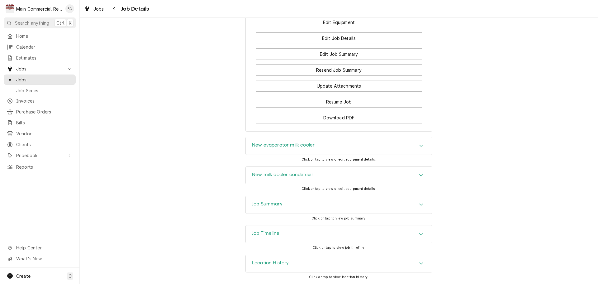
scroll to position [934, 0]
click at [259, 204] on h3 "Job Summary" at bounding box center [267, 204] width 31 height 6
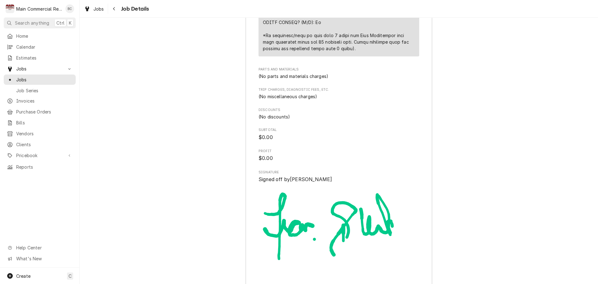
scroll to position [1763, 0]
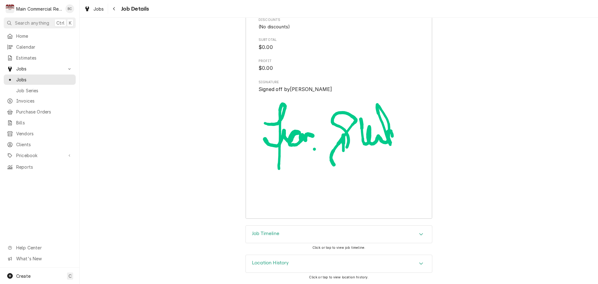
click at [266, 235] on h3 "Job Timeline" at bounding box center [265, 233] width 27 height 6
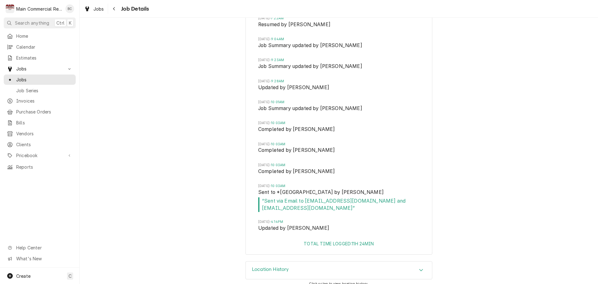
scroll to position [2179, 0]
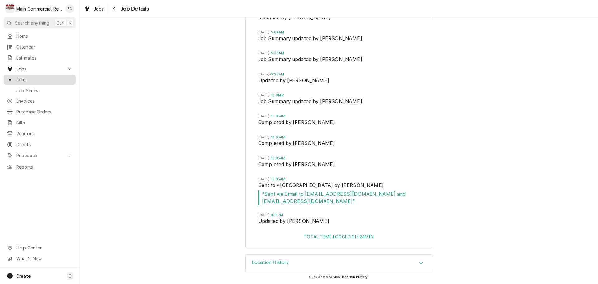
click at [30, 78] on span "Jobs" at bounding box center [44, 79] width 56 height 7
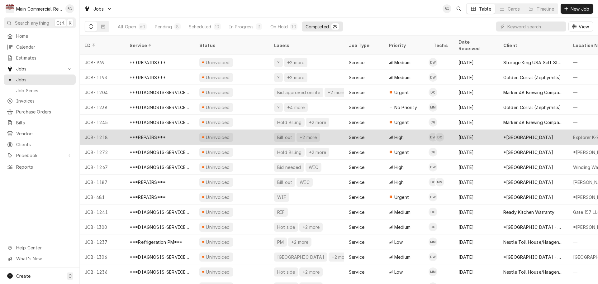
click at [285, 134] on div "Bill out" at bounding box center [284, 137] width 16 height 7
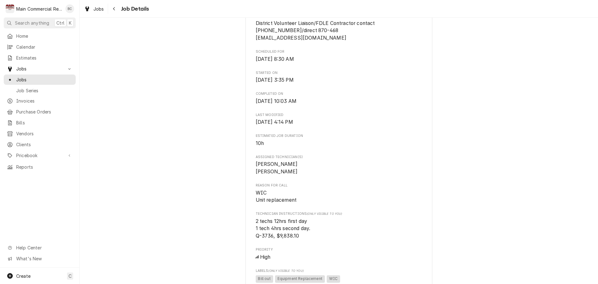
scroll to position [374, 0]
click at [28, 76] on span "Jobs" at bounding box center [44, 79] width 56 height 7
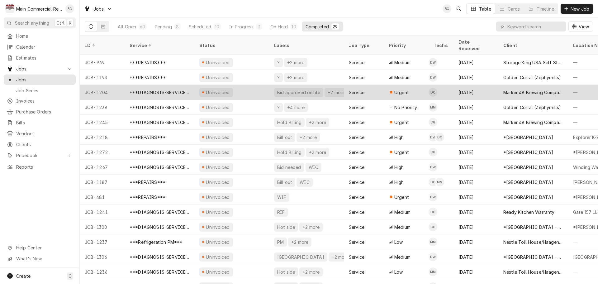
click at [281, 89] on div "Bid approved onsite" at bounding box center [298, 92] width 44 height 7
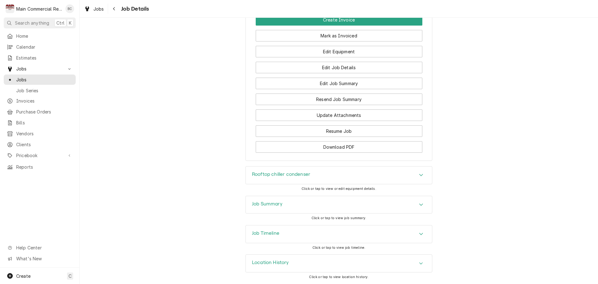
scroll to position [656, 0]
click at [267, 204] on h3 "Job Summary" at bounding box center [267, 204] width 31 height 6
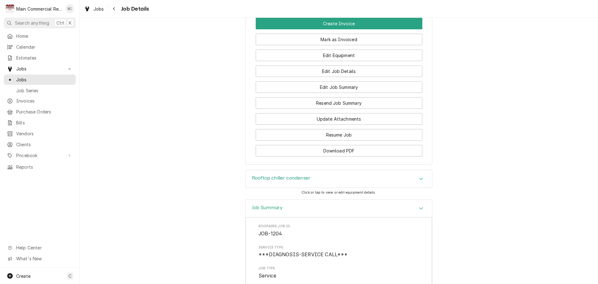
scroll to position [609, 0]
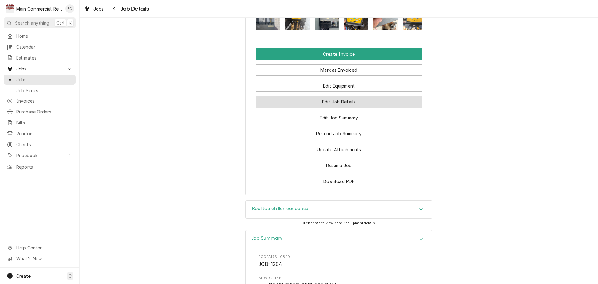
click at [346, 107] on button "Edit Job Details" at bounding box center [339, 102] width 167 height 12
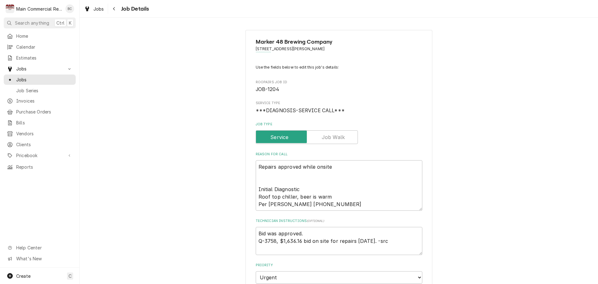
type textarea "x"
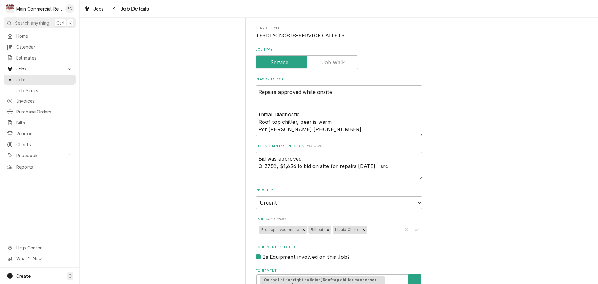
scroll to position [70, 0]
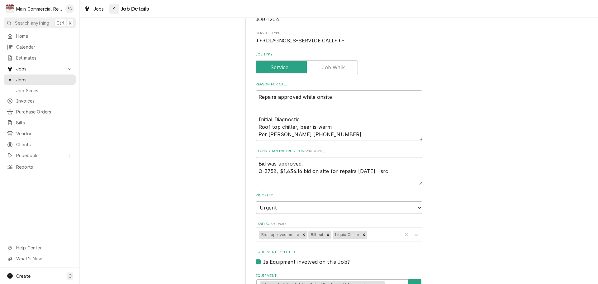
click at [115, 11] on div "Navigate back" at bounding box center [114, 9] width 6 height 6
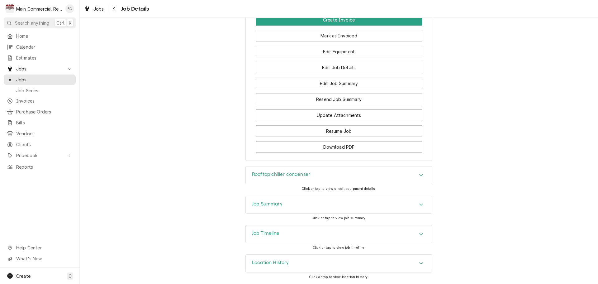
scroll to position [656, 0]
click at [253, 204] on h3 "Job Summary" at bounding box center [267, 204] width 31 height 6
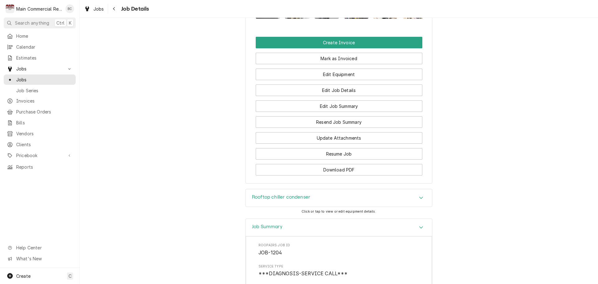
scroll to position [578, 0]
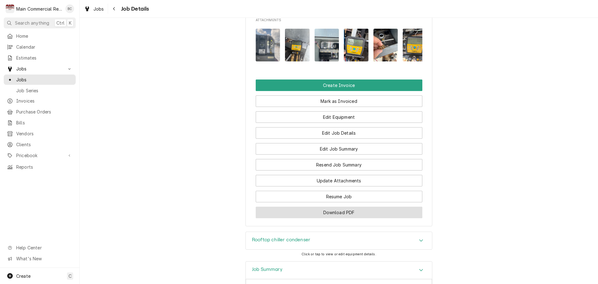
click at [333, 218] on button "Download PDF" at bounding box center [339, 212] width 167 height 12
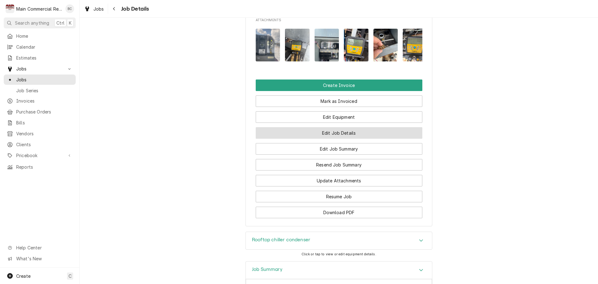
click at [335, 139] on button "Edit Job Details" at bounding box center [339, 133] width 167 height 12
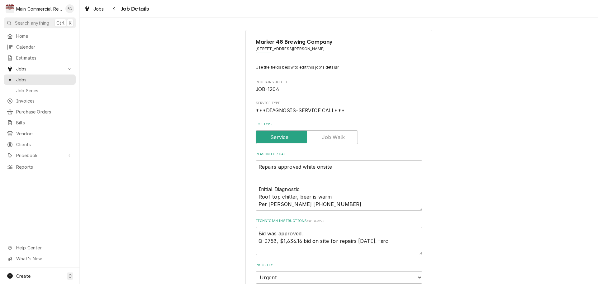
scroll to position [31, 0]
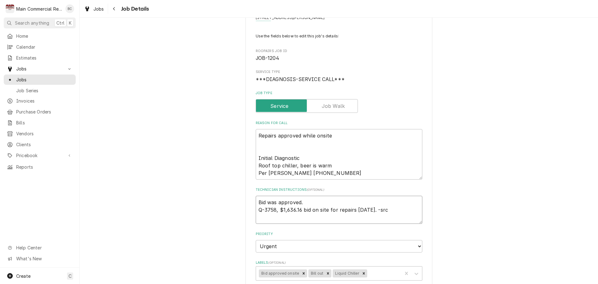
click at [256, 199] on textarea "Bid was approved. Q-3758, $1,636.16 bid on site for repairs [DATE]. -src" at bounding box center [339, 209] width 167 height 28
type textarea "x"
type textarea "Bid was approved. Q-3758, $1,636.16 bid on site for repairs [DATE]. -src"
click at [256, 199] on textarea "Bid was approved. Q-3758, $1,636.16 bid on site for repairs [DATE]. -src" at bounding box center [339, 209] width 167 height 28
type textarea "x"
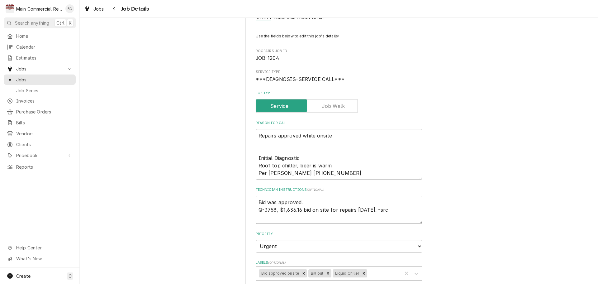
type textarea "I Bid was approved. Q-3758, $1,636.16 bid on site for repairs today. -src"
type textarea "x"
type textarea "IN Bid was approved. Q-3758, $1,636.16 bid on site for repairs today. -src"
type textarea "x"
type textarea "INV Bid was approved. Q-3758, $1,636.16 bid on site for repairs today. -src"
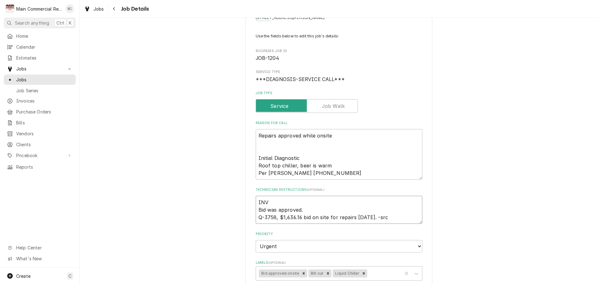
type textarea "x"
type textarea "INV# Bid was approved. Q-3758, $1,636.16 bid on site for repairs today. -src"
type textarea "x"
type textarea "INV#1 Bid was approved. Q-3758, $1,636.16 bid on site for repairs today. -src"
type textarea "x"
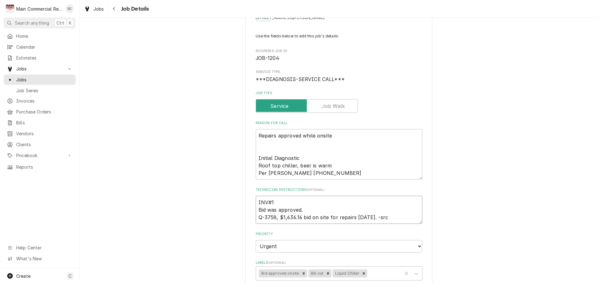
type textarea "INV#15 Bid was approved. Q-3758, $1,636.16 bid on site for repairs today. -src"
type textarea "x"
type textarea "INV#152 Bid was approved. Q-3758, $1,636.16 bid on site for repairs today. -src"
type textarea "x"
type textarea "INV#1522 Bid was approved. Q-3758, $1,636.16 bid on site for repairs today. -src"
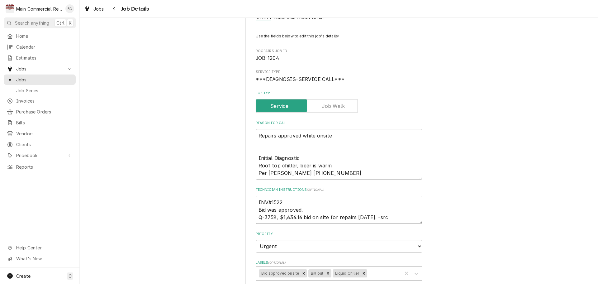
type textarea "x"
type textarea "INV#15220 Bid was approved. Q-3758, $1,636.16 bid on site for repairs today. -s…"
type textarea "x"
type textarea "INV#152209 Bid was approved. Q-3758, $1,636.16 bid on site for repairs today. -…"
type textarea "x"
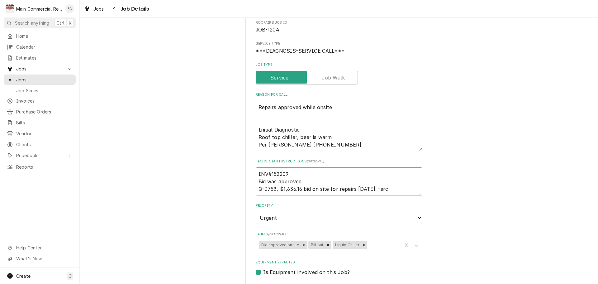
scroll to position [93, 0]
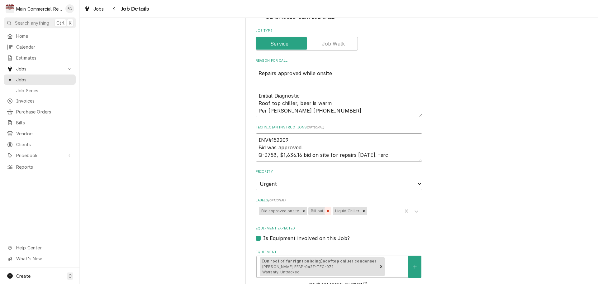
click at [326, 212] on icon "Remove Bill out" at bounding box center [328, 211] width 4 height 4
type textarea "INV#152209 Bid was approved. Q-3758, $1,636.16 bid on site for repairs today. -…"
type textarea "x"
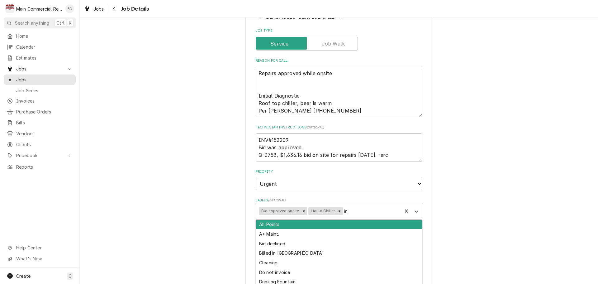
type input "inv"
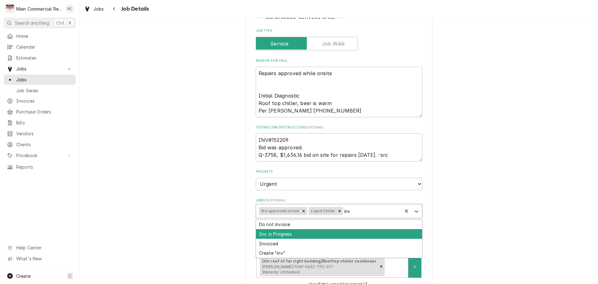
click at [298, 237] on div "Inv. in Progress" at bounding box center [339, 234] width 166 height 10
type textarea "x"
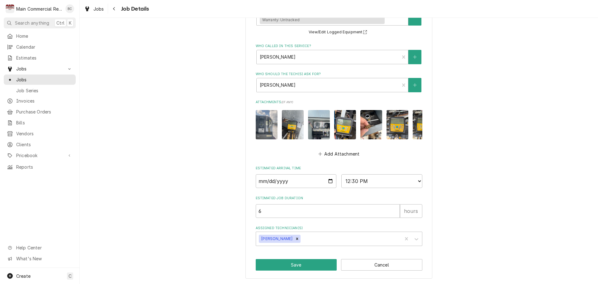
scroll to position [350, 0]
click at [282, 266] on button "Save" at bounding box center [296, 265] width 81 height 12
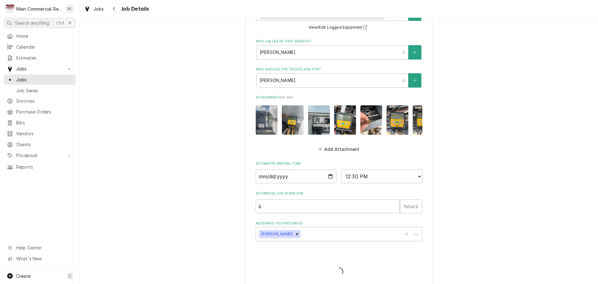
type textarea "x"
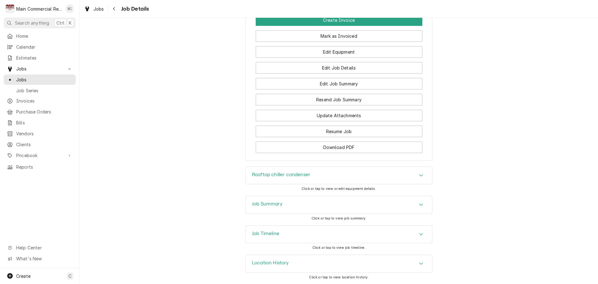
scroll to position [663, 0]
click at [256, 203] on h3 "Job Summary" at bounding box center [267, 204] width 31 height 6
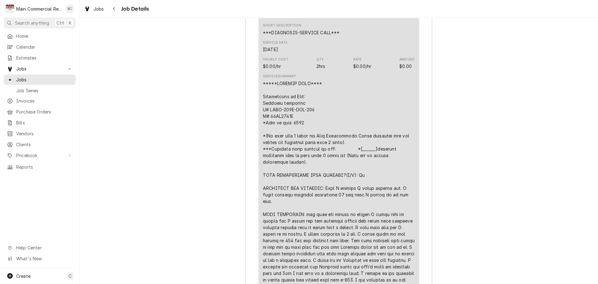
scroll to position [943, 0]
click at [51, 78] on span "Jobs" at bounding box center [44, 79] width 56 height 7
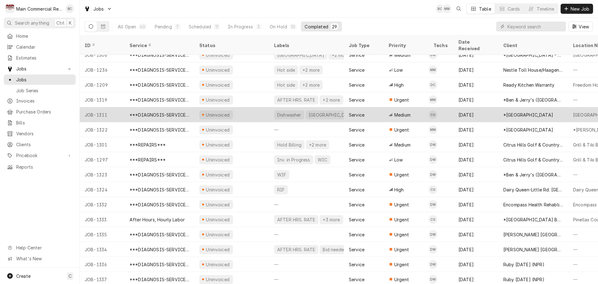
scroll to position [108, 0]
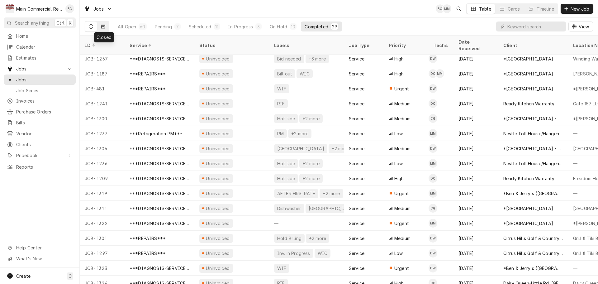
click at [105, 27] on button "Dynamic Content Wrapper" at bounding box center [103, 26] width 12 height 10
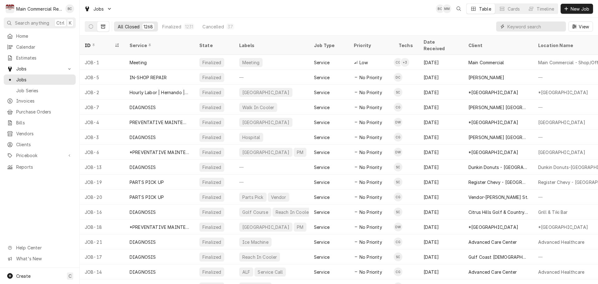
click at [517, 26] on input "Dynamic Content Wrapper" at bounding box center [534, 26] width 55 height 10
type input "1273"
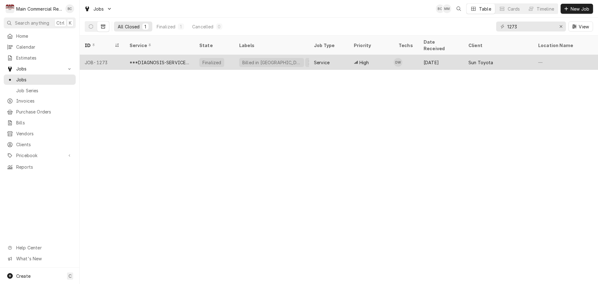
click at [143, 59] on div "***DIAGNOSIS-SERVICE CALL***" at bounding box center [159, 62] width 60 height 7
